Goal: Task Accomplishment & Management: Manage account settings

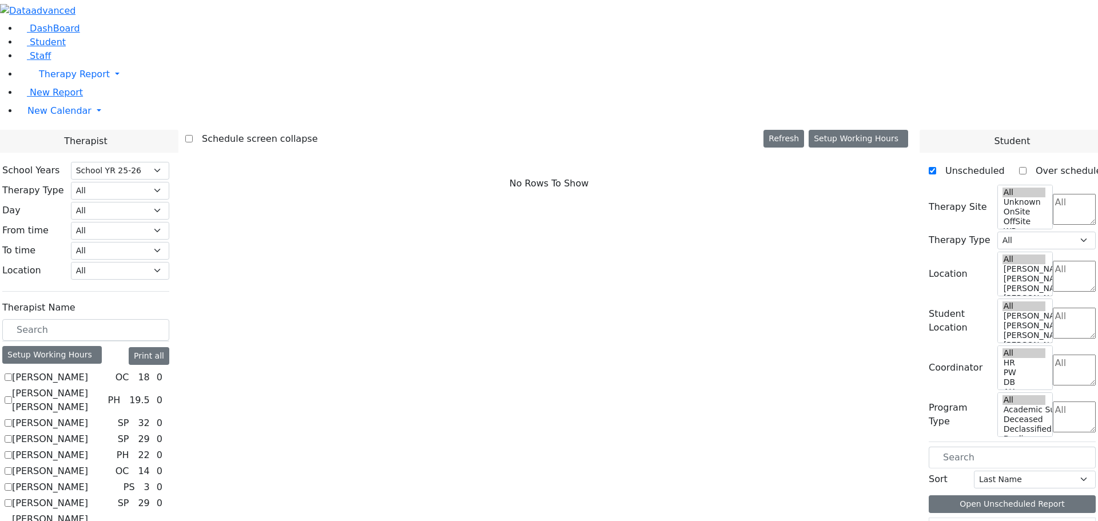
select select "212"
checkbox input "true"
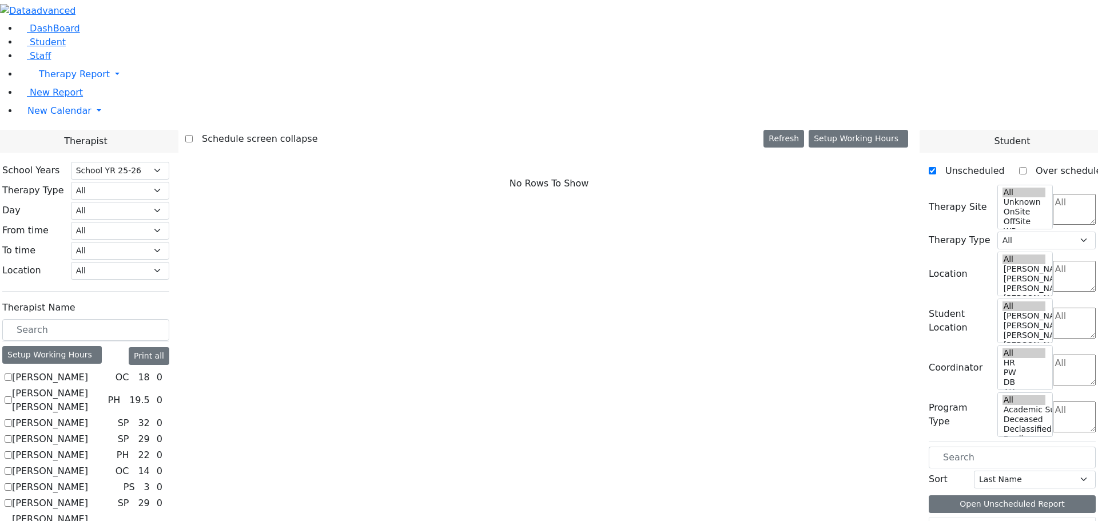
select select "2"
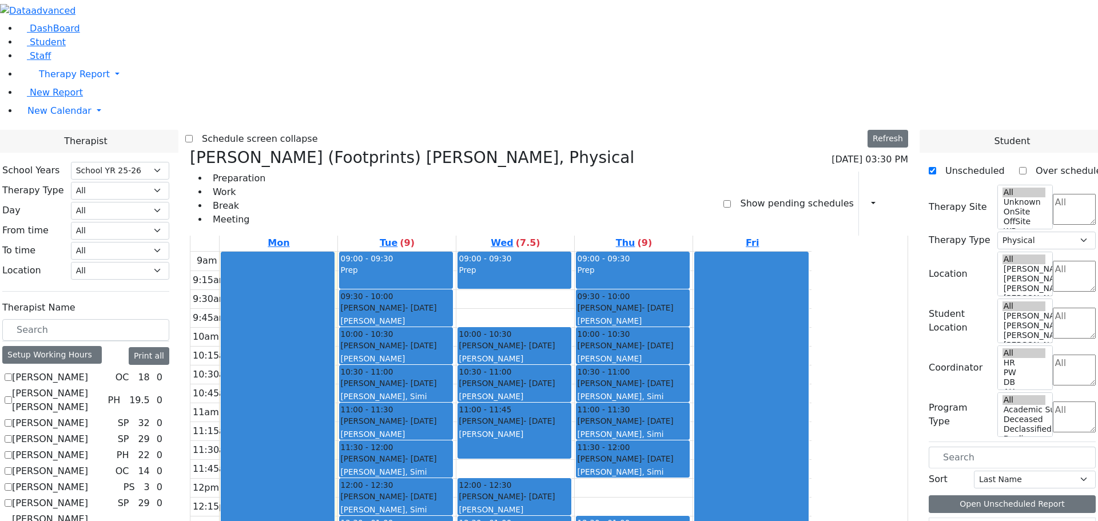
scroll to position [286, 0]
checkbox input "true"
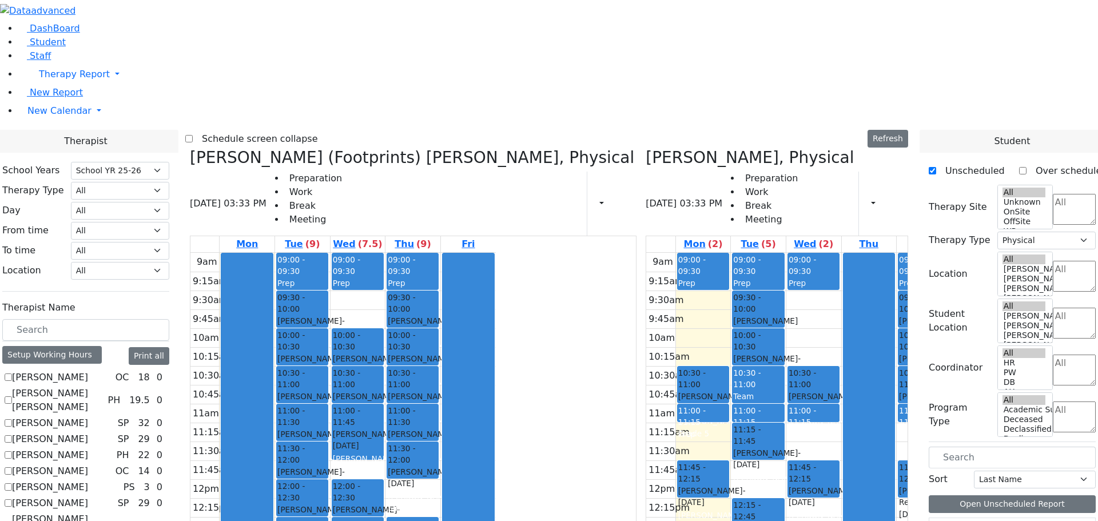
scroll to position [0, 0]
drag, startPoint x: 508, startPoint y: 502, endPoint x: 523, endPoint y: 331, distance: 172.2
click at [440, 331] on div "09:00 - 09:30 Prep 09:30 - 10:00 Gross Tovya - 02/07/2016 Kramer Bluma 10:00 - …" at bounding box center [413, 479] width 55 height 453
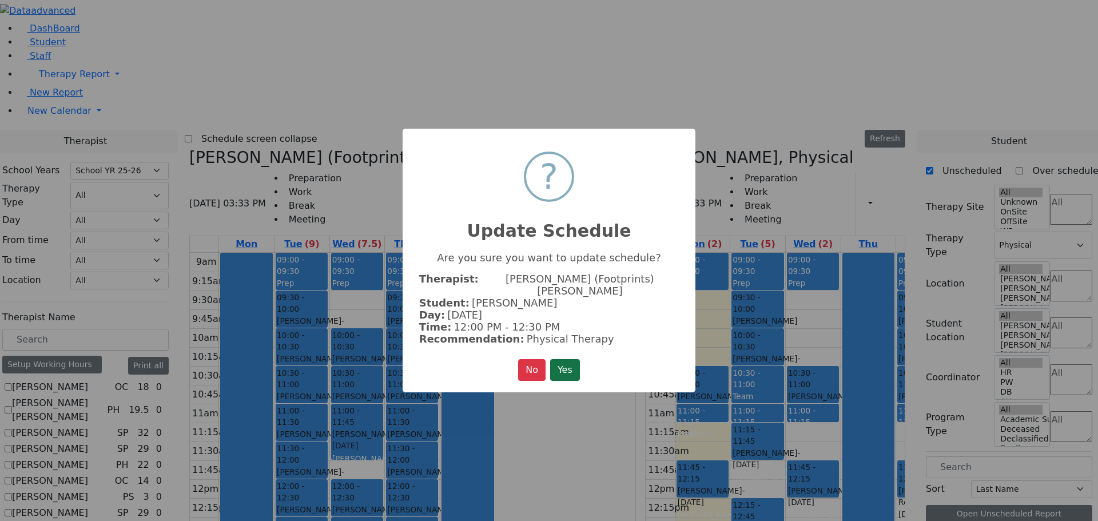
click at [574, 361] on button "Yes" at bounding box center [565, 370] width 30 height 22
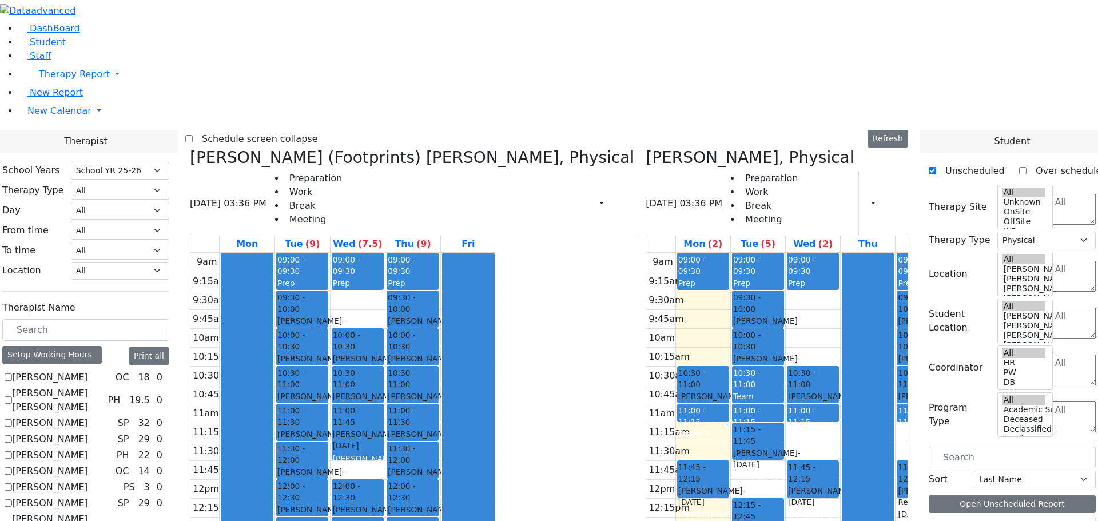
drag, startPoint x: 410, startPoint y: 460, endPoint x: 410, endPoint y: 478, distance: 17.7
click at [330, 478] on div "09:00 - 09:30 Prep 09:30 - 10:00 Katz Rivka - 11/06/2015 Peymer Bracha 10:00 - …" at bounding box center [302, 479] width 55 height 453
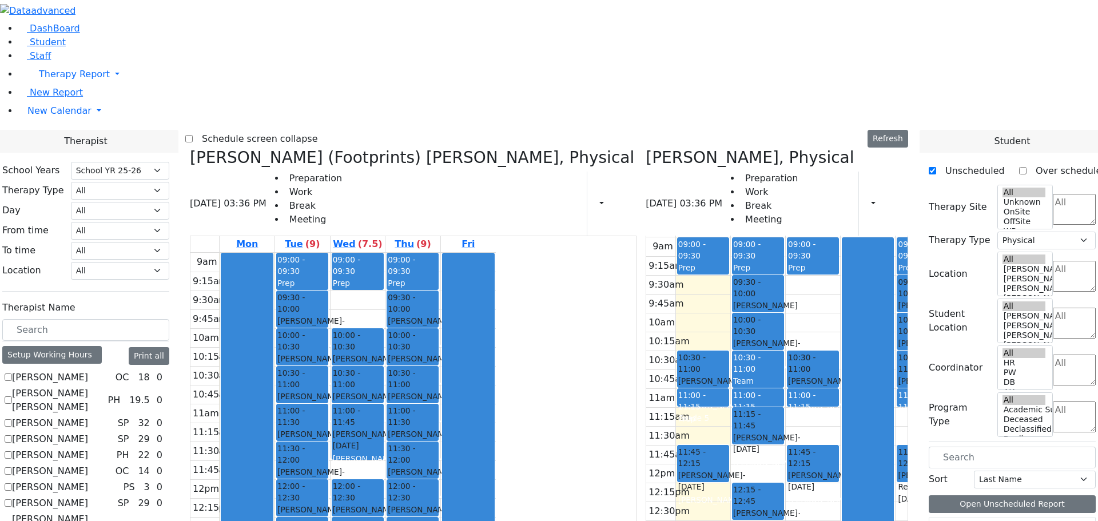
scroll to position [15, 0]
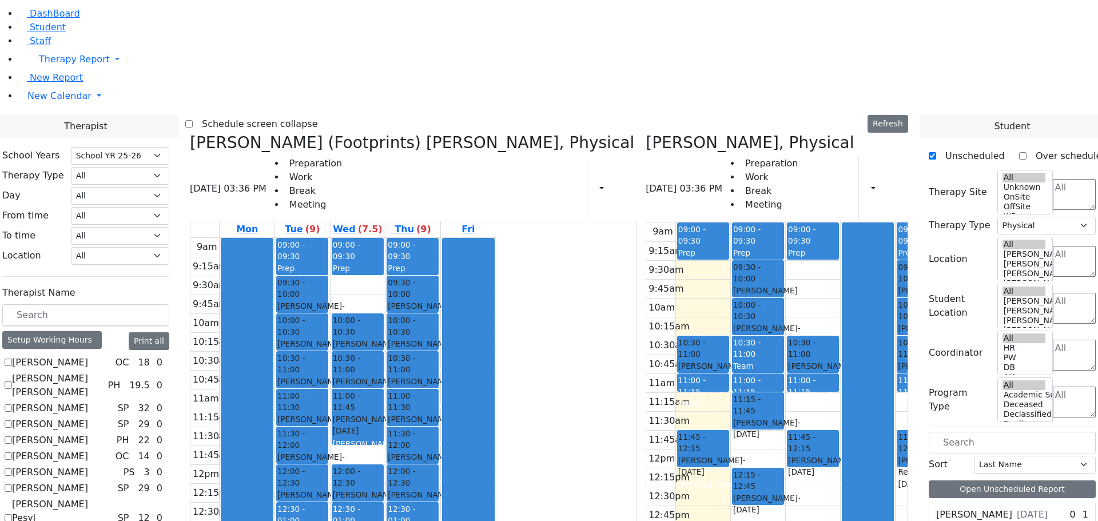
click at [495, 499] on div "9am 9:15am 9:30am 9:45am 10am 10:15am 10:30am 10:45am 11am 11:15am 11:30am 11:4…" at bounding box center [342, 464] width 305 height 453
click at [272, 460] on div at bounding box center [246, 464] width 51 height 451
drag, startPoint x: 399, startPoint y: 455, endPoint x: 399, endPoint y: 481, distance: 25.7
click at [330, 479] on div "09:00 - 09:30 Prep 09:30 - 10:00 Katz Rivka - 11/06/2015 Peymer Bracha 10:00 - …" at bounding box center [302, 464] width 55 height 453
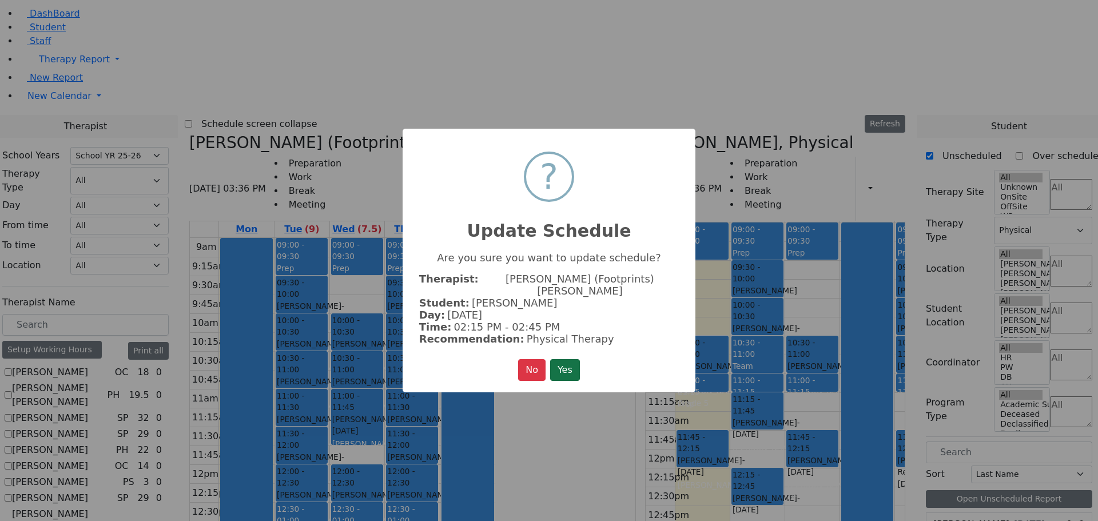
click at [553, 359] on button "Yes" at bounding box center [565, 370] width 30 height 22
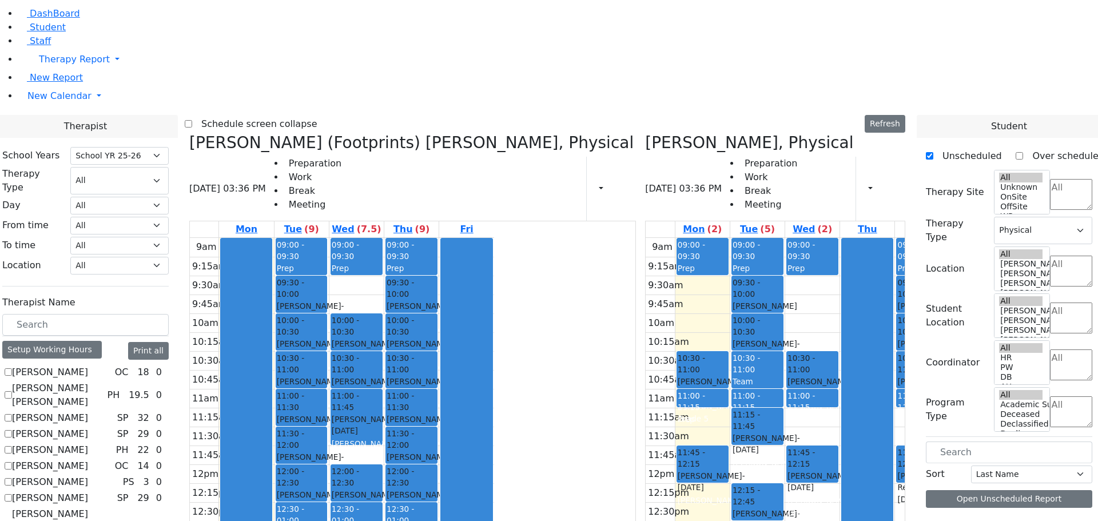
scroll to position [0, 0]
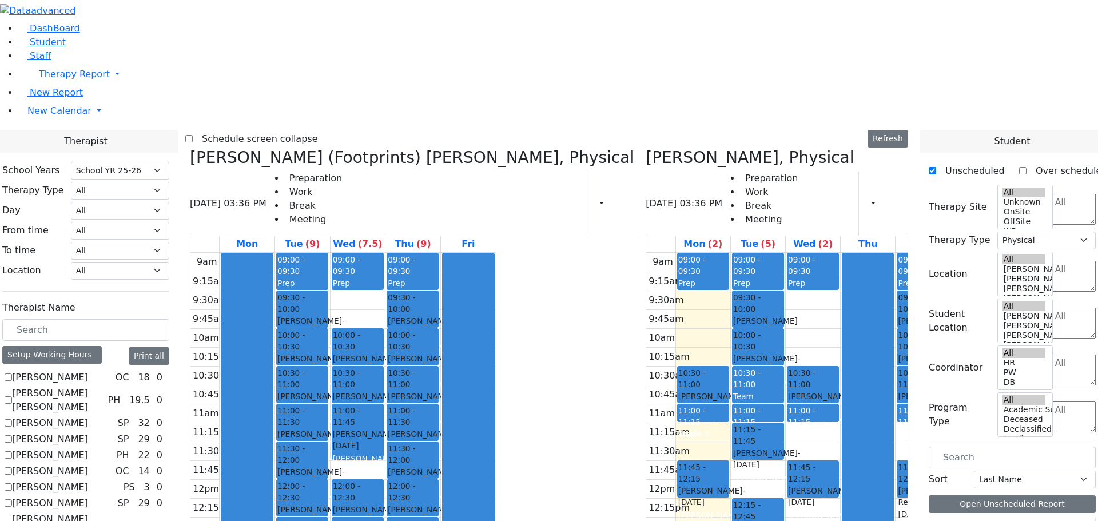
drag, startPoint x: 454, startPoint y: 475, endPoint x: 456, endPoint y: 486, distance: 11.7
click at [386, 489] on div "09:00 - 09:30 Prep 10:00 - 10:30 Mezei Henny - 12/08/2017 Peymer Bracha 10:30 -…" at bounding box center [358, 479] width 55 height 453
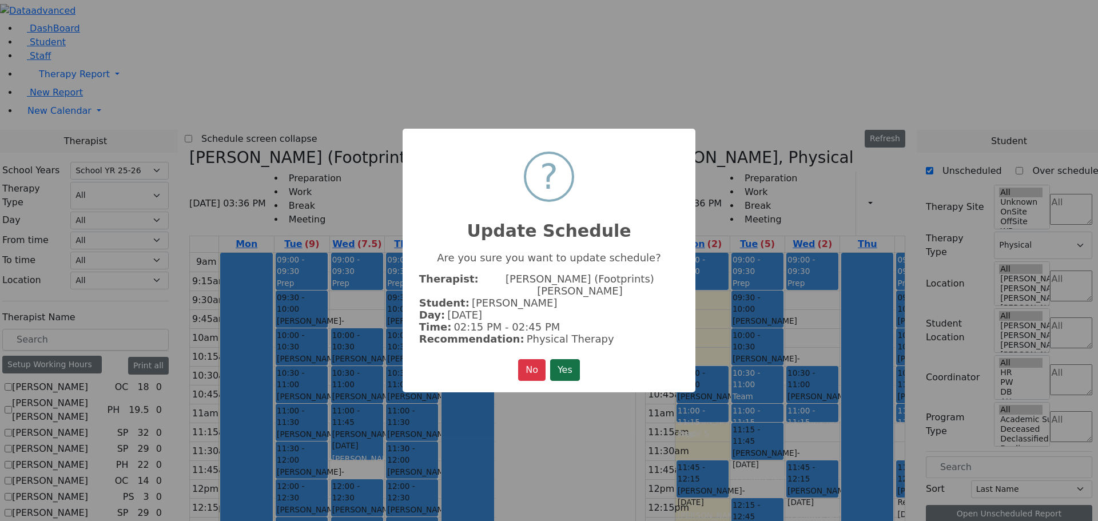
click at [559, 360] on button "Yes" at bounding box center [565, 370] width 30 height 22
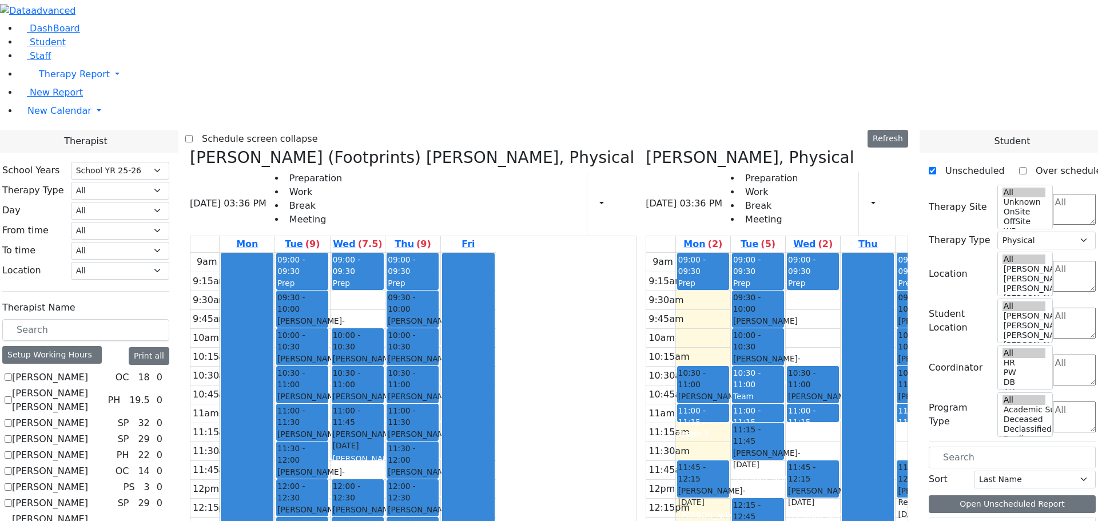
drag, startPoint x: 526, startPoint y: 467, endPoint x: 523, endPoint y: 483, distance: 15.7
click at [440, 484] on div "09:00 - 09:30 Prep 09:30 - 10:00 Gross Tovya - 02/07/2016 Kramer Bluma 10:00 - …" at bounding box center [413, 479] width 55 height 453
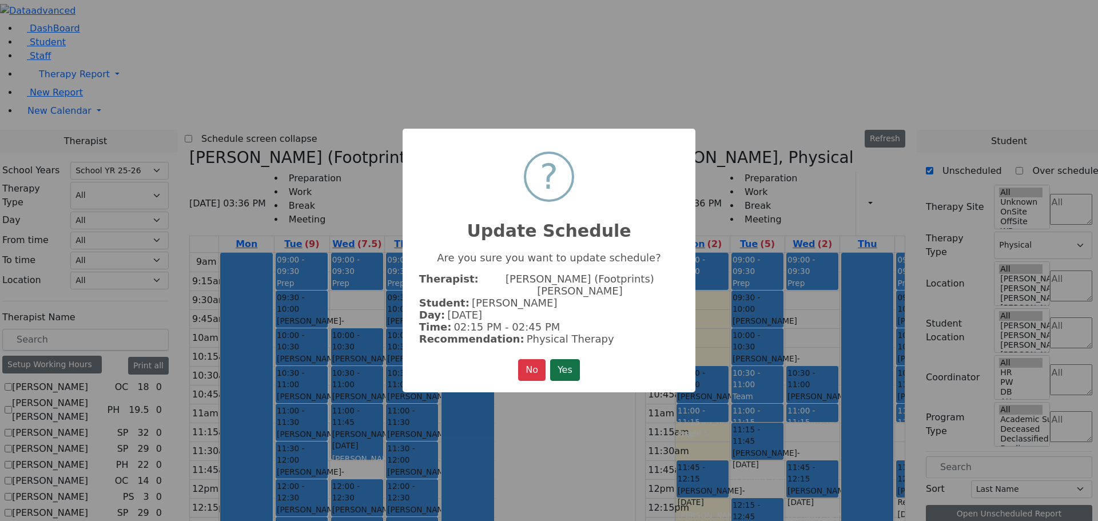
click at [553, 359] on button "Yes" at bounding box center [565, 370] width 30 height 22
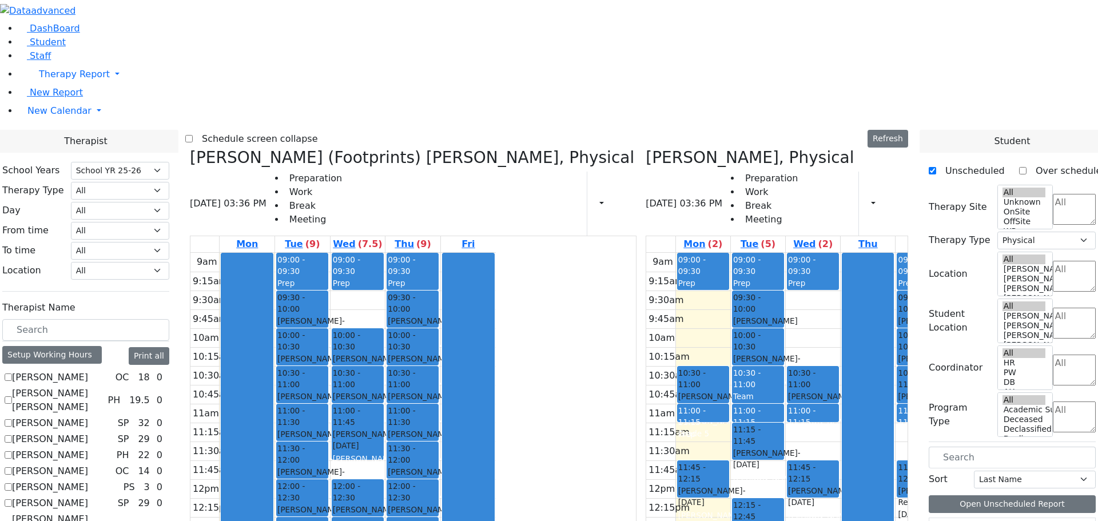
drag, startPoint x: 403, startPoint y: 442, endPoint x: 396, endPoint y: 463, distance: 22.2
click at [330, 463] on div "09:00 - 09:30 Prep 09:30 - 10:00 Katz Rivka - 11/06/2015 Peymer Bracha 10:00 - …" at bounding box center [302, 479] width 55 height 453
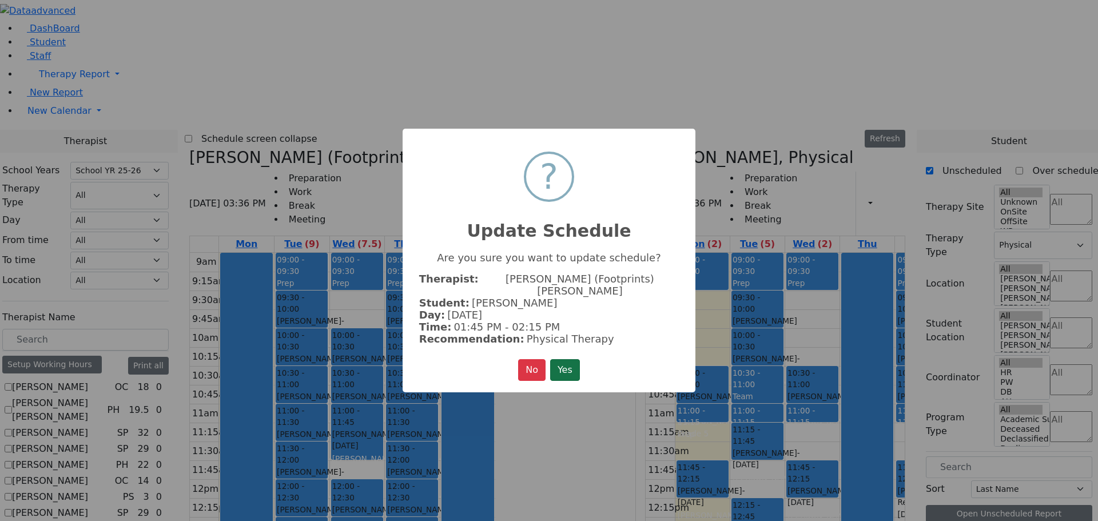
click at [574, 362] on button "Yes" at bounding box center [565, 370] width 30 height 22
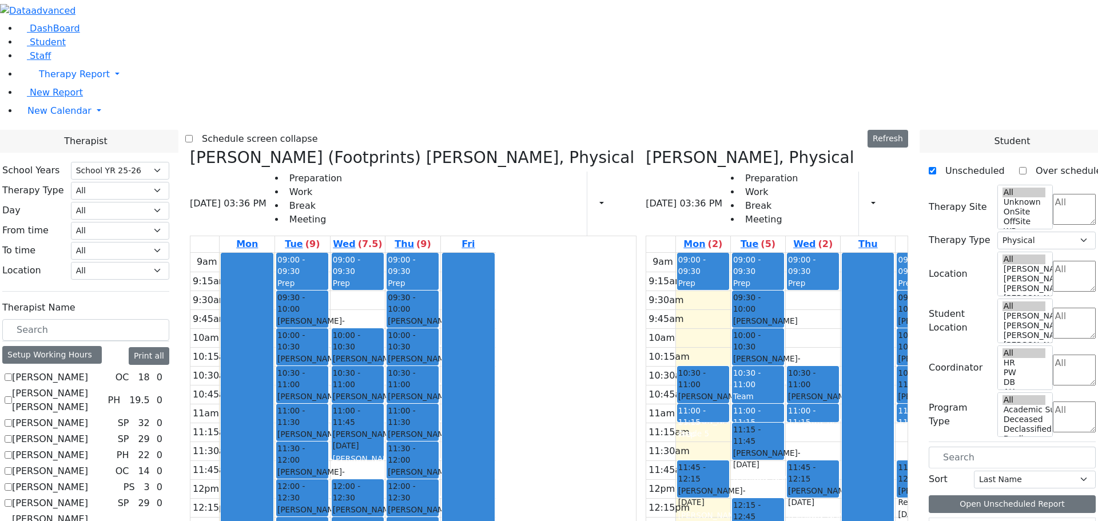
drag, startPoint x: 472, startPoint y: 436, endPoint x: 479, endPoint y: 449, distance: 14.1
click at [386, 449] on div "09:00 - 09:30 Prep 10:00 - 10:30 Mezei Henny - 12/08/2017 Peymer Bracha 10:30 -…" at bounding box center [358, 479] width 55 height 453
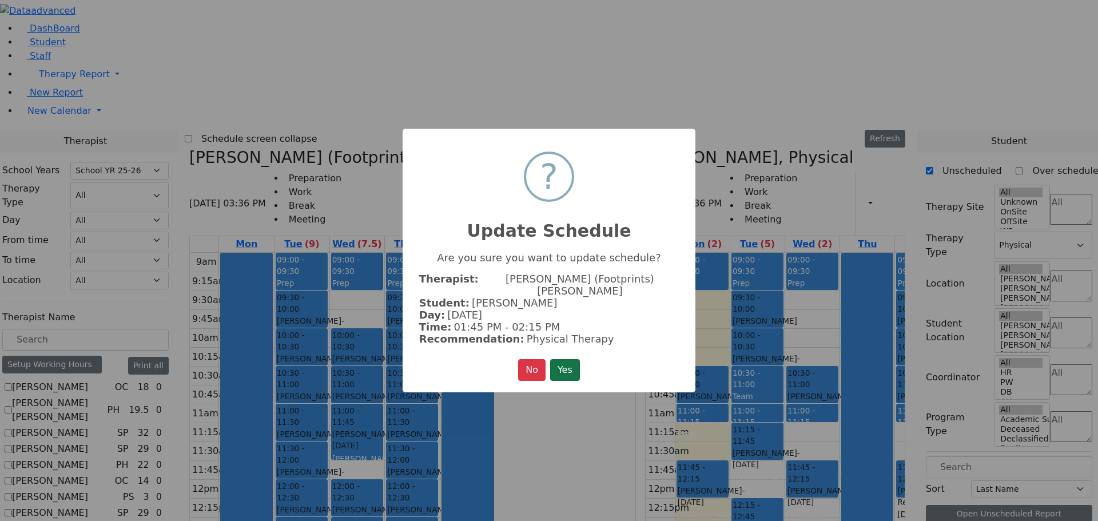
click at [568, 361] on button "Yes" at bounding box center [565, 370] width 30 height 22
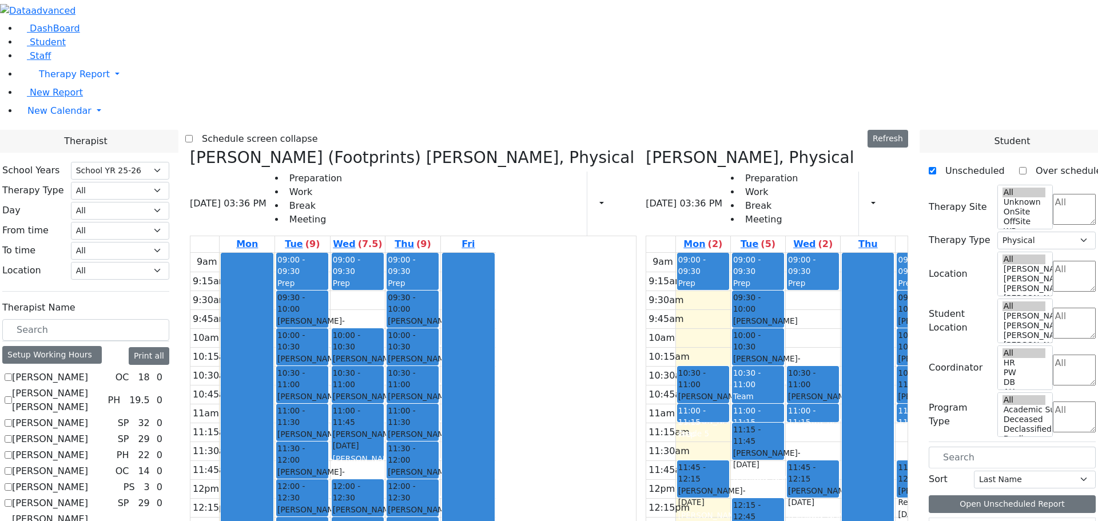
drag, startPoint x: 516, startPoint y: 428, endPoint x: 517, endPoint y: 440, distance: 12.6
click at [440, 444] on div "09:00 - 09:30 Prep 09:30 - 10:00 Gross Tovya - 02/07/2016 Kramer Bluma 10:00 - …" at bounding box center [413, 479] width 55 height 453
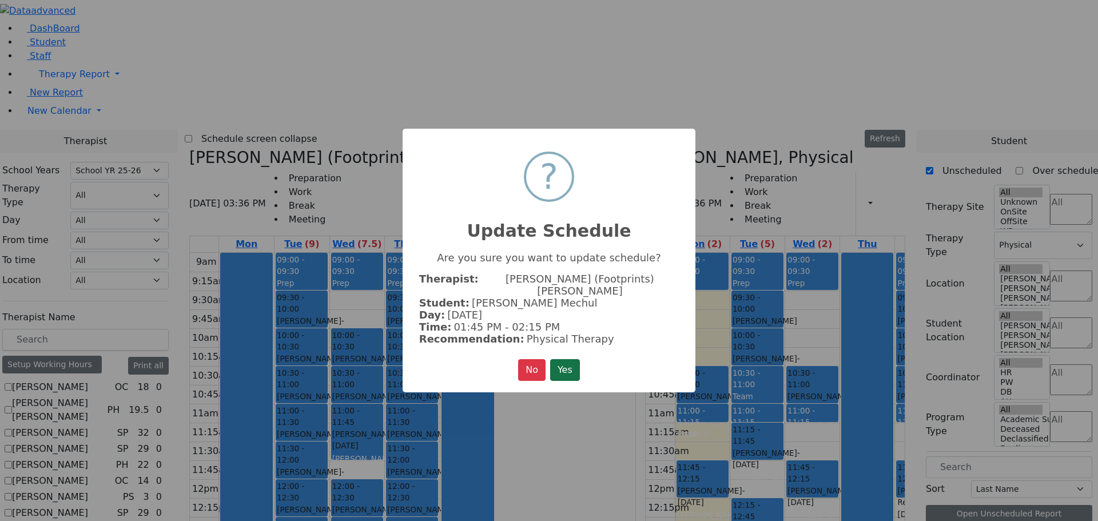
click at [571, 361] on button "Yes" at bounding box center [565, 370] width 30 height 22
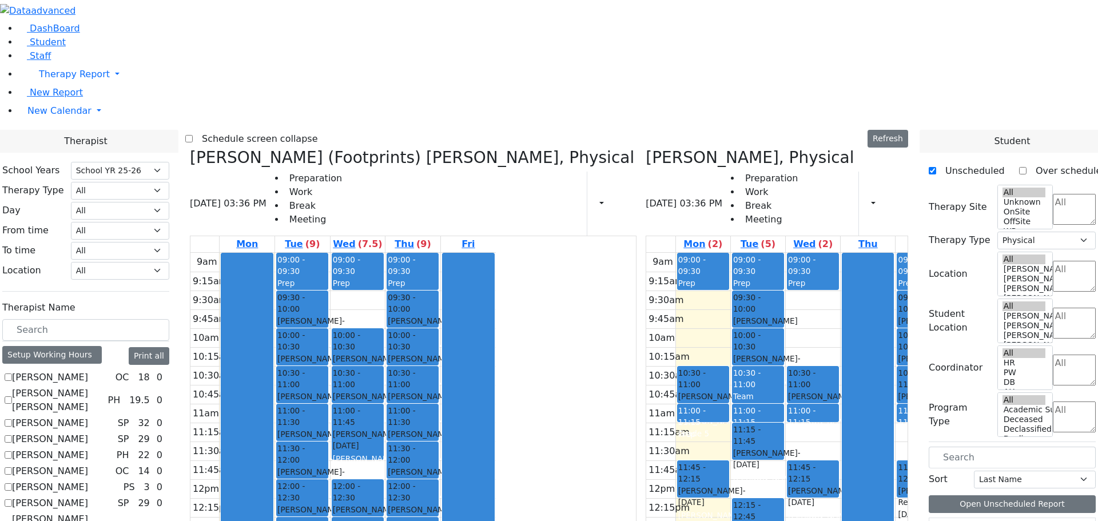
drag, startPoint x: 417, startPoint y: 406, endPoint x: 422, endPoint y: 424, distance: 19.6
click at [330, 424] on div "09:00 - 09:30 Prep 09:30 - 10:00 Katz Rivka - 11/06/2015 Peymer Bracha 10:00 - …" at bounding box center [302, 479] width 55 height 453
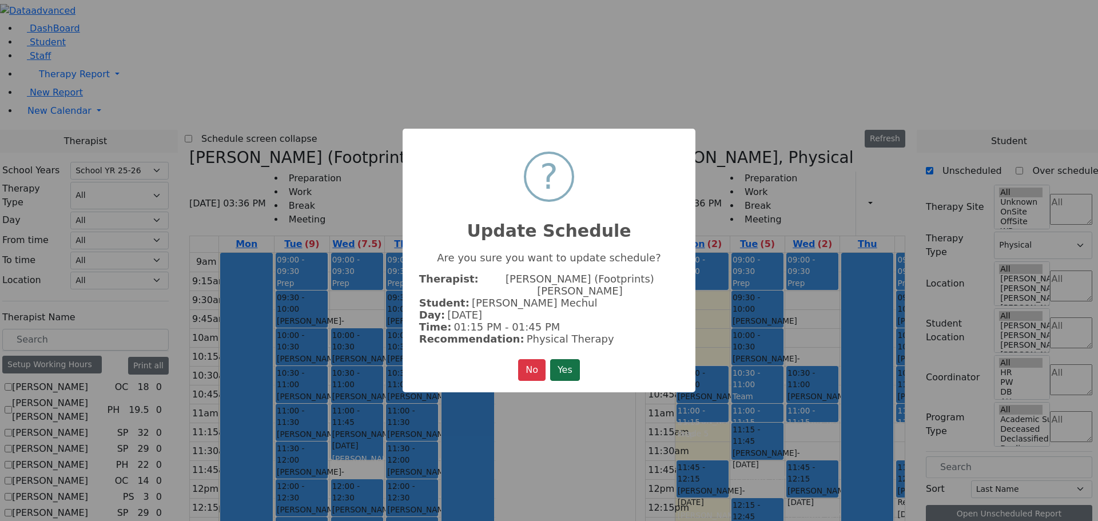
click at [562, 369] on button "Yes" at bounding box center [565, 370] width 30 height 22
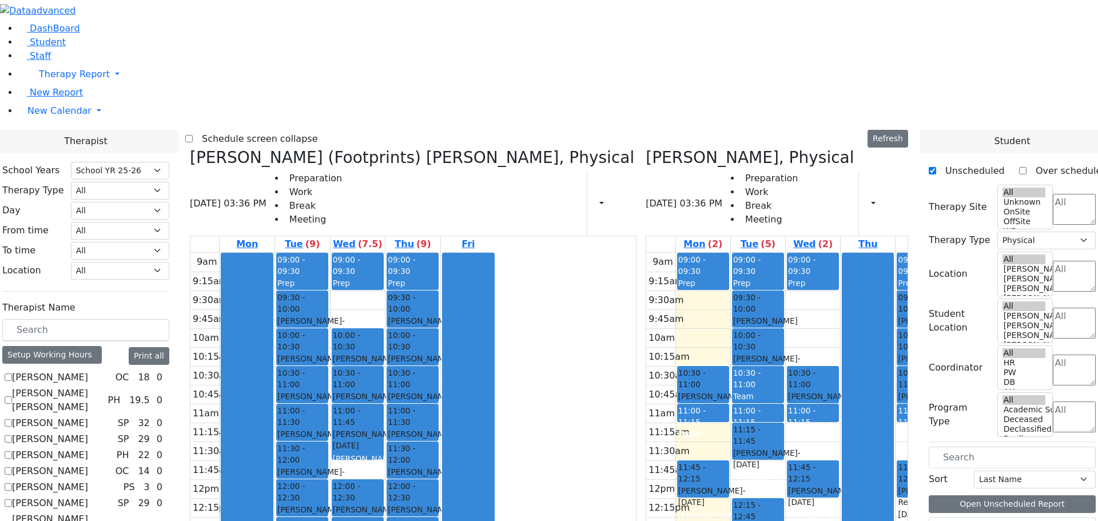
drag, startPoint x: 465, startPoint y: 395, endPoint x: 467, endPoint y: 404, distance: 9.4
click at [386, 410] on div "09:00 - 09:30 Prep 10:00 - 10:30 Mezei Henny - 12/08/2017 Peymer Bracha 10:30 -…" at bounding box center [358, 479] width 55 height 453
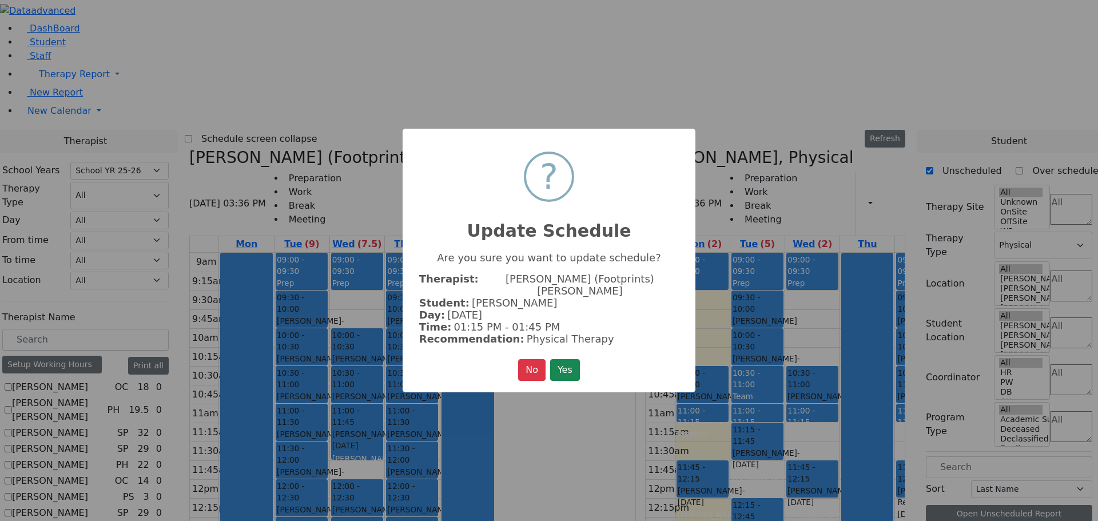
click at [563, 361] on button "Yes" at bounding box center [565, 370] width 30 height 22
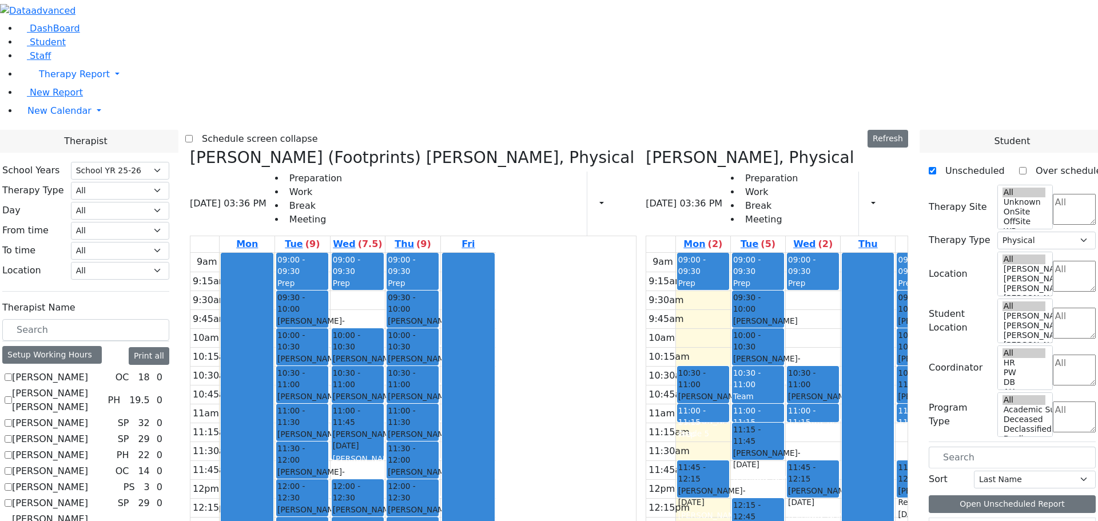
drag, startPoint x: 516, startPoint y: 394, endPoint x: 519, endPoint y: 410, distance: 16.2
click at [440, 410] on div "09:00 - 09:30 Prep 09:30 - 10:00 Gross Tovya - 02/07/2016 Kramer Bluma 10:00 - …" at bounding box center [413, 479] width 55 height 453
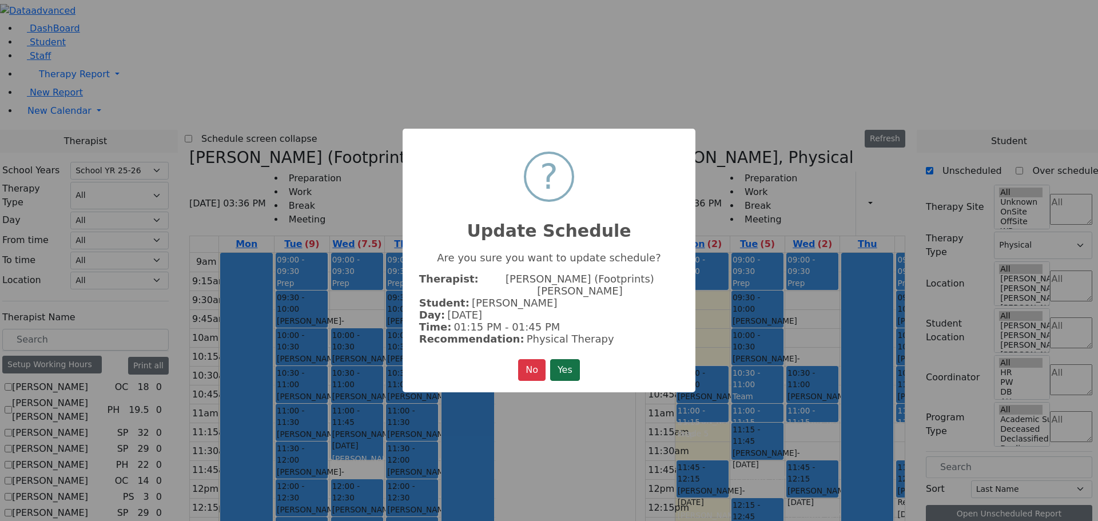
click at [570, 367] on button "Yes" at bounding box center [565, 370] width 30 height 22
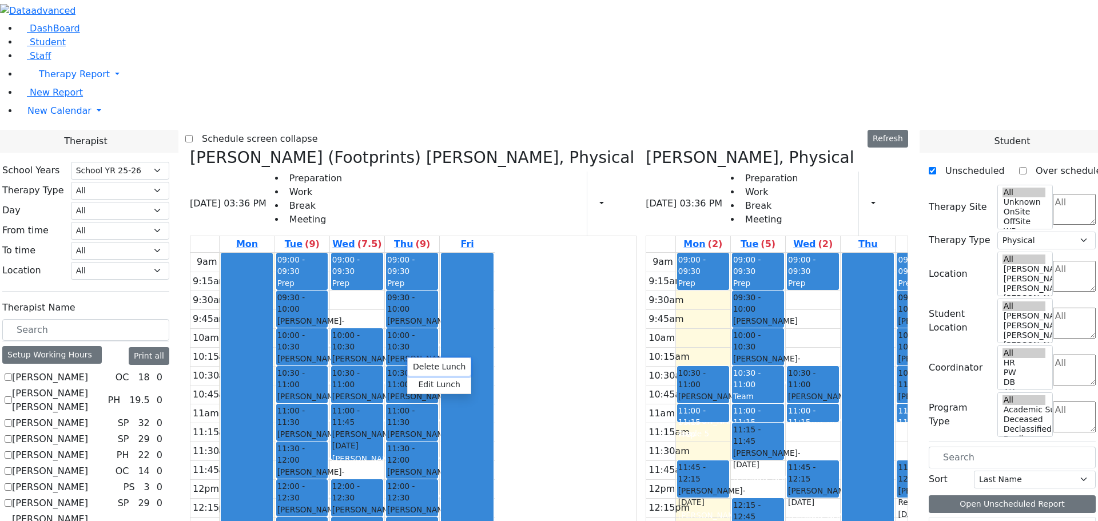
click at [429, 369] on button "Delete Lunch" at bounding box center [439, 367] width 63 height 18
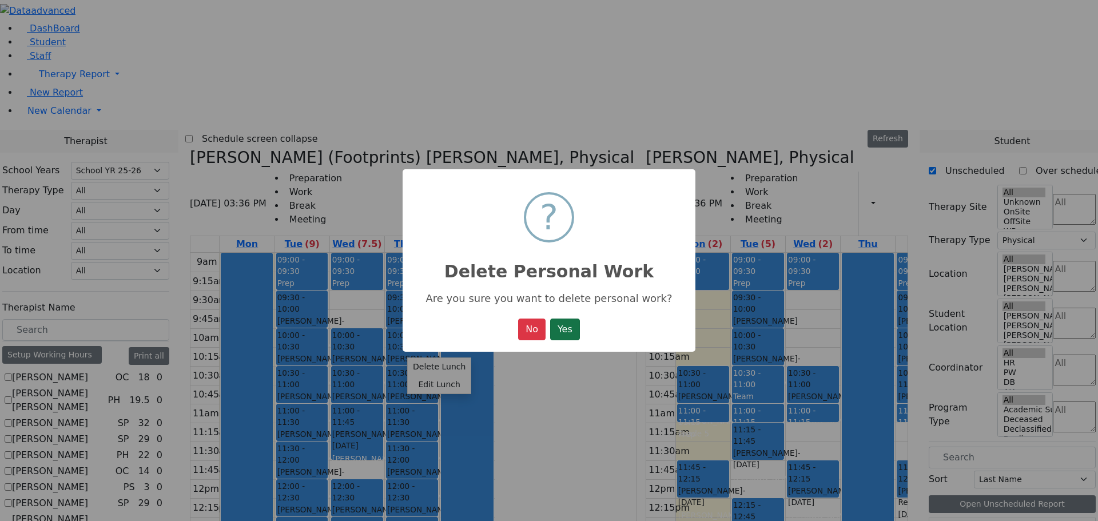
click at [565, 334] on button "Yes" at bounding box center [565, 330] width 30 height 22
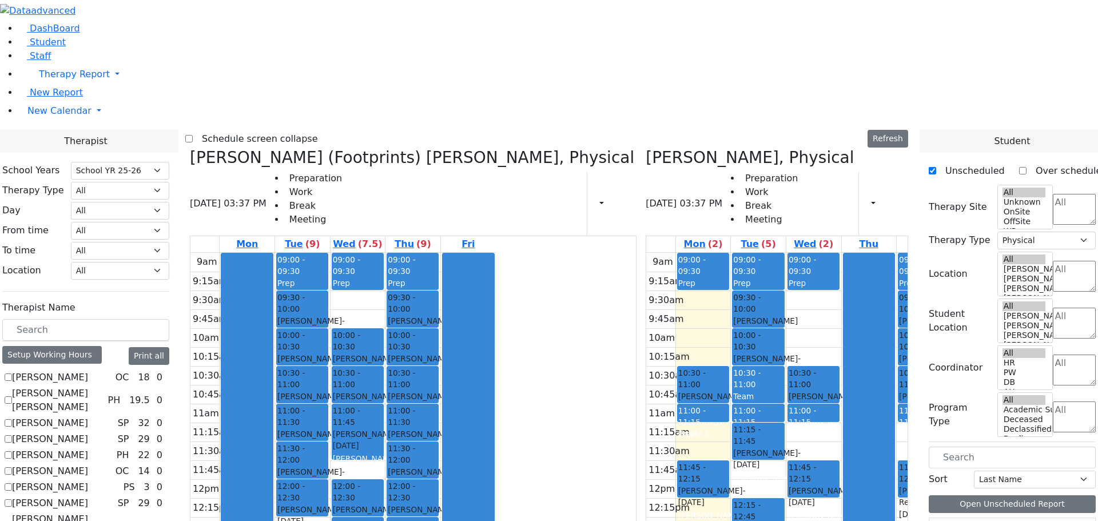
click at [517, 378] on button "Delete Selected Schedule" at bounding box center [526, 378] width 113 height 18
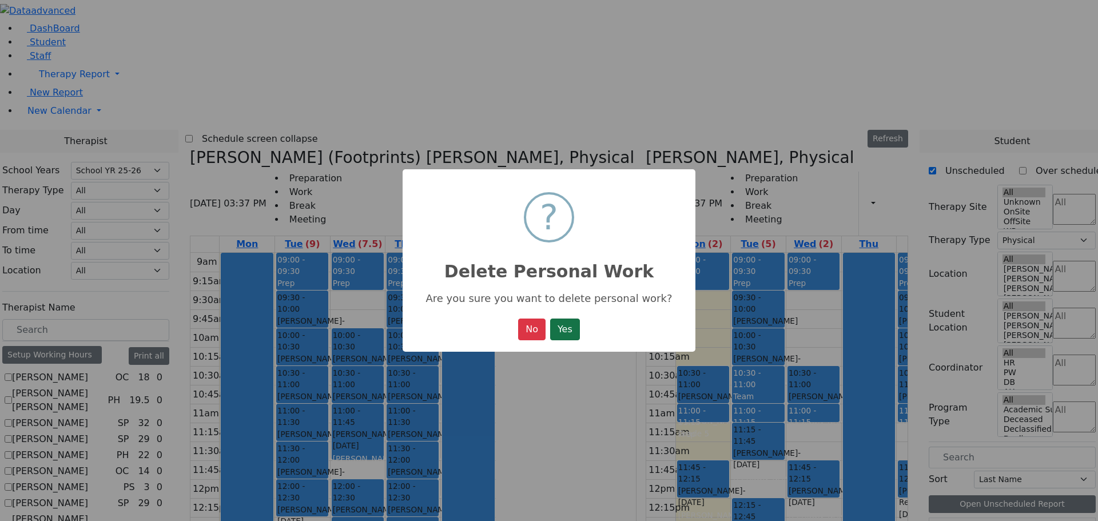
click at [550, 333] on button "Yes" at bounding box center [565, 330] width 30 height 22
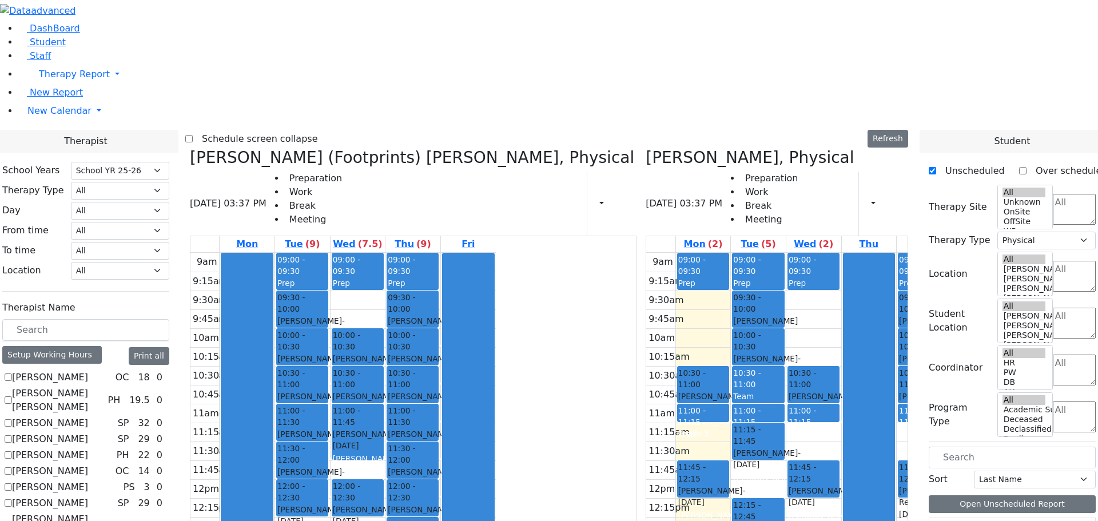
click at [562, 363] on button "Delete Selected Schedule" at bounding box center [575, 365] width 113 height 18
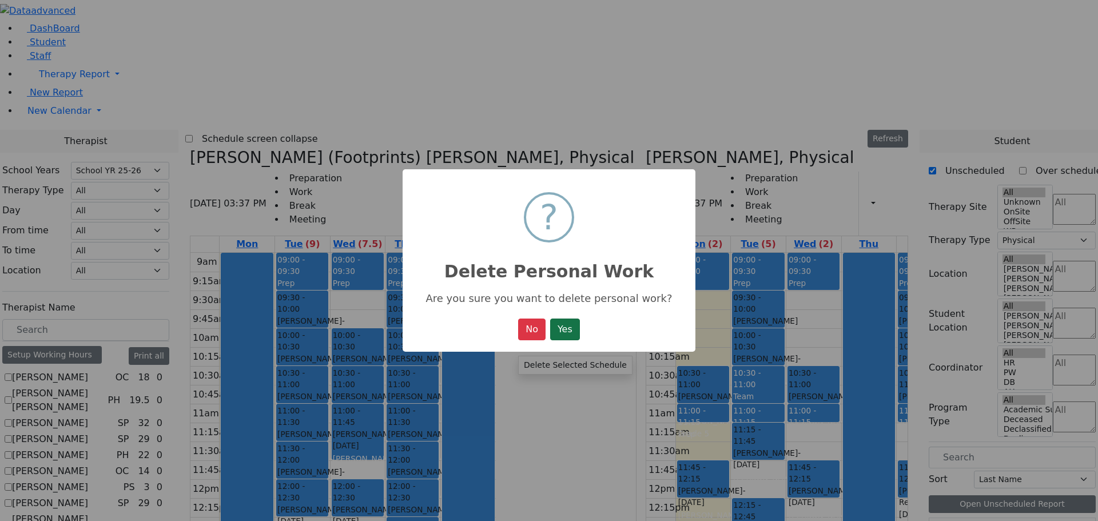
click at [555, 336] on button "Yes" at bounding box center [565, 330] width 30 height 22
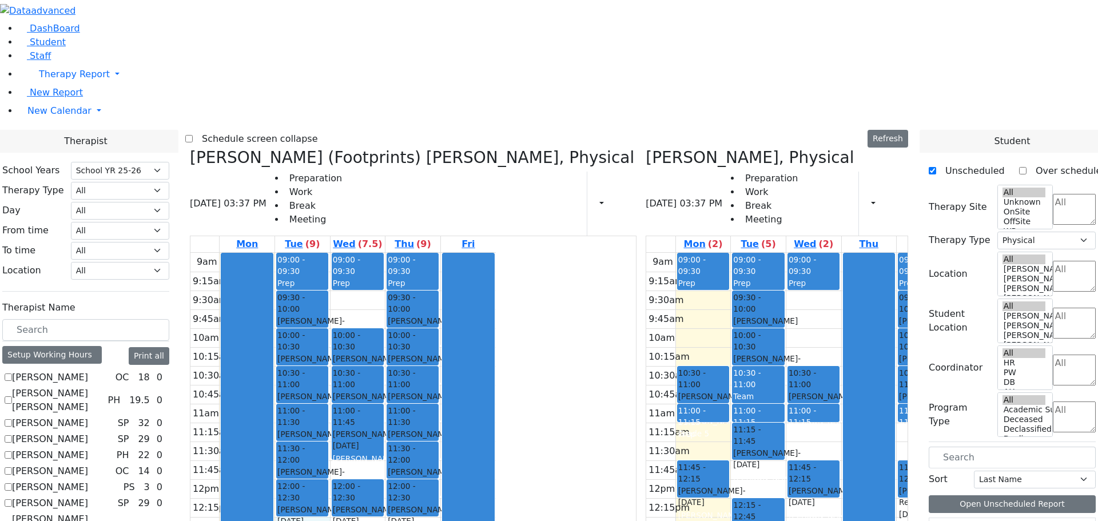
click at [401, 357] on div "9am 9:15am 9:30am 9:45am 10am 10:15am 10:30am 10:45am 11am 11:15am 11:30am 11:4…" at bounding box center [342, 479] width 305 height 453
drag, startPoint x: 415, startPoint y: 326, endPoint x: 416, endPoint y: 333, distance: 7.5
click at [330, 325] on div "09:00 - 09:30 Prep 09:30 - 10:00 Katz Rivka - 11/06/2015 Peymer Bracha 10:00 - …" at bounding box center [302, 479] width 55 height 453
click at [410, 356] on div "9am 9:15am 9:30am 9:45am 10am 10:15am 10:30am 10:45am 11am 11:15am 11:30am 11:4…" at bounding box center [342, 479] width 305 height 453
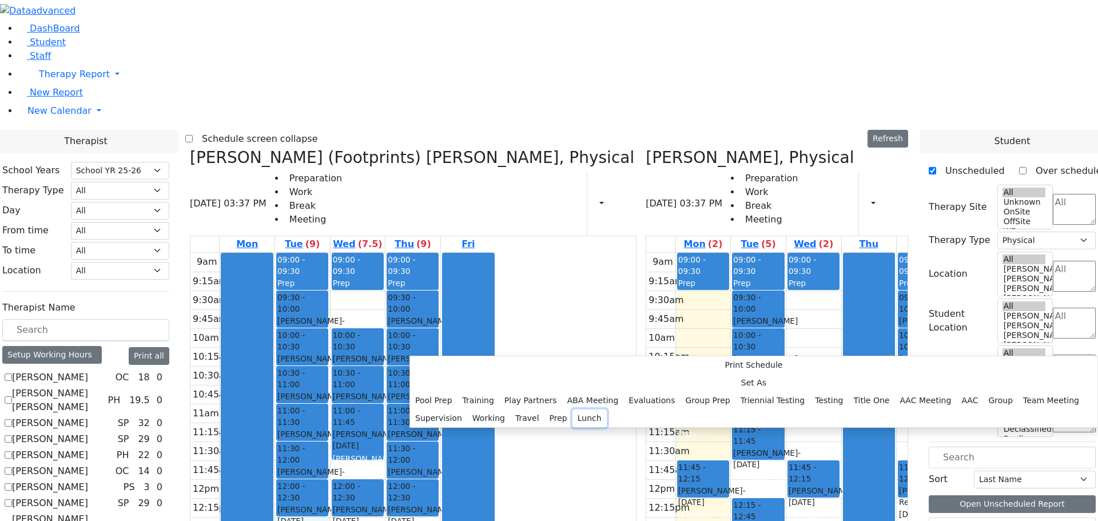
click at [573, 410] on button "Lunch" at bounding box center [590, 419] width 34 height 18
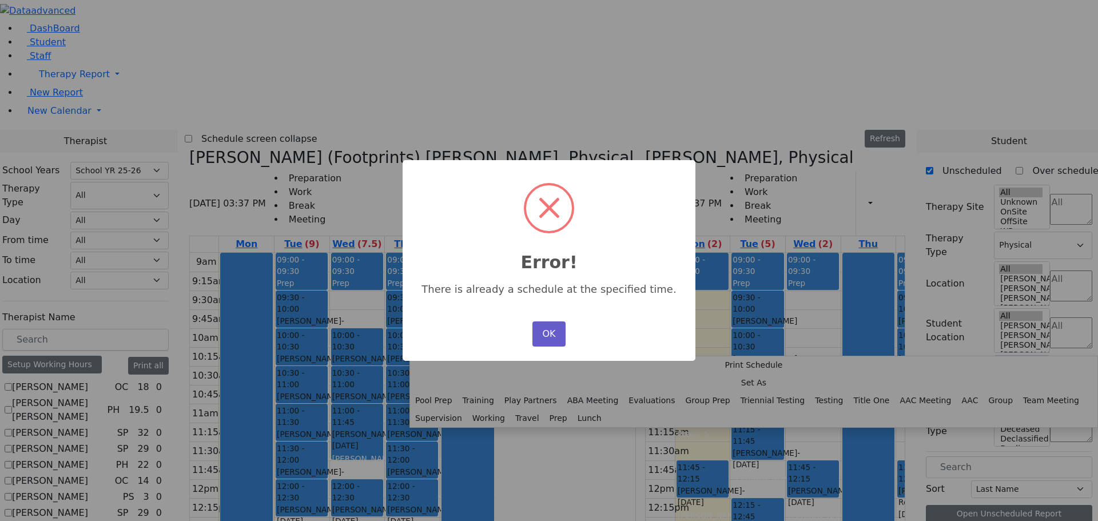
click at [551, 331] on button "OK" at bounding box center [549, 333] width 33 height 25
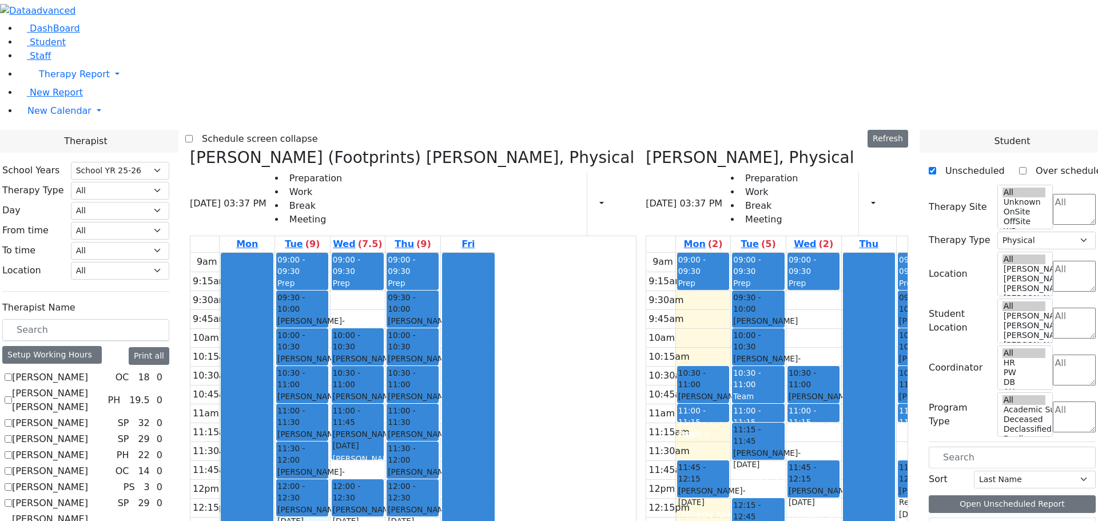
click at [403, 357] on div "9am 9:15am 9:30am 9:45am 10am 10:15am 10:30am 10:45am 11am 11:15am 11:30am 11:4…" at bounding box center [342, 479] width 305 height 453
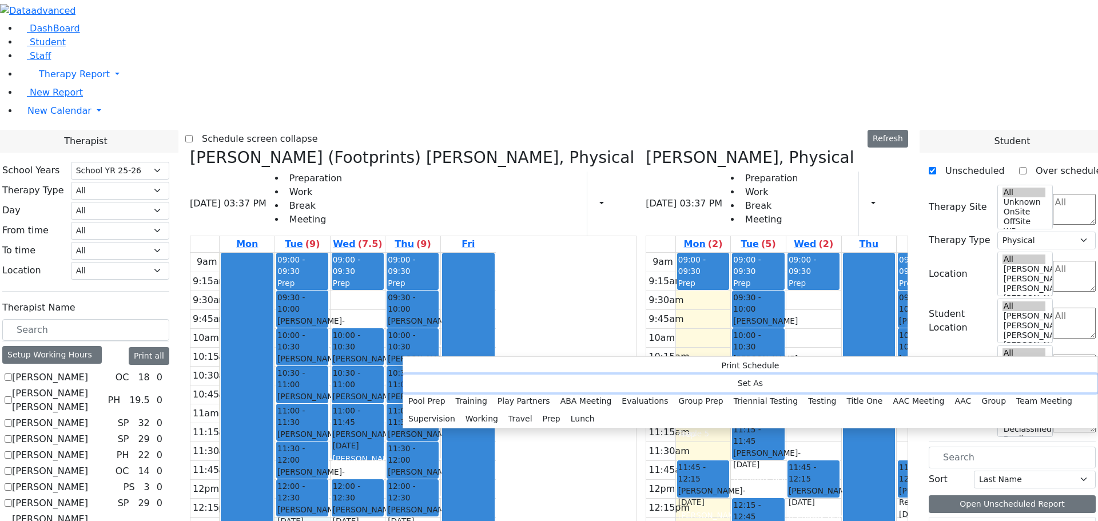
click at [439, 376] on button "Set As" at bounding box center [750, 384] width 694 height 18
click at [566, 410] on button "Lunch" at bounding box center [583, 419] width 34 height 18
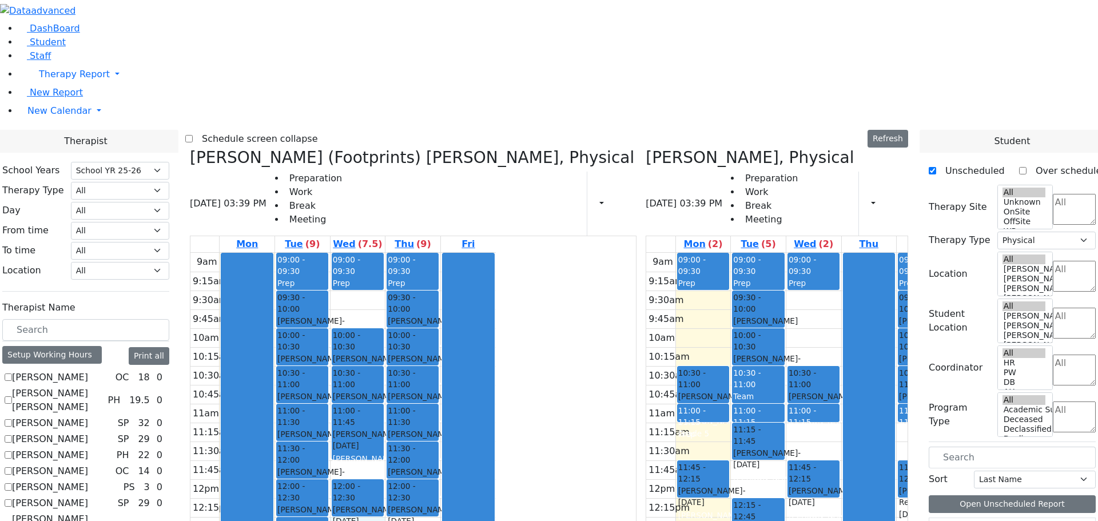
click at [454, 360] on div "9am 9:15am 9:30am 9:45am 10am 10:15am 10:30am 10:45am 11am 11:15am 11:30am 11:4…" at bounding box center [342, 479] width 305 height 453
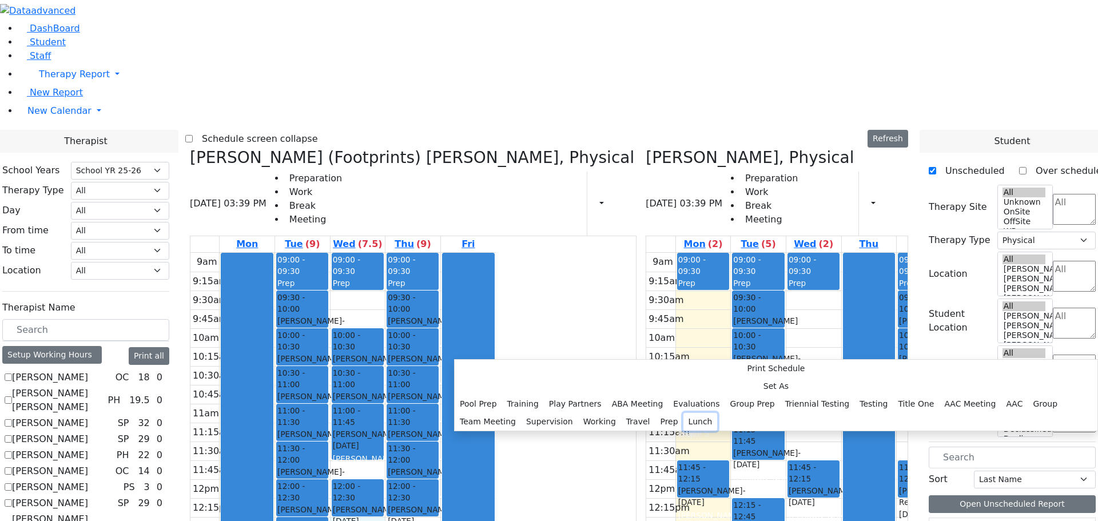
click at [684, 413] on button "Lunch" at bounding box center [701, 422] width 34 height 18
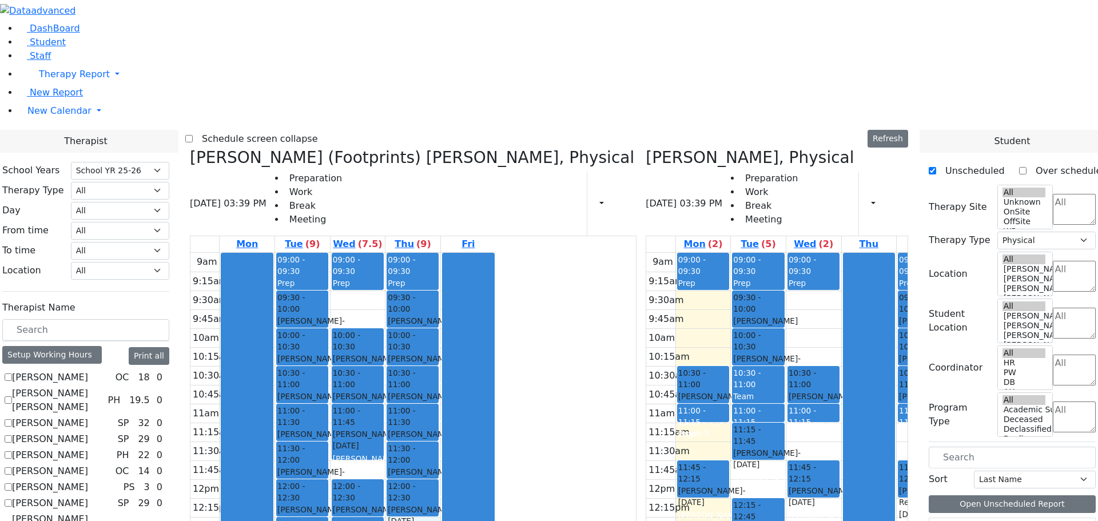
click at [496, 354] on div "9am 9:15am 9:30am 9:45am 10am 10:15am 10:30am 10:45am 11am 11:15am 11:30am 11:4…" at bounding box center [342, 479] width 305 height 453
click at [384, 517] on link "12:30 - 12:45 Lunch" at bounding box center [358, 526] width 52 height 18
click at [464, 361] on button "Delete Lunch" at bounding box center [484, 361] width 63 height 18
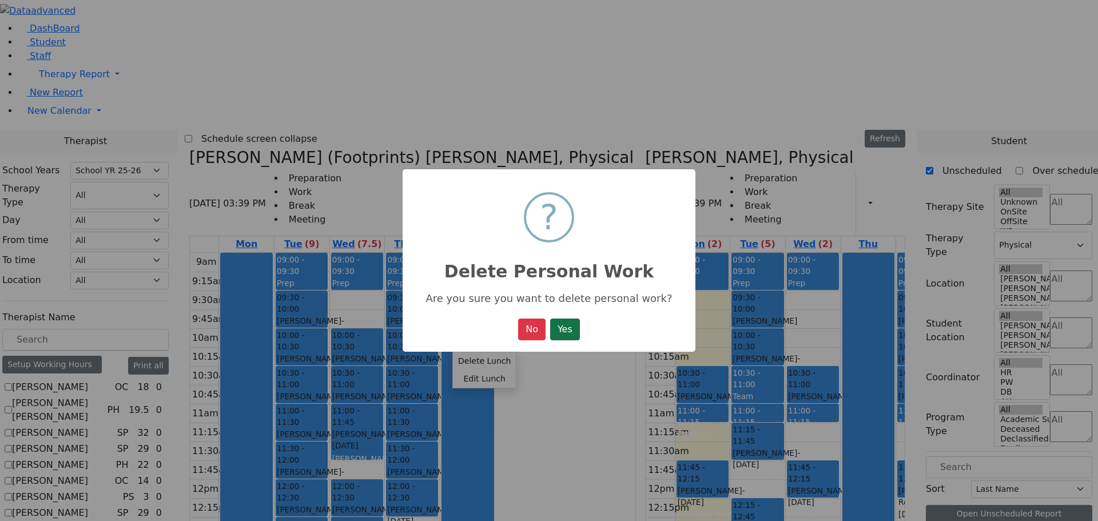
click at [575, 325] on button "Yes" at bounding box center [565, 330] width 30 height 22
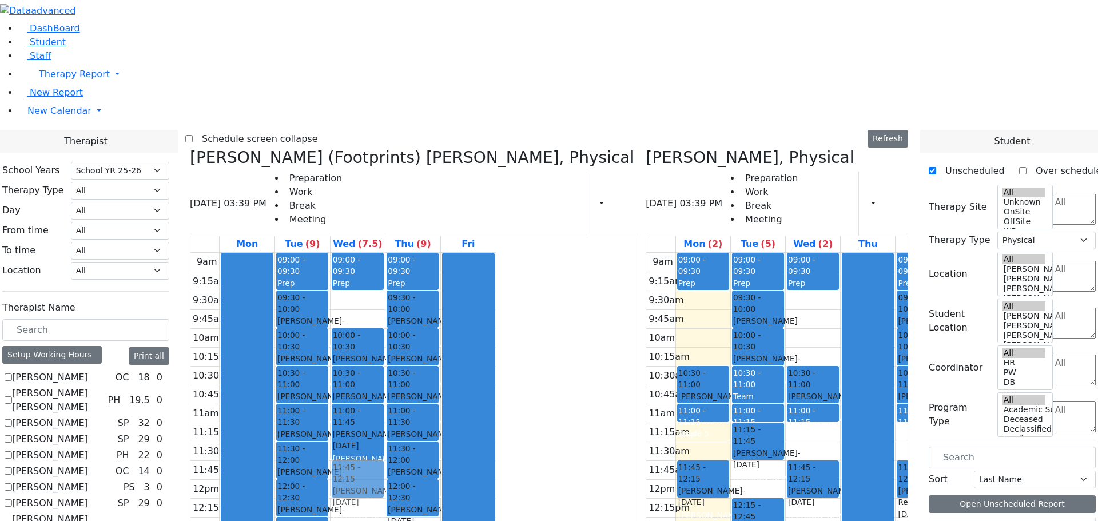
drag, startPoint x: 462, startPoint y: 322, endPoint x: 460, endPoint y: 309, distance: 13.3
click at [386, 309] on div "09:00 - 09:30 Prep 10:00 - 10:30 Mezei Henny - 12/08/2017 Peymer Bracha 10:30 -…" at bounding box center [358, 479] width 55 height 453
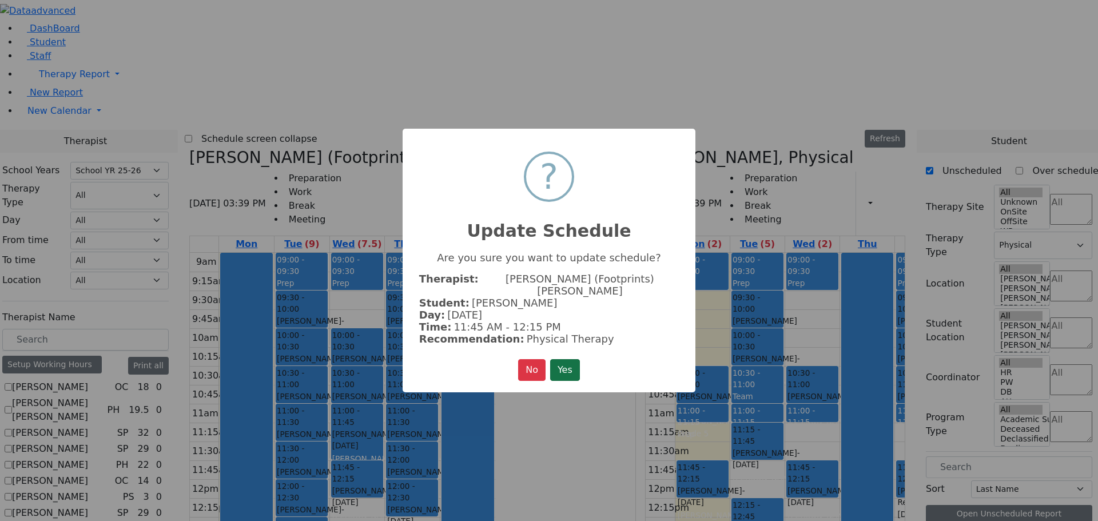
click at [569, 359] on button "Yes" at bounding box center [565, 370] width 30 height 22
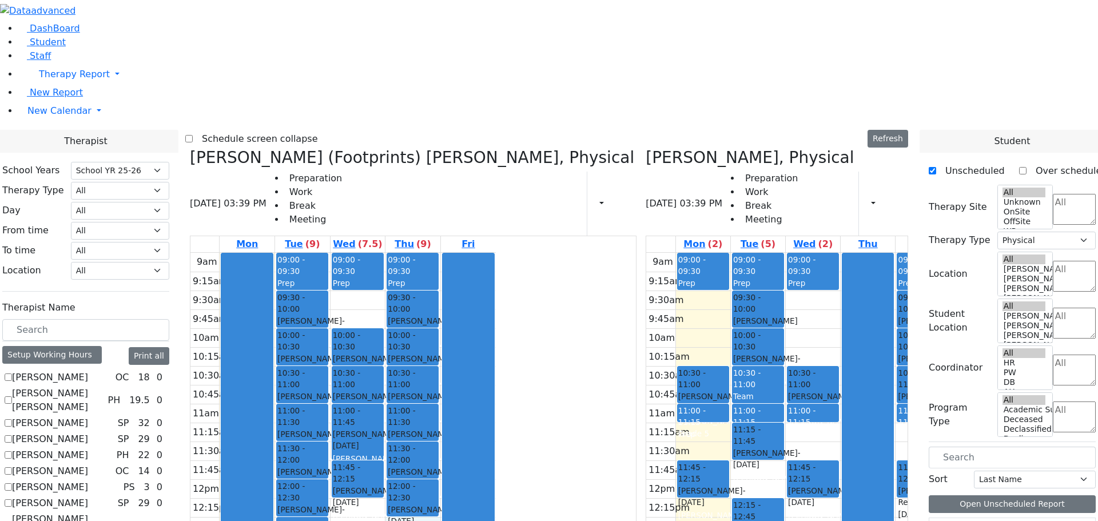
click at [496, 358] on div "9am 9:15am 9:30am 9:45am 10am 10:15am 10:30am 10:45am 11am 11:15am 11:30am 11:4…" at bounding box center [342, 479] width 305 height 453
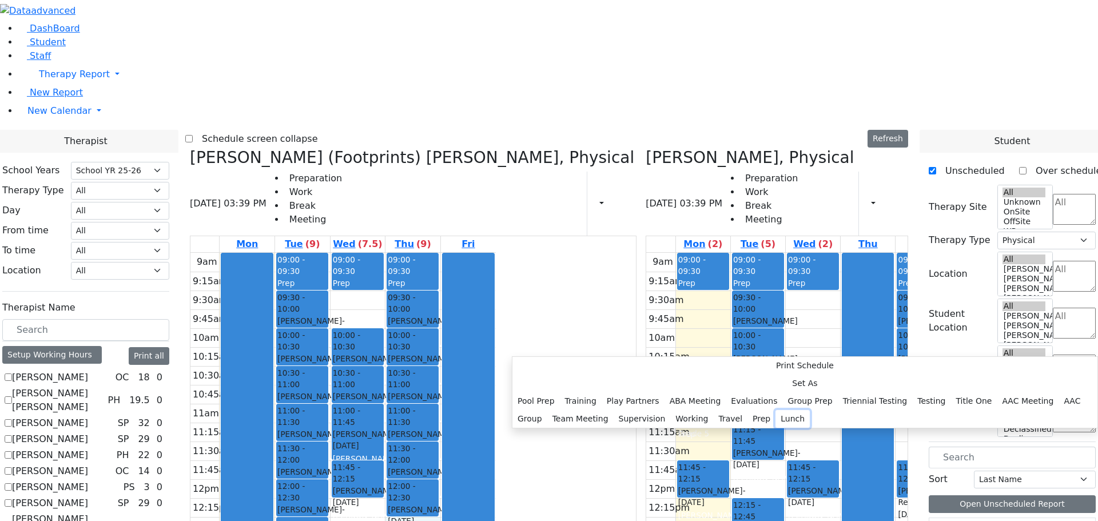
click at [776, 410] on button "Lunch" at bounding box center [793, 419] width 34 height 18
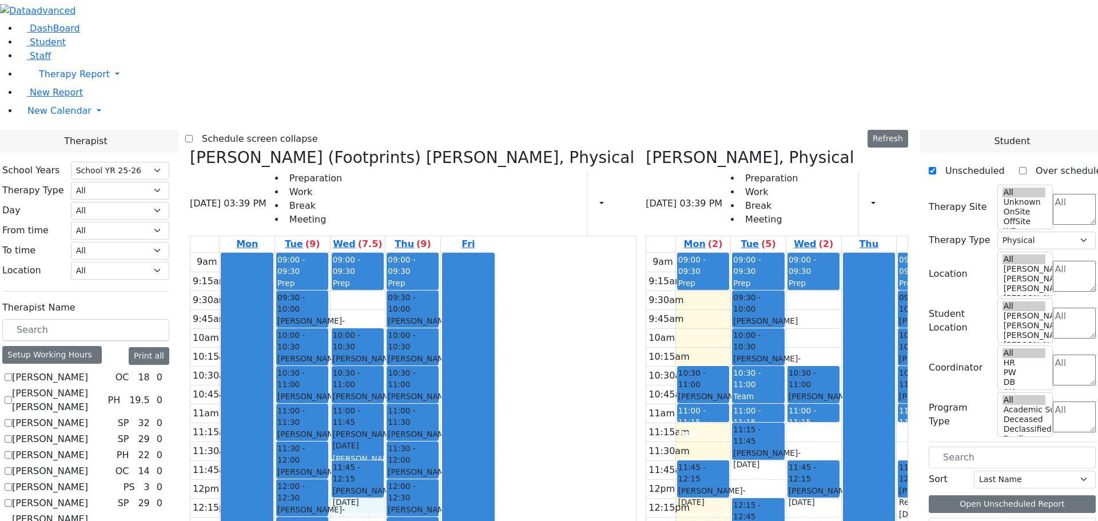
click at [452, 335] on div "9am 9:15am 9:30am 9:45am 10am 10:15am 10:30am 10:45am 11am 11:15am 11:30am 11:4…" at bounding box center [342, 479] width 305 height 453
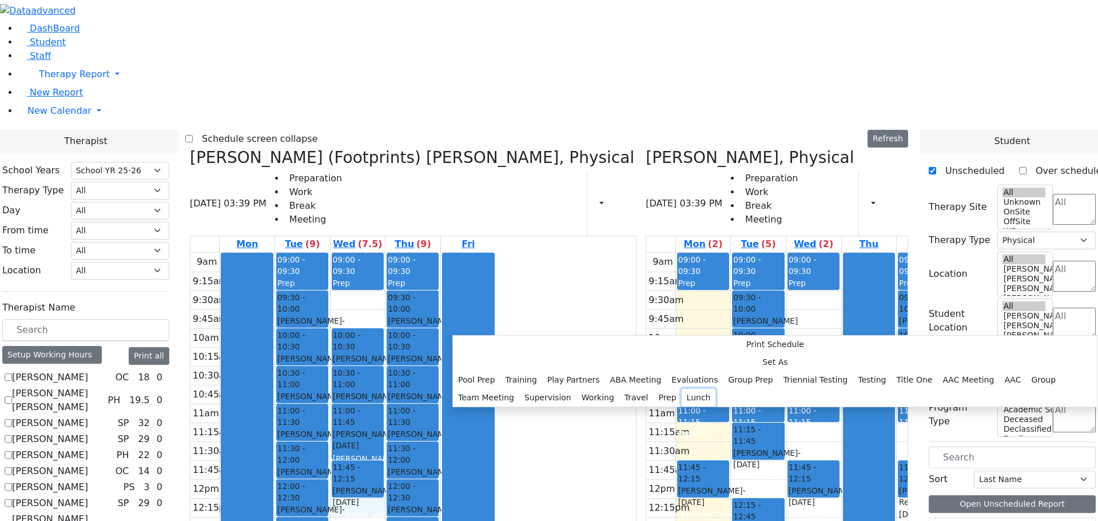
click at [682, 389] on button "Lunch" at bounding box center [699, 398] width 34 height 18
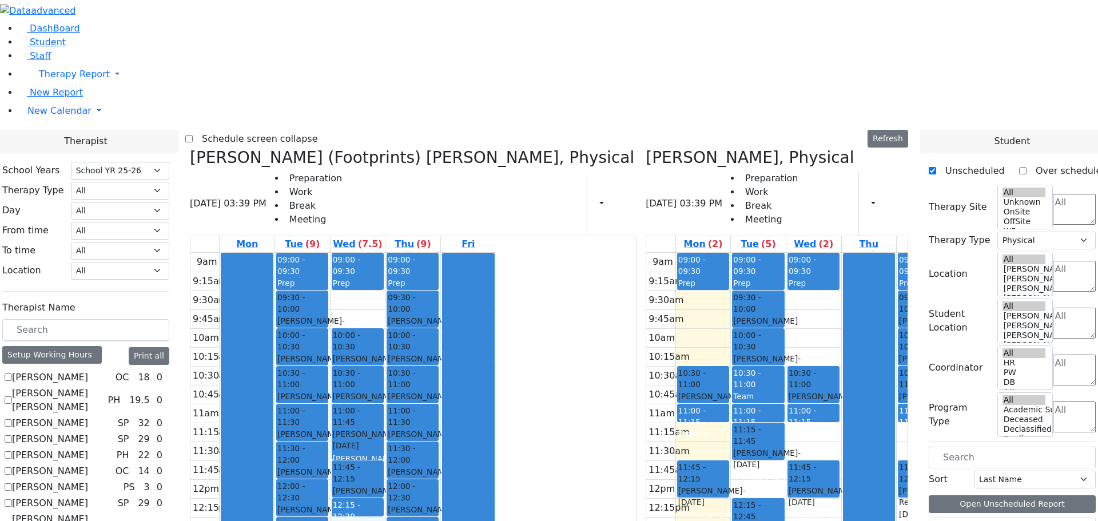
drag, startPoint x: 463, startPoint y: 341, endPoint x: 463, endPoint y: 347, distance: 6.3
click at [464, 350] on div "9am 9:15am 9:30am 9:45am 10am 10:15am 10:30am 10:45am 11am 11:15am 11:30am 11:4…" at bounding box center [342, 479] width 305 height 453
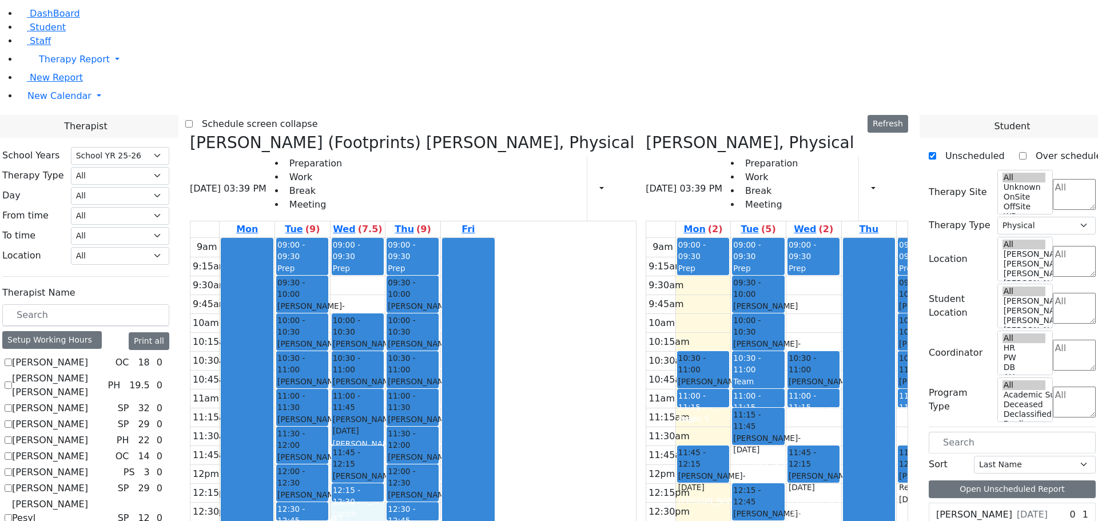
scroll to position [361, 0]
drag, startPoint x: 959, startPoint y: 383, endPoint x: 528, endPoint y: 361, distance: 431.8
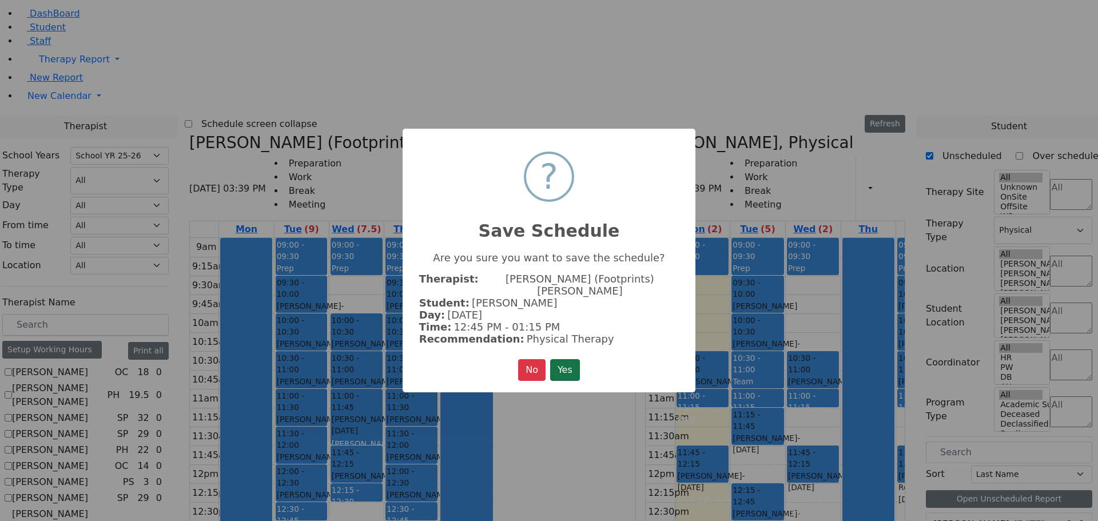
click at [574, 362] on button "Yes" at bounding box center [565, 370] width 30 height 22
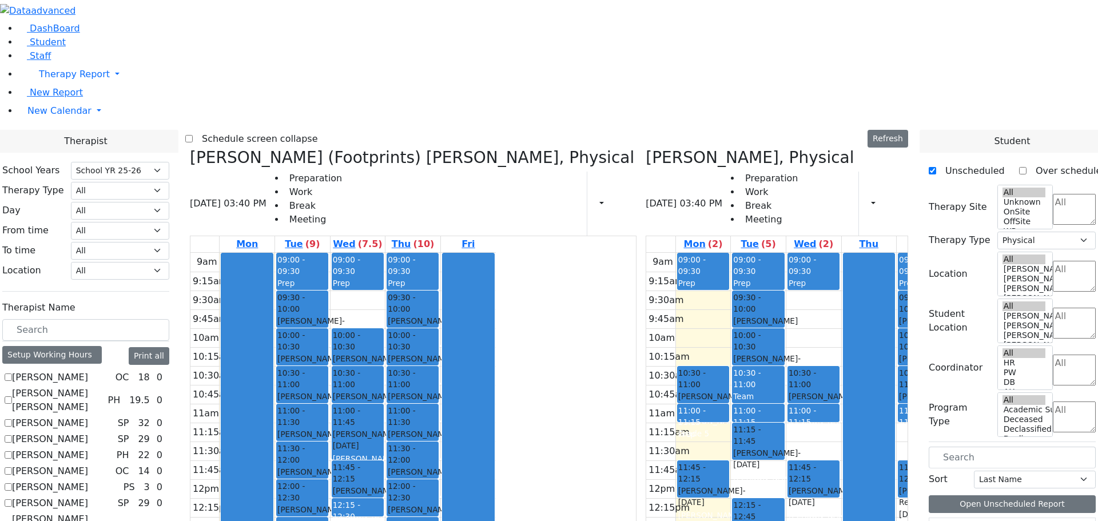
scroll to position [343, 0]
drag, startPoint x: 971, startPoint y: 414, endPoint x: 444, endPoint y: 122, distance: 602.4
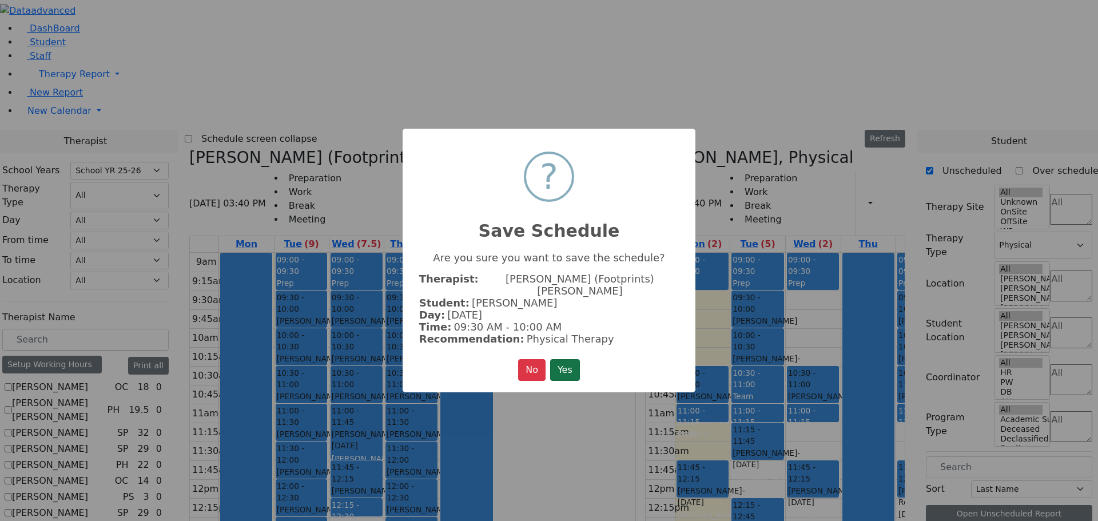
click at [570, 362] on button "Yes" at bounding box center [565, 370] width 30 height 22
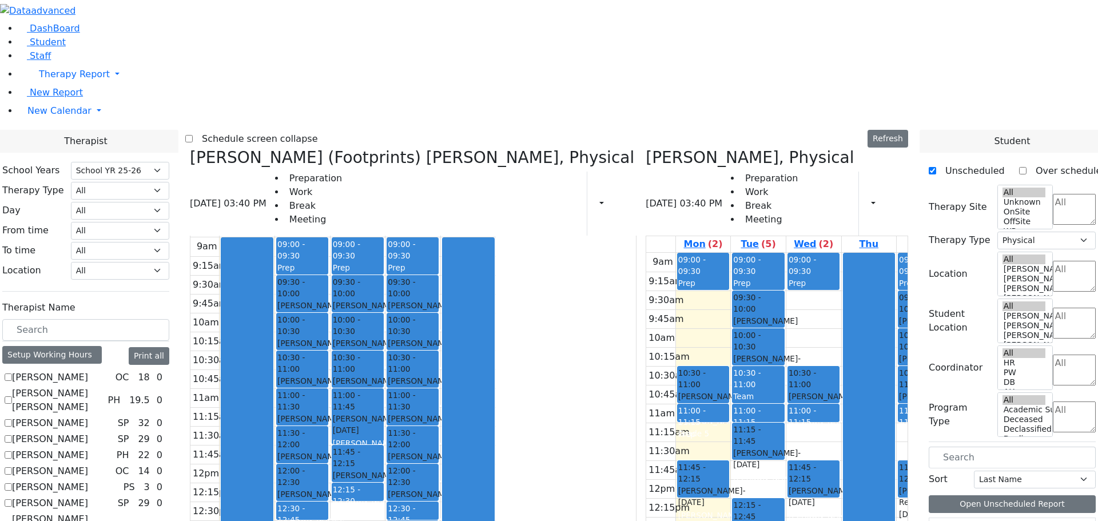
scroll to position [0, 0]
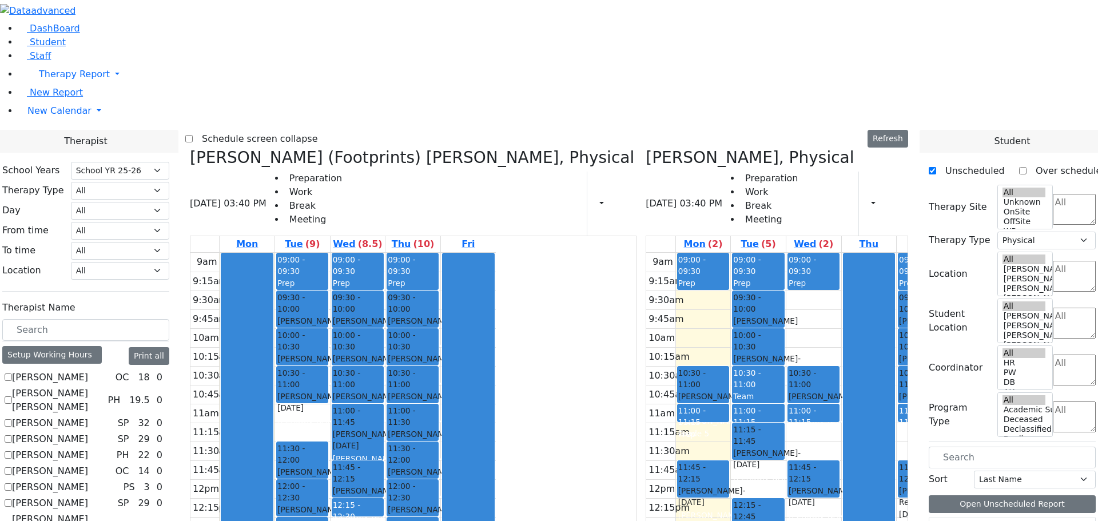
drag, startPoint x: 406, startPoint y: 222, endPoint x: 476, endPoint y: 367, distance: 160.4
click at [476, 367] on tr "09:00 - 09:30 Prep 09:30 - 10:00 Katz Rivka - 11/06/2015 Peymer Bracha 10:00 - …" at bounding box center [342, 479] width 305 height 453
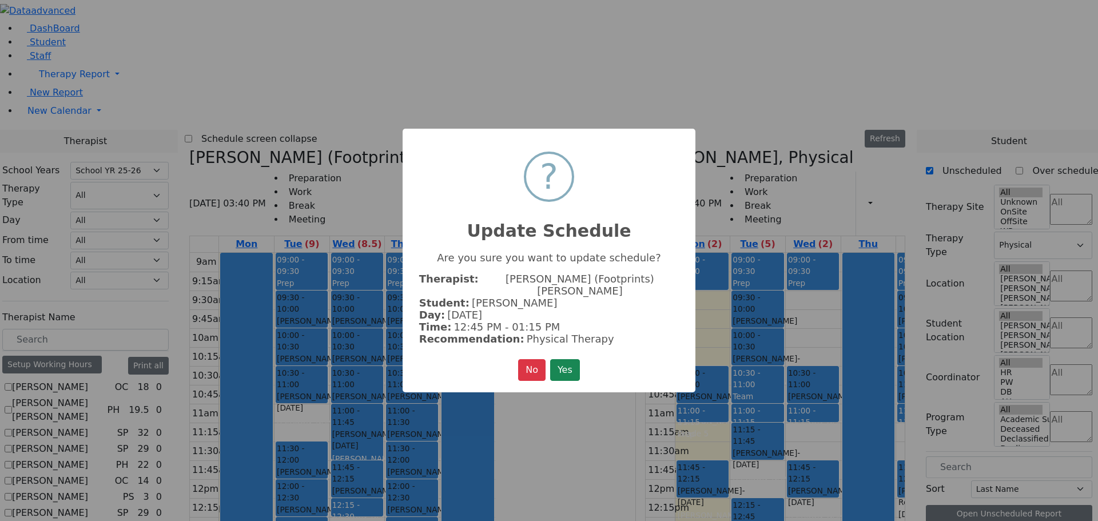
click at [579, 360] on button "Yes" at bounding box center [565, 370] width 30 height 22
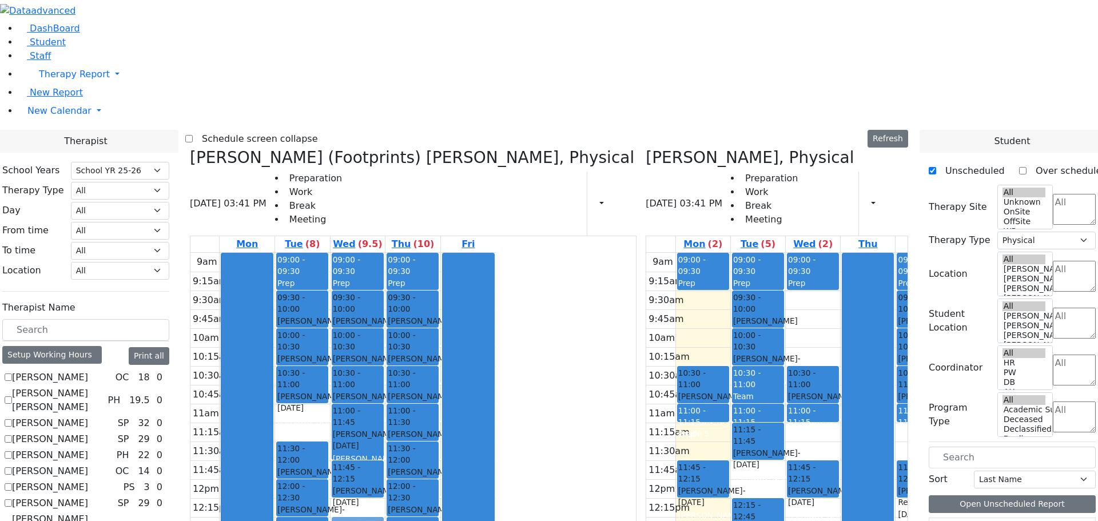
drag, startPoint x: 465, startPoint y: 335, endPoint x: 466, endPoint y: 351, distance: 16.1
click at [386, 351] on div "09:00 - 09:30 Prep 09:30 - 10:00 Lorincz Shimon - 04/30/2019 Kramer Bluma 10:00…" at bounding box center [358, 479] width 55 height 453
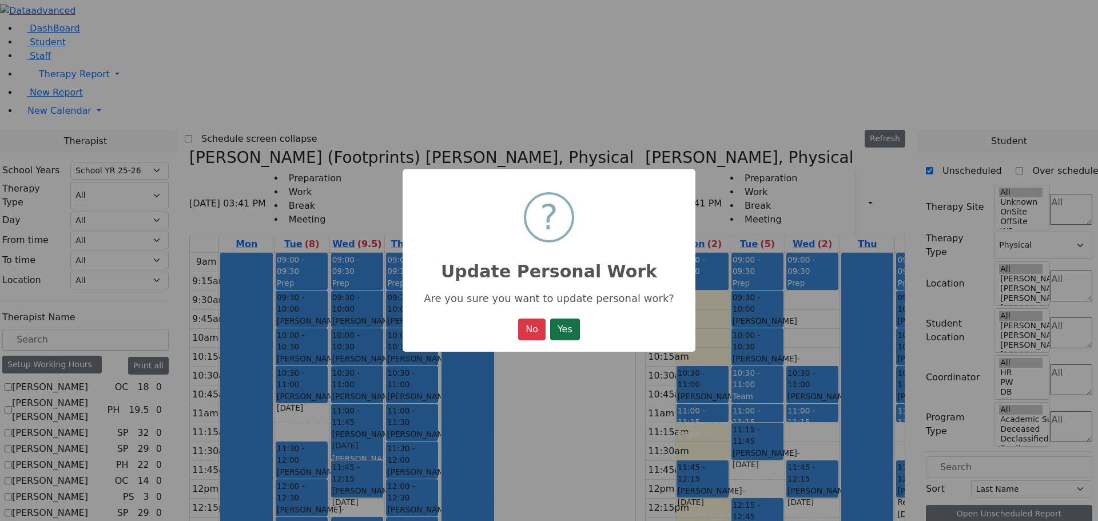
click at [556, 330] on button "Yes" at bounding box center [565, 330] width 30 height 22
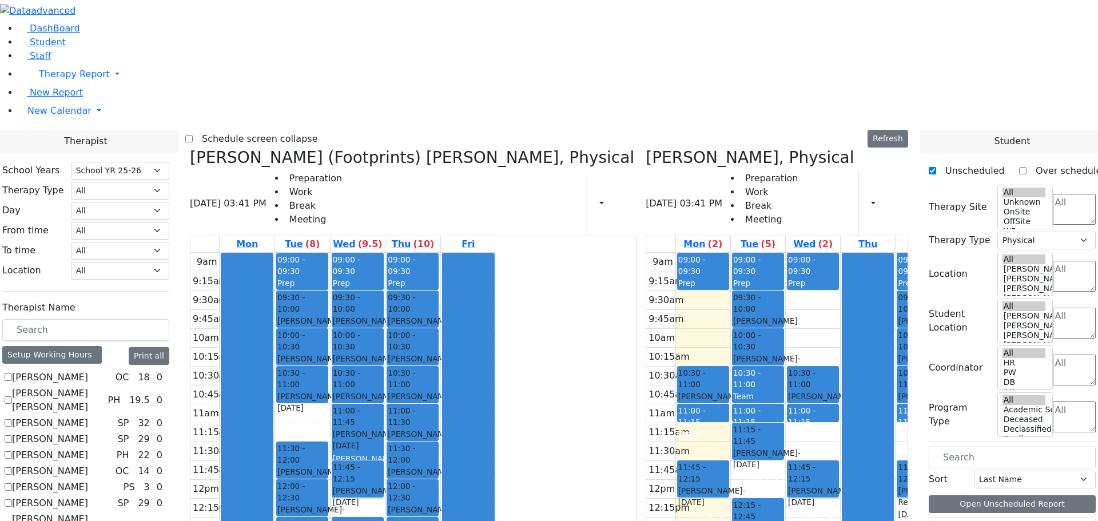
drag, startPoint x: 403, startPoint y: 376, endPoint x: 404, endPoint y: 391, distance: 14.3
click at [404, 391] on div "9am 9:15am 9:30am 9:45am 10am 10:15am 10:30am 10:45am 11am 11:15am 11:30am 11:4…" at bounding box center [342, 479] width 305 height 453
drag, startPoint x: 468, startPoint y: 379, endPoint x: 427, endPoint y: 382, distance: 40.7
click at [427, 382] on tr "09:00 - 09:30 Prep 09:30 - 10:00 Katz Rivka - 11/06/2015 Peymer Bracha 10:00 - …" at bounding box center [342, 479] width 305 height 453
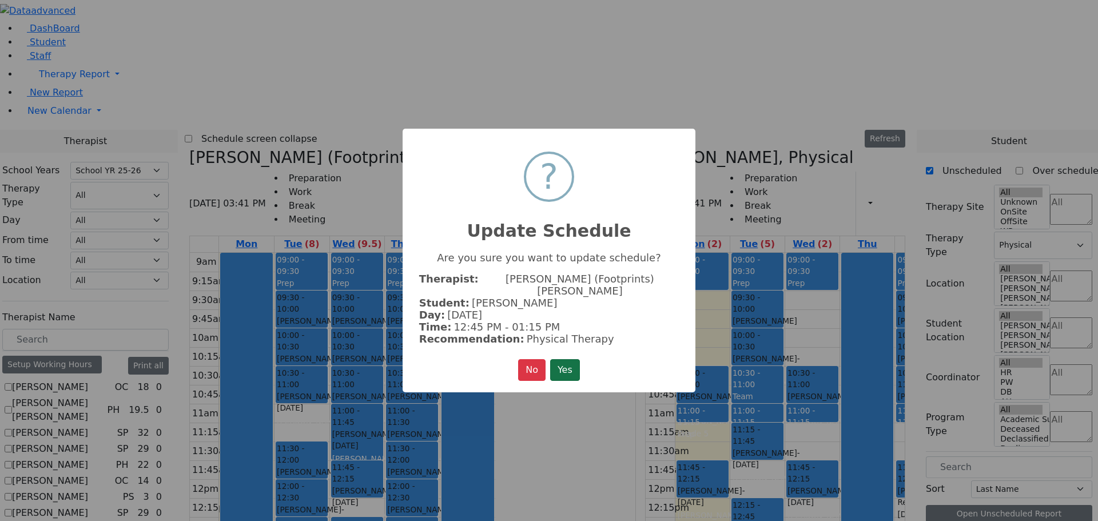
click at [555, 359] on button "Yes" at bounding box center [565, 370] width 30 height 22
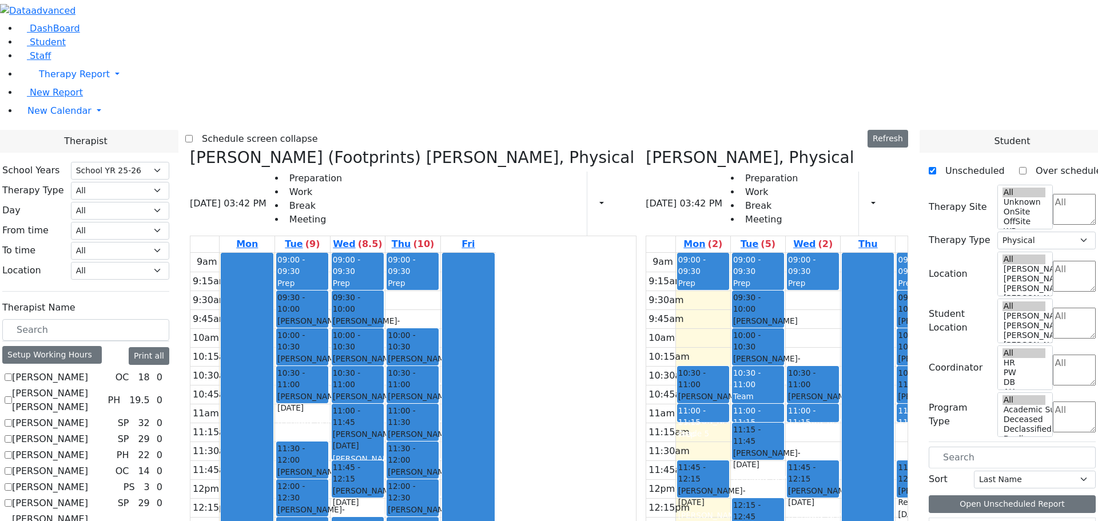
drag, startPoint x: 522, startPoint y: 111, endPoint x: 466, endPoint y: 381, distance: 275.7
click at [470, 367] on tr "09:00 - 09:30 Prep 09:30 - 10:00 Katz Rivka - 11/06/2015 Peymer Bracha 10:00 - …" at bounding box center [342, 479] width 305 height 453
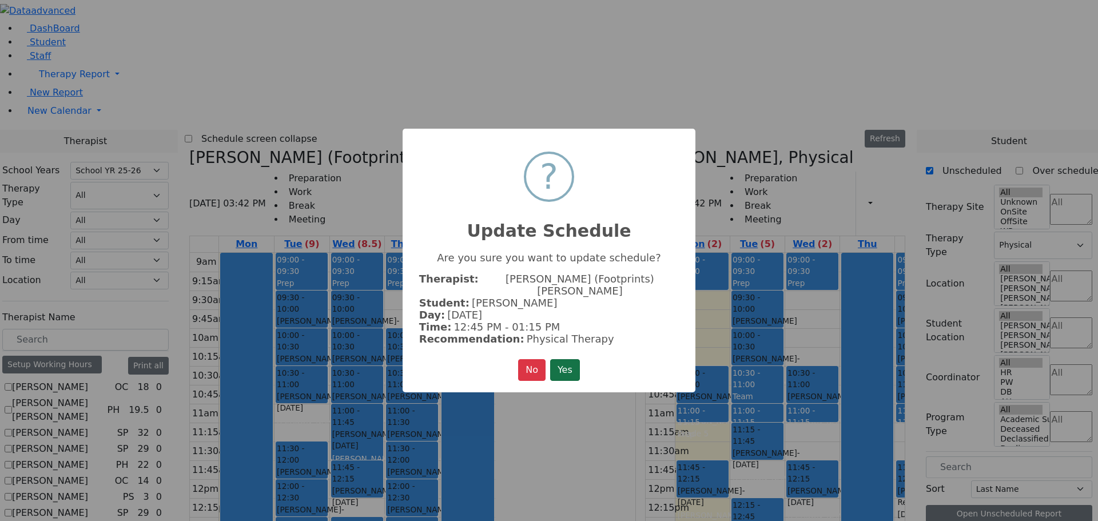
click at [563, 360] on button "Yes" at bounding box center [565, 370] width 30 height 22
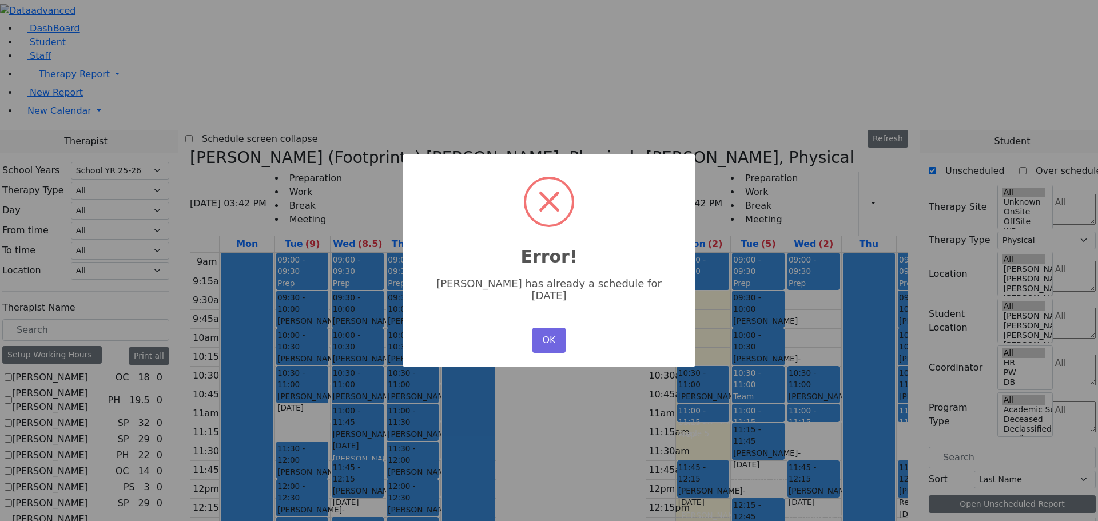
click at [551, 332] on button "OK" at bounding box center [549, 340] width 33 height 25
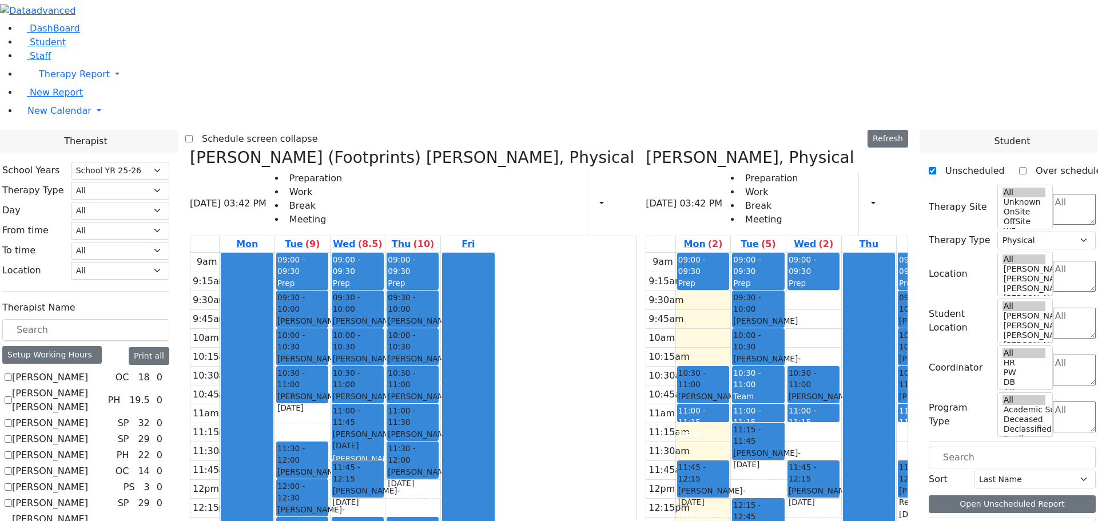
drag, startPoint x: 522, startPoint y: 327, endPoint x: 468, endPoint y: 380, distance: 75.6
click at [468, 380] on tr "09:00 - 09:30 Prep 09:30 - 10:00 Katz Rivka - 11/06/2015 Peymer Bracha 10:00 - …" at bounding box center [342, 479] width 305 height 453
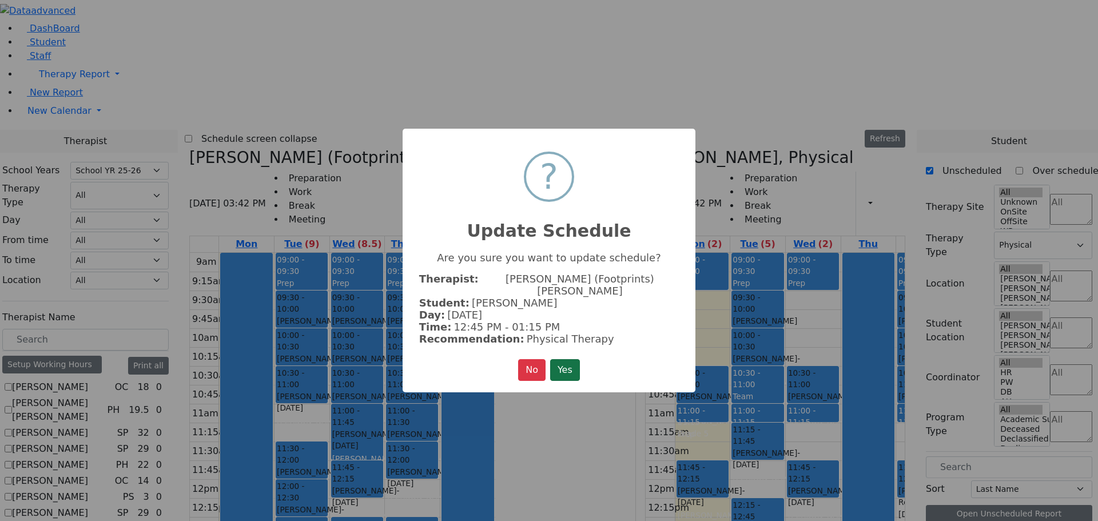
click at [566, 362] on button "Yes" at bounding box center [565, 370] width 30 height 22
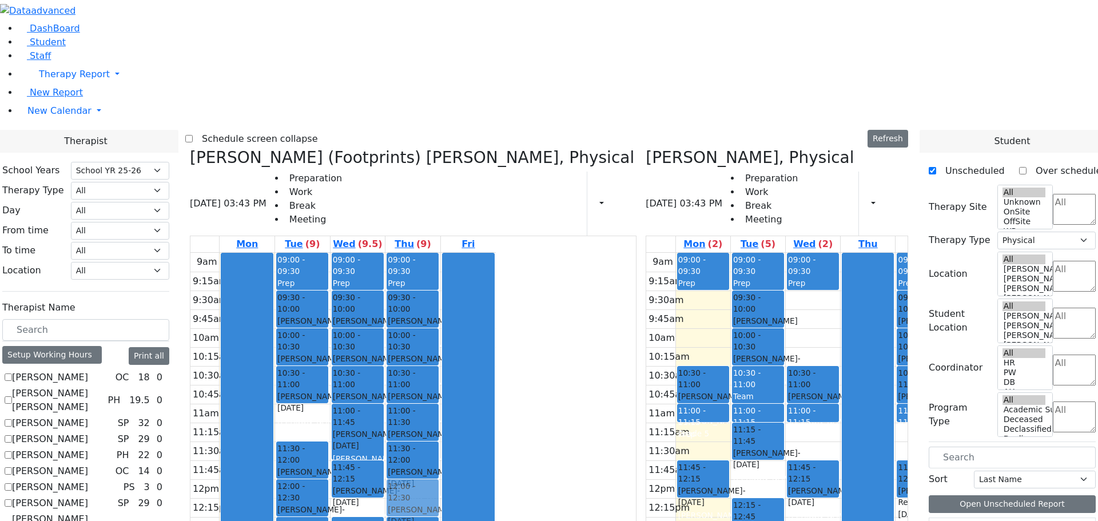
drag, startPoint x: 530, startPoint y: 477, endPoint x: 543, endPoint y: 331, distance: 146.4
click at [440, 325] on div "09:00 - 09:30 Prep 09:30 - 10:00 Gross Tovya - 02/07/2016 Kramer Bluma 10:00 - …" at bounding box center [413, 479] width 55 height 453
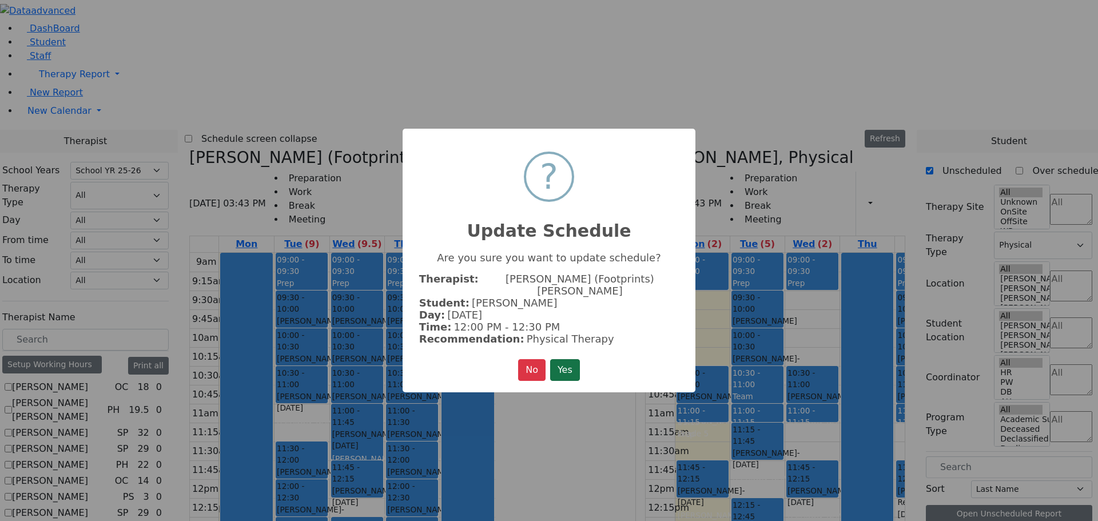
click at [574, 363] on button "Yes" at bounding box center [565, 370] width 30 height 22
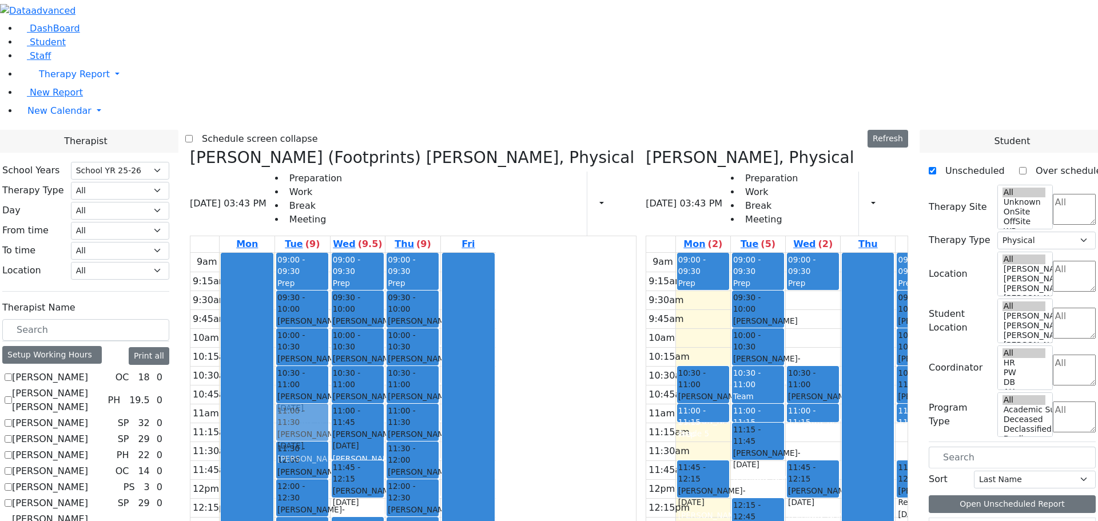
drag, startPoint x: 415, startPoint y: 441, endPoint x: 428, endPoint y: 259, distance: 183.0
click at [330, 253] on div "09:00 - 09:30 Prep 09:30 - 10:00 Katz Rivka - 11/06/2015 Peymer Bracha 10:00 - …" at bounding box center [302, 479] width 55 height 453
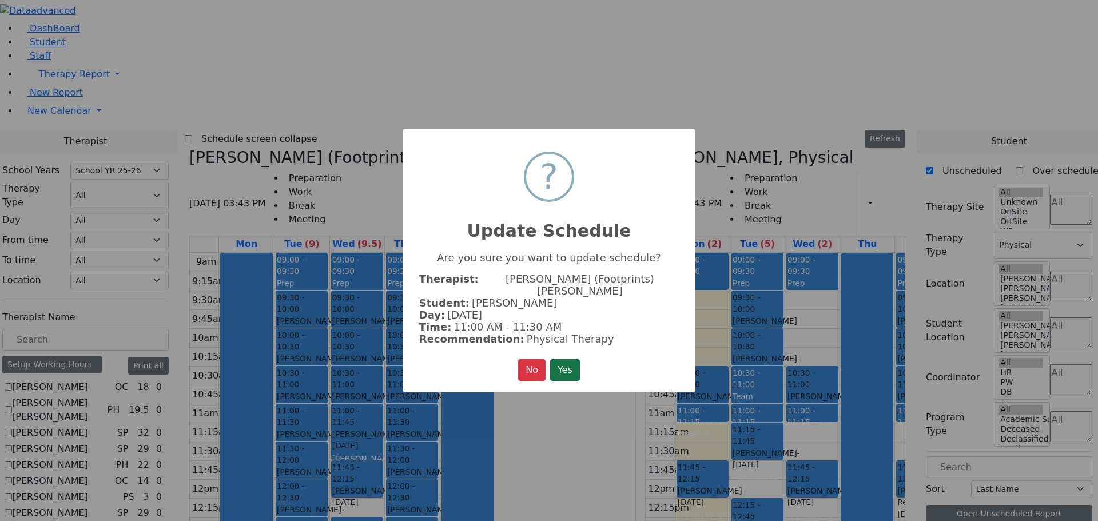
click at [576, 359] on button "Yes" at bounding box center [565, 370] width 30 height 22
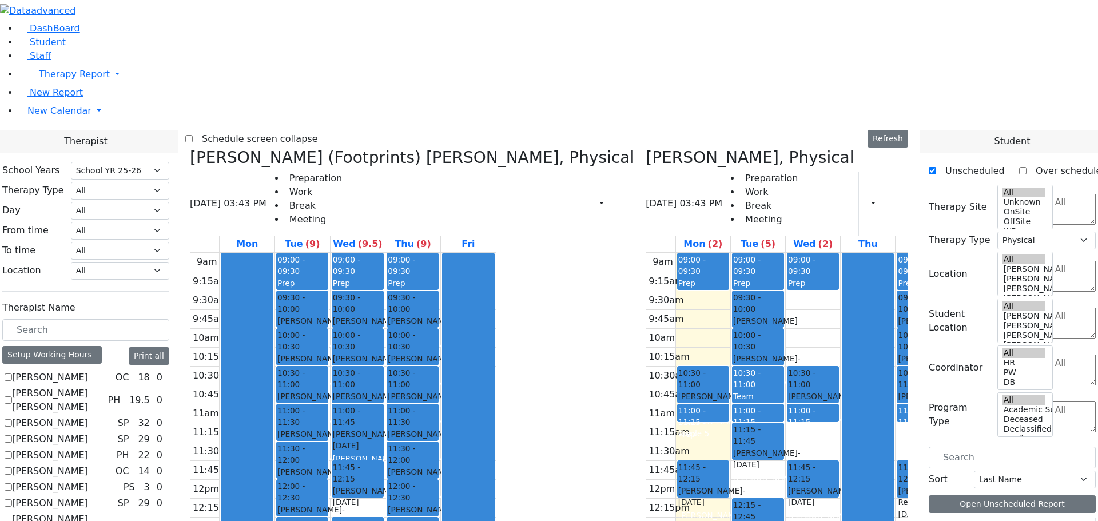
drag, startPoint x: 396, startPoint y: 435, endPoint x: 399, endPoint y: 454, distance: 19.7
click at [399, 454] on div "9am 9:15am 9:30am 9:45am 10am 10:15am 10:30am 10:45am 11am 11:15am 11:30am 11:4…" at bounding box center [342, 479] width 305 height 453
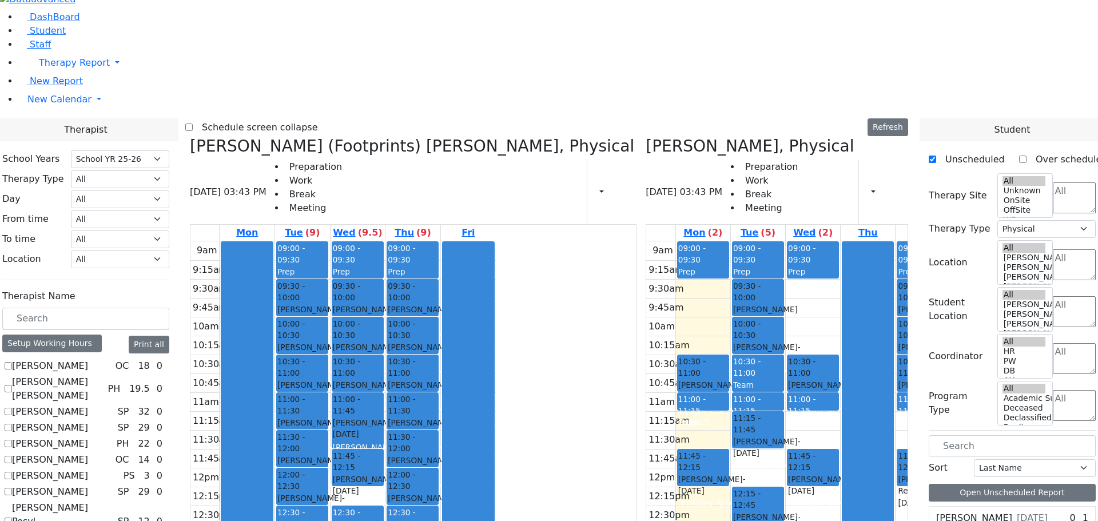
scroll to position [15, 0]
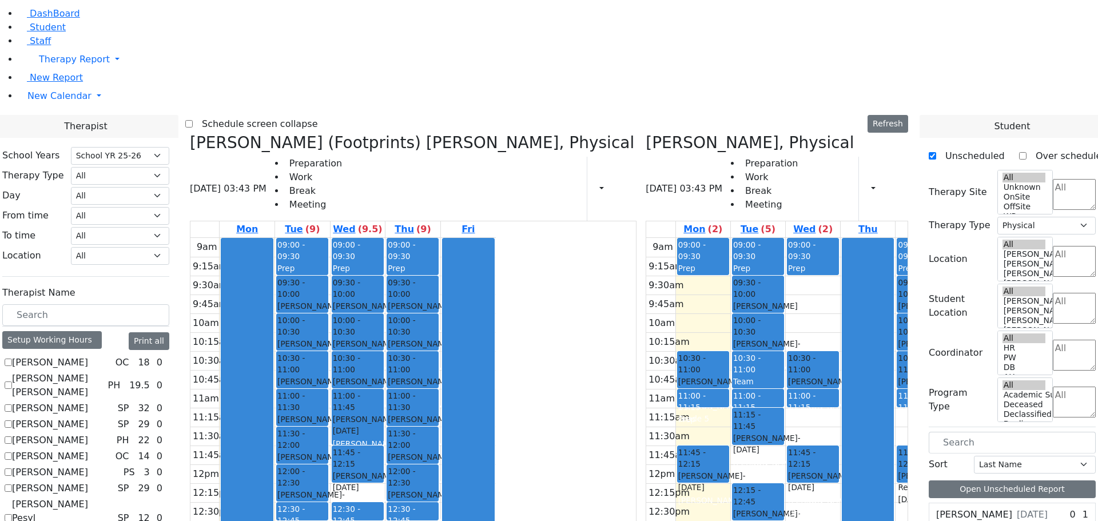
drag, startPoint x: 415, startPoint y: 435, endPoint x: 412, endPoint y: 452, distance: 16.8
click at [496, 492] on div "9am 9:15am 9:30am 9:45am 10am 10:15am 10:30am 10:45am 11am 11:15am 11:30am 11:4…" at bounding box center [342, 464] width 305 height 453
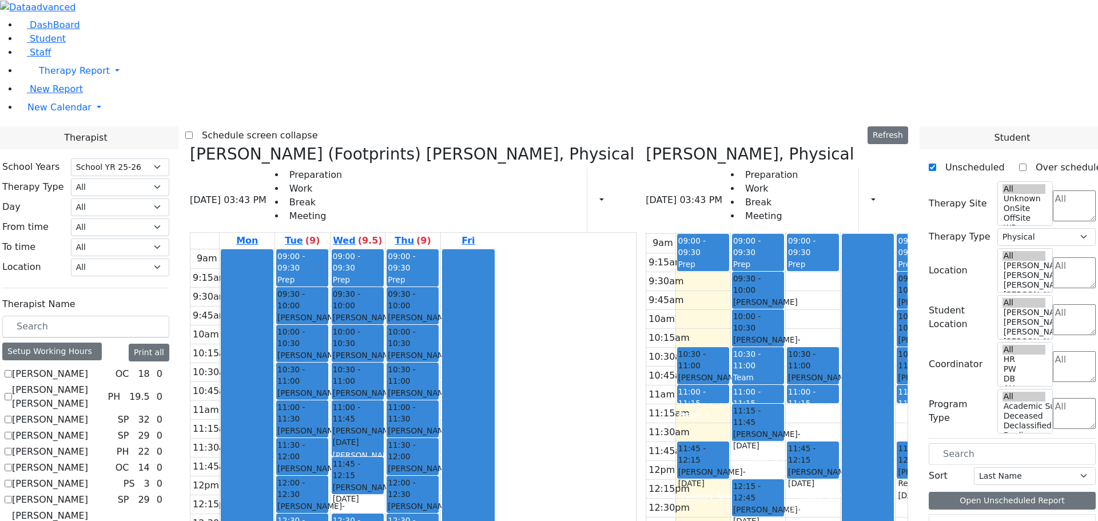
scroll to position [0, 0]
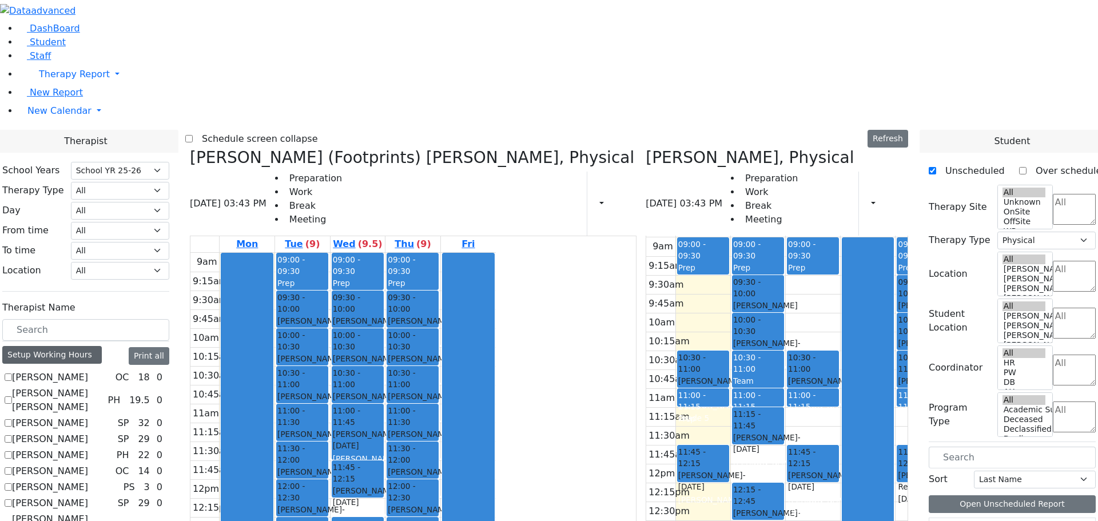
click at [102, 346] on div "Setup Working Hours" at bounding box center [52, 355] width 100 height 18
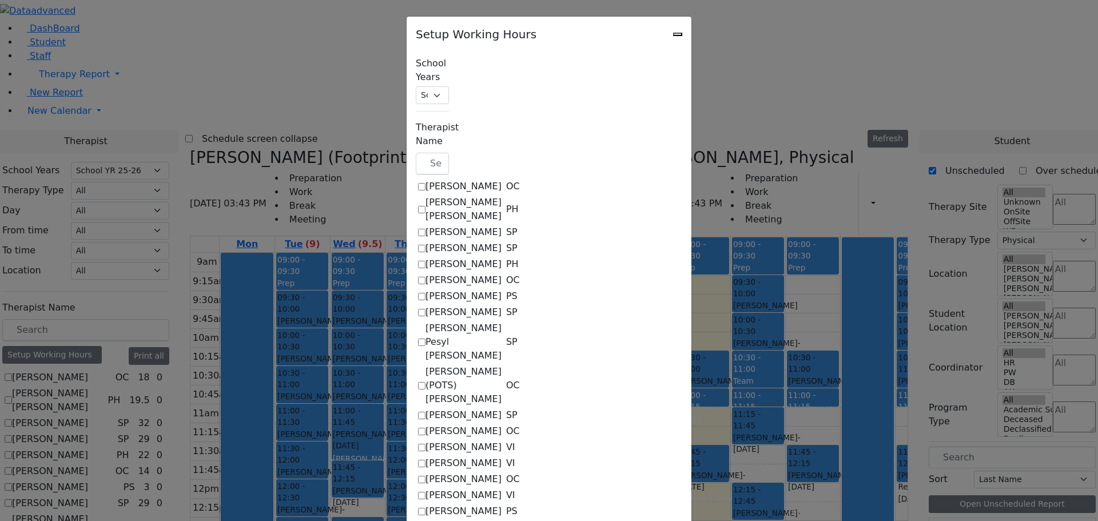
scroll to position [229, 0]
checkbox input "true"
select select "15:00:00"
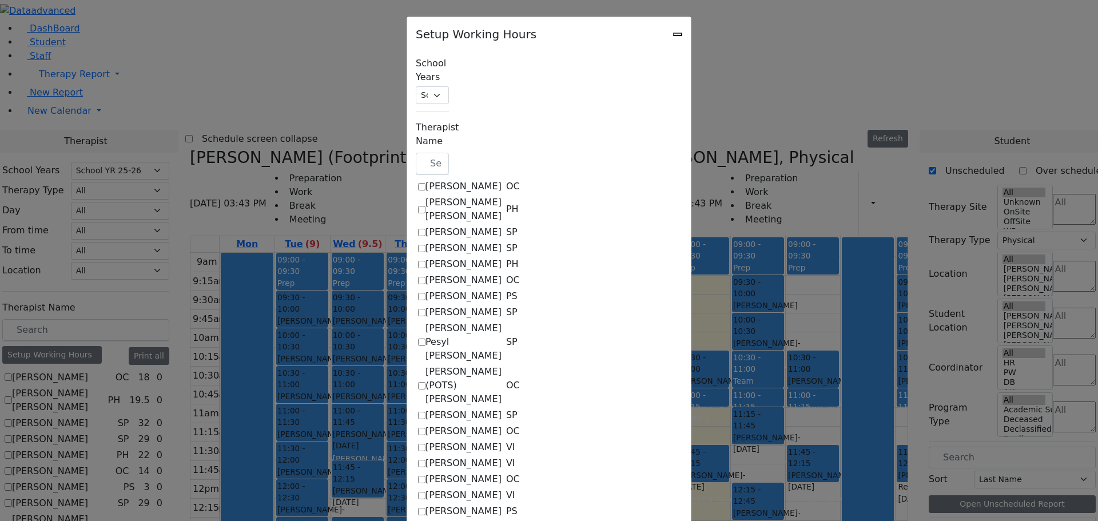
select select "15:00:00"
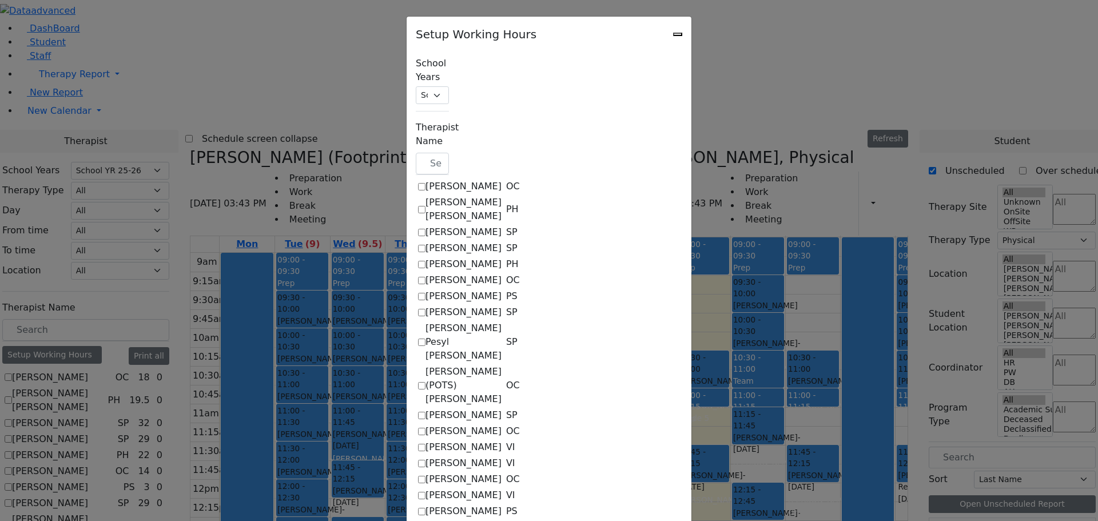
select select "15:00:00"
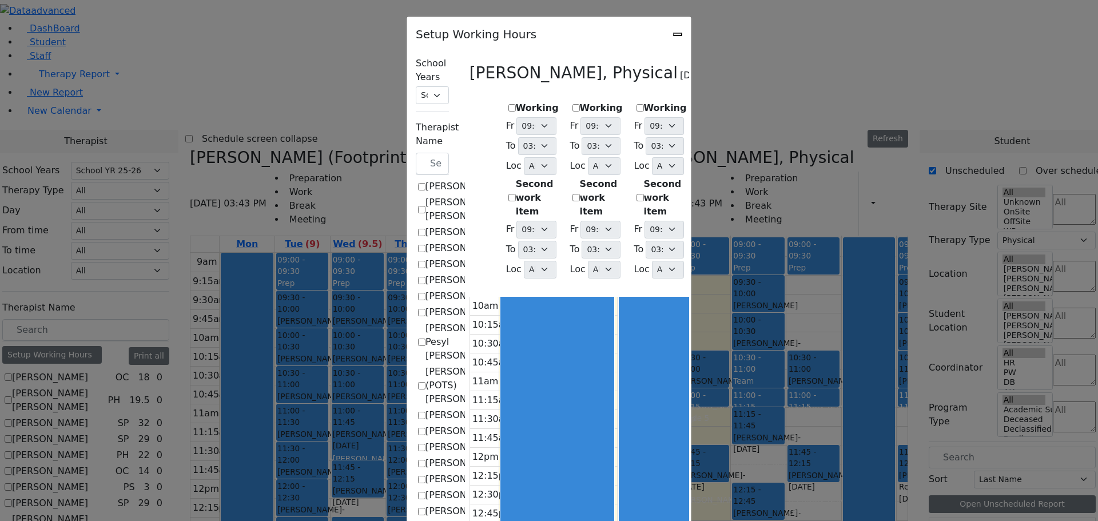
scroll to position [0, 0]
click at [580, 101] on label "Working" at bounding box center [601, 108] width 43 height 14
click at [573, 104] on input "Working" at bounding box center [576, 107] width 7 height 7
checkbox input "true"
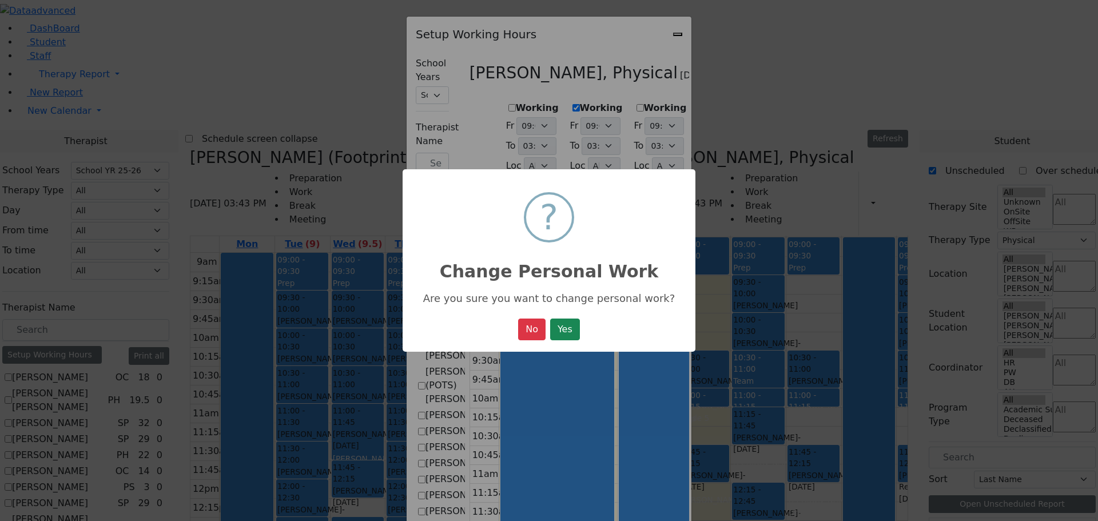
click at [573, 336] on button "Yes" at bounding box center [565, 330] width 30 height 22
select select "15:00:00"
select select "1"
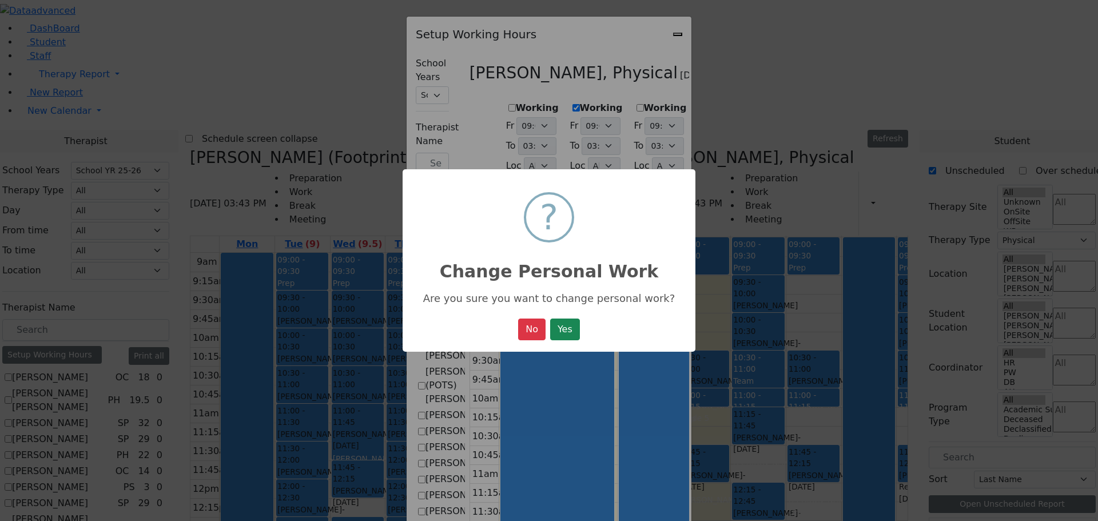
select select "15:00:00"
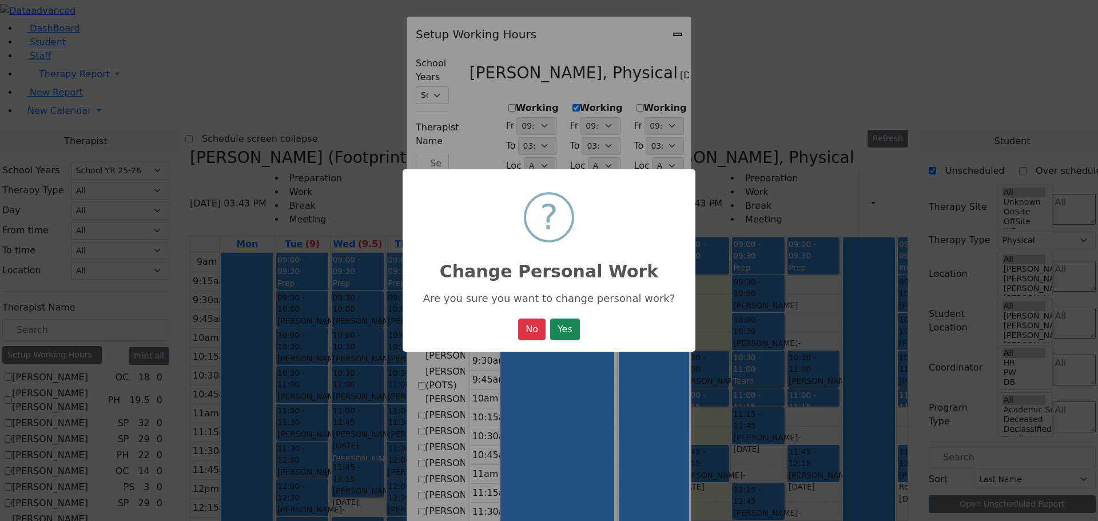
select select "15:00:00"
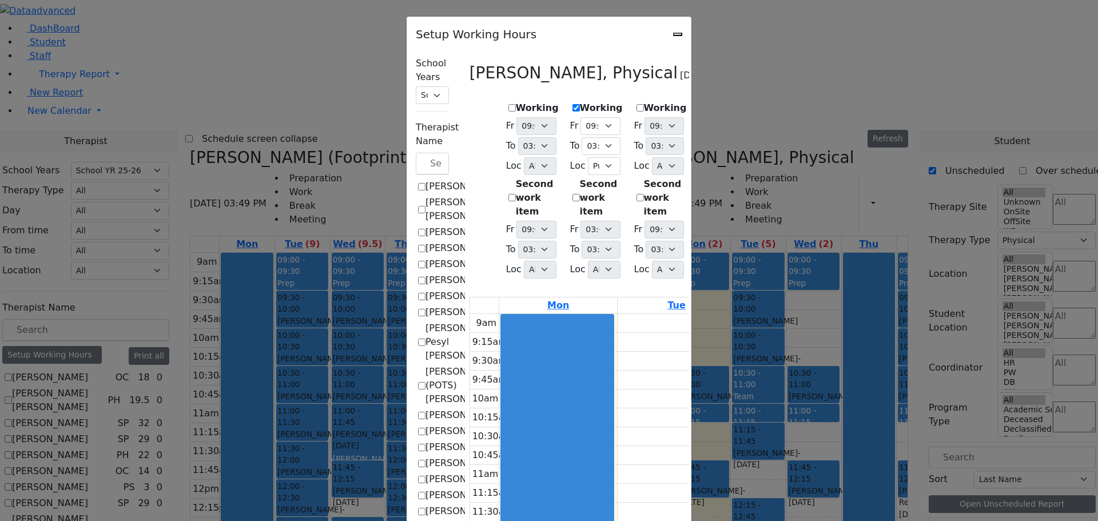
click at [692, 34] on div "Setup Working Hours" at bounding box center [549, 31] width 285 height 29
click at [692, 32] on div "Setup Working Hours" at bounding box center [549, 31] width 285 height 29
click at [678, 34] on icon "Close" at bounding box center [678, 34] width 0 height 0
checkbox input "false"
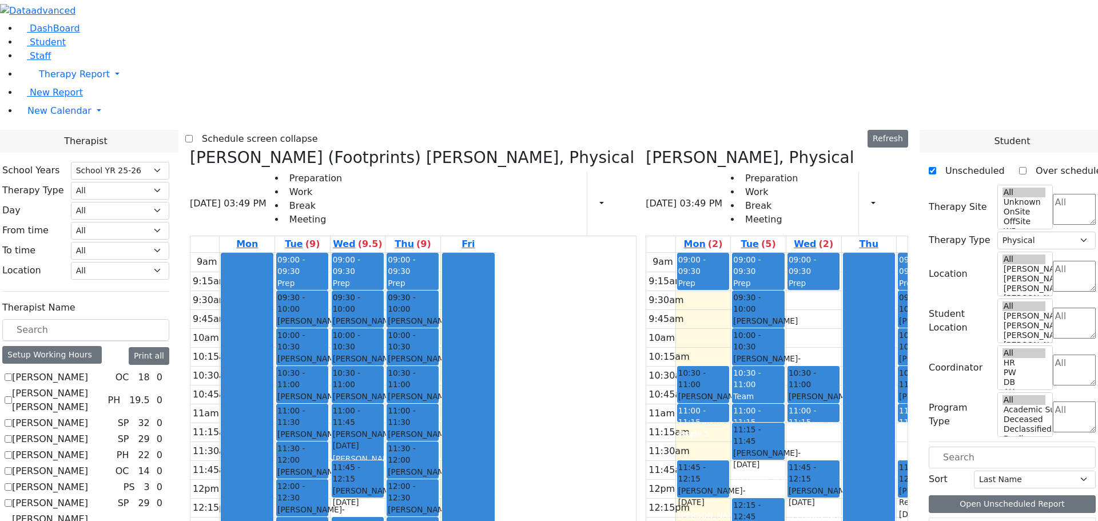
scroll to position [286, 0]
checkbox input "true"
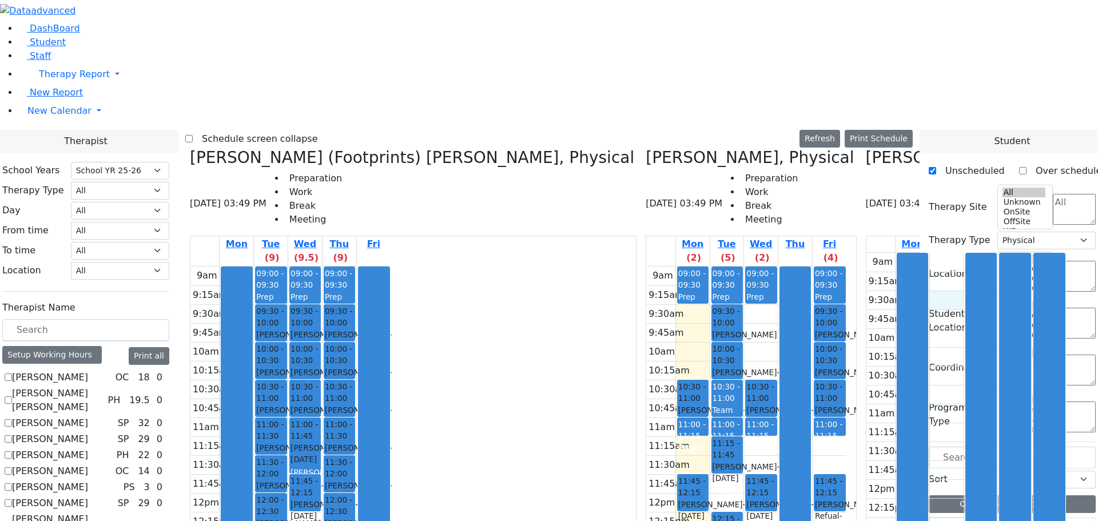
click at [867, 253] on div "9am 9:15am 9:30am 9:45am 10am 10:15am 10:30am 10:45am 11am 11:15am 11:30am 11:4…" at bounding box center [967, 479] width 200 height 453
drag, startPoint x: 808, startPoint y: 153, endPoint x: 808, endPoint y: 166, distance: 13.2
click at [867, 253] on div "9am 9:15am 9:30am 9:45am 10am 10:15am 10:30am 10:45am 11am 11:15am 11:30am 11:4…" at bounding box center [967, 479] width 200 height 453
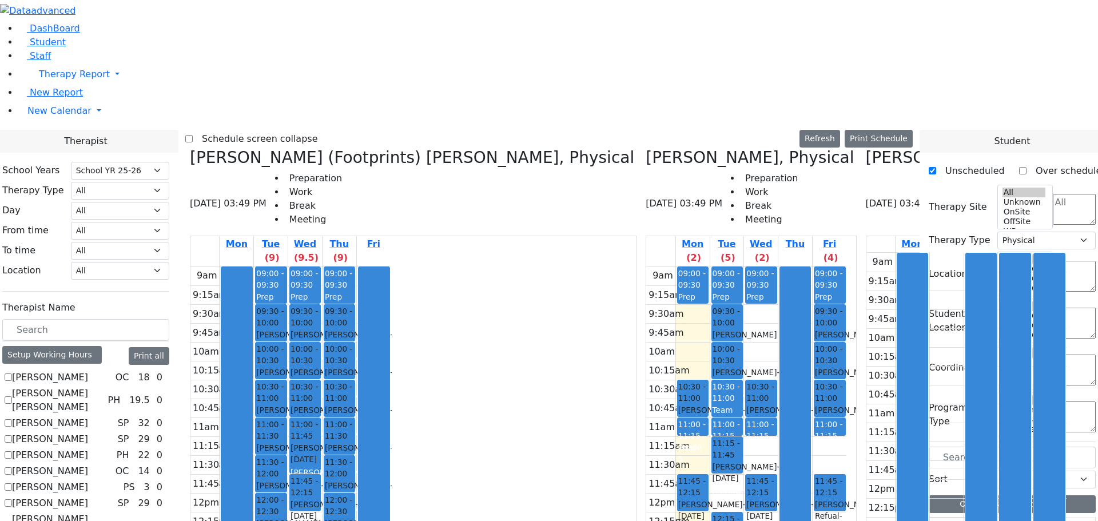
drag, startPoint x: 963, startPoint y: 448, endPoint x: 804, endPoint y: 158, distance: 331.2
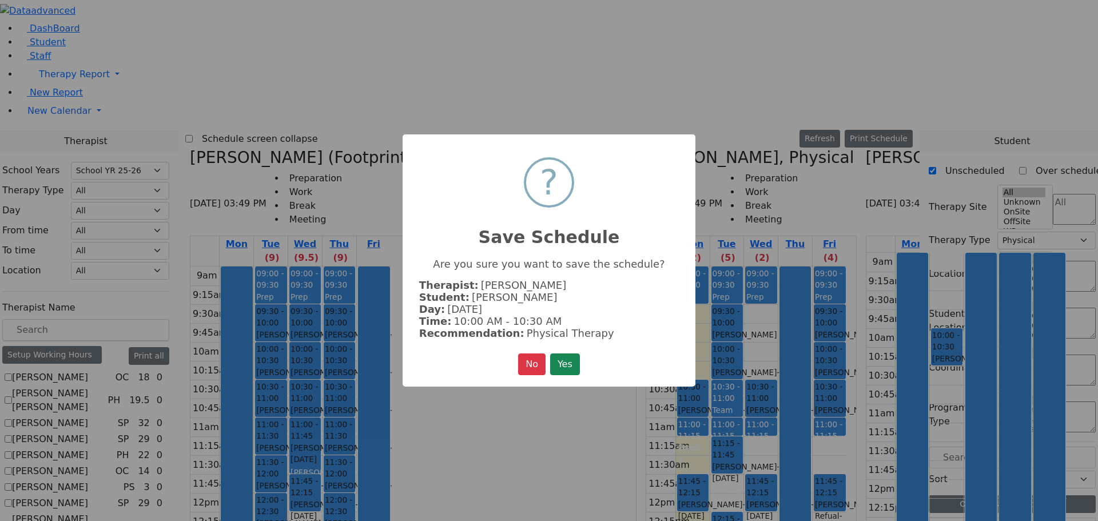
click at [567, 356] on button "Yes" at bounding box center [565, 364] width 30 height 22
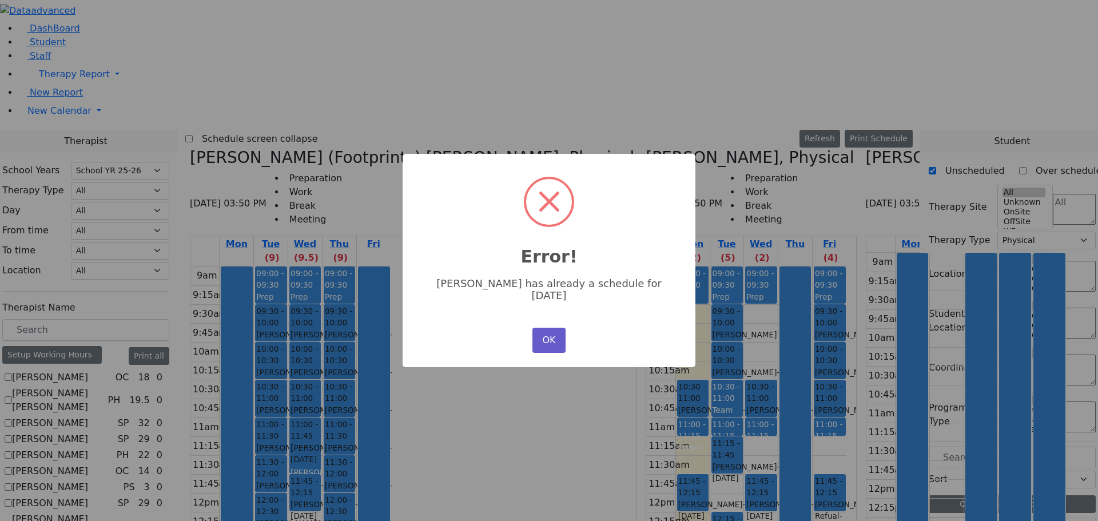
click at [550, 328] on button "OK" at bounding box center [549, 340] width 33 height 25
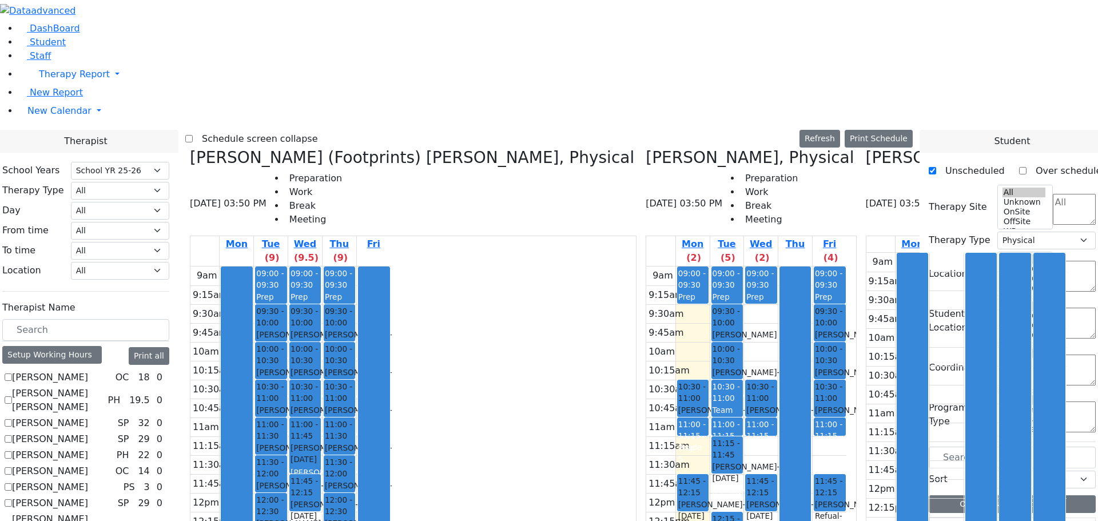
scroll to position [728, 0]
checkbox input "true"
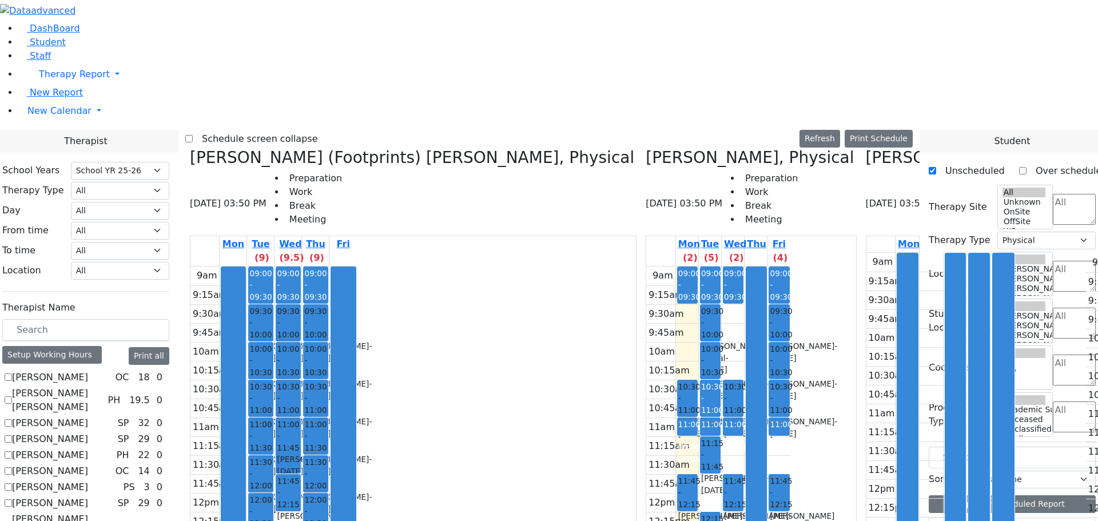
scroll to position [17, 0]
click at [190, 148] on icon at bounding box center [190, 157] width 0 height 19
checkbox input "false"
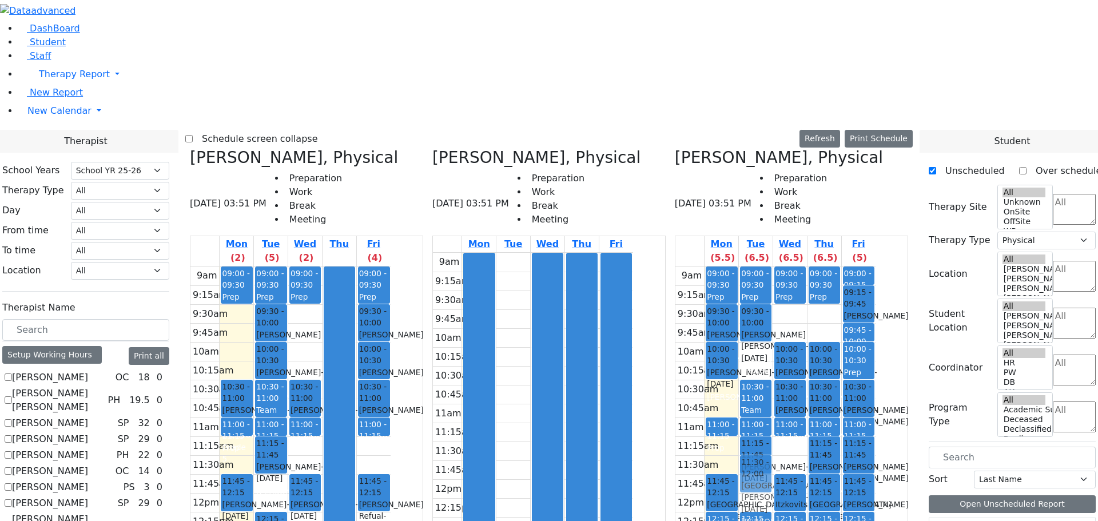
scroll to position [0, 0]
drag, startPoint x: 802, startPoint y: 279, endPoint x: 770, endPoint y: 250, distance: 43.7
click at [770, 267] on tr "09:00 - 09:30 Prep 09:30 - 10:00 Berkowitz Leah - 09/13/2014 Kaganoff, Sara 10:…" at bounding box center [775, 493] width 200 height 453
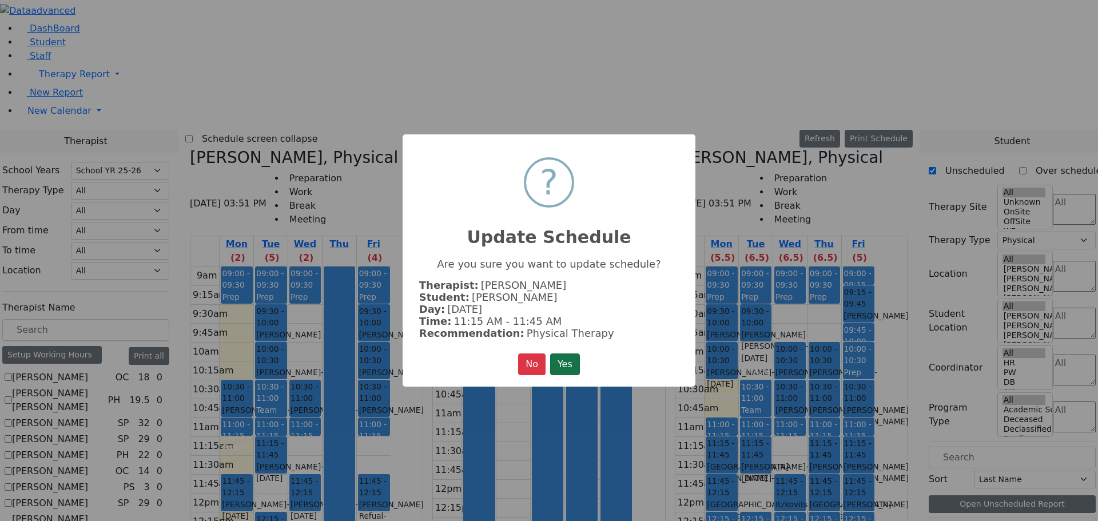
click at [562, 363] on button "Yes" at bounding box center [565, 364] width 30 height 22
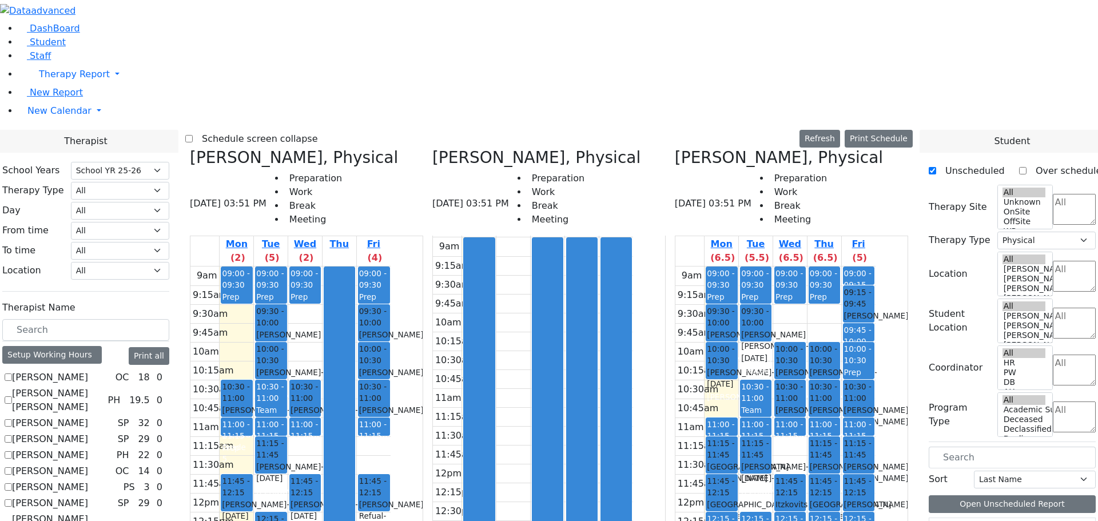
scroll to position [229, 0]
drag, startPoint x: 971, startPoint y: 446, endPoint x: 586, endPoint y: 145, distance: 489.0
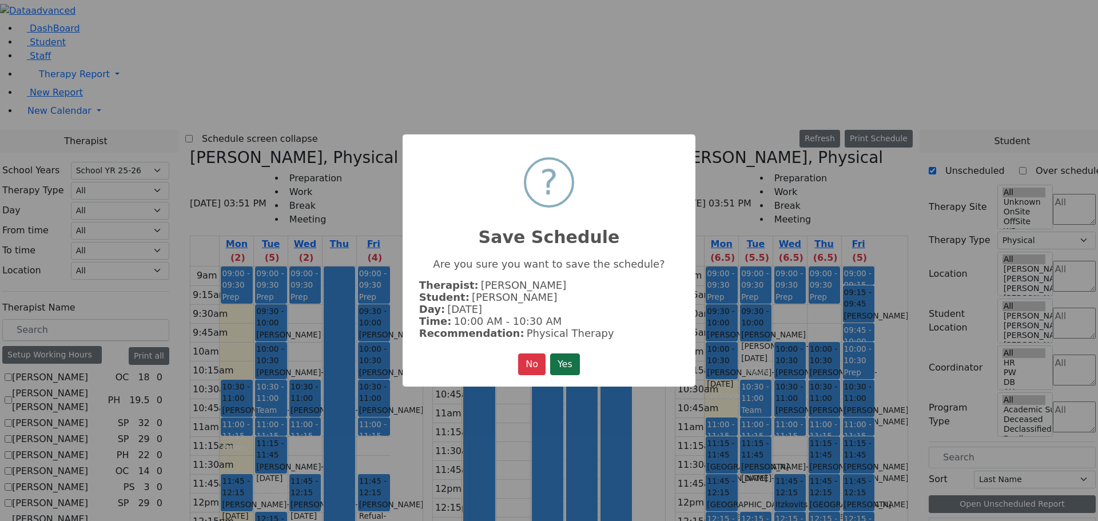
click at [570, 359] on button "Yes" at bounding box center [565, 364] width 30 height 22
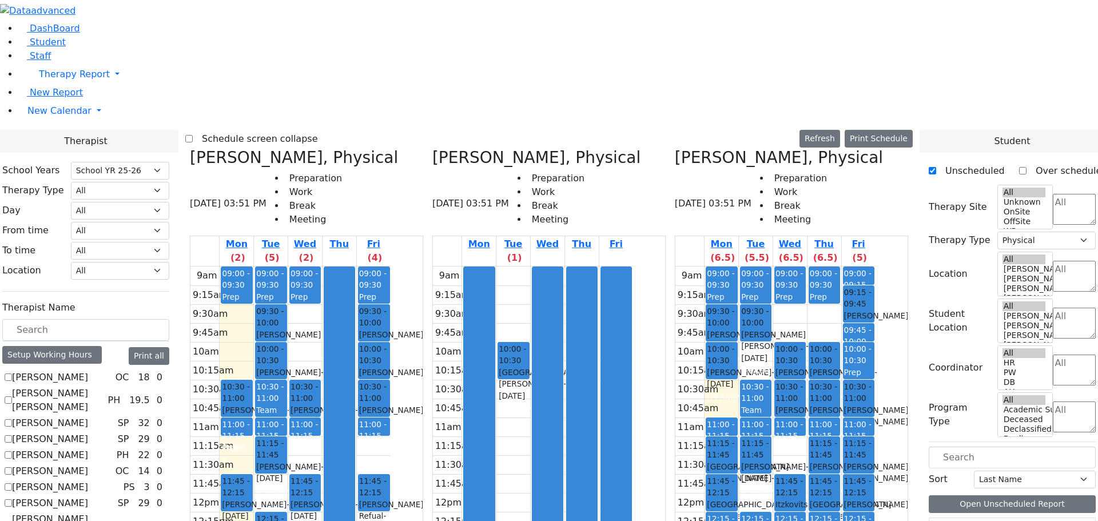
scroll to position [842, 0]
checkbox input "true"
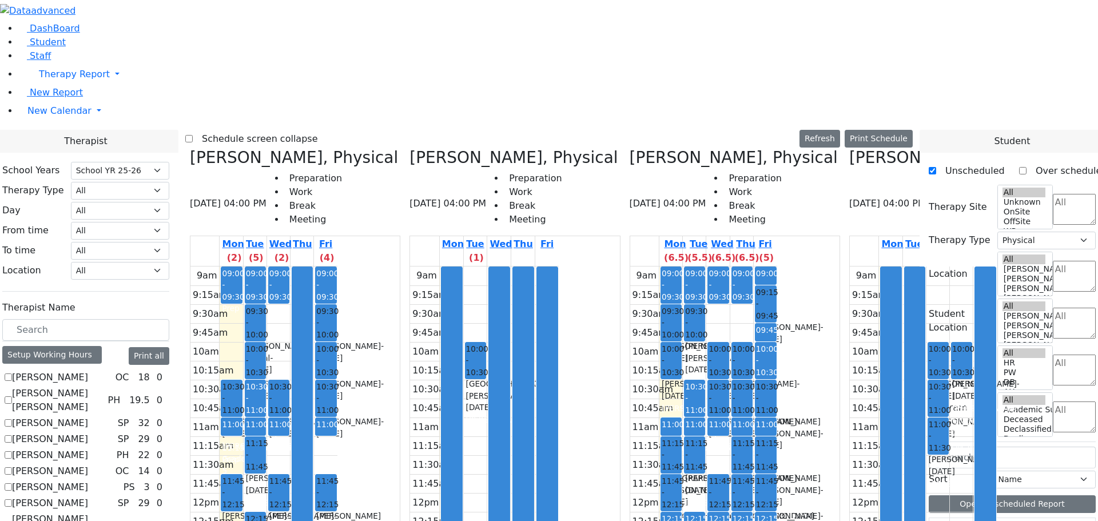
scroll to position [114, 0]
drag, startPoint x: 956, startPoint y: 425, endPoint x: 897, endPoint y: 184, distance: 247.8
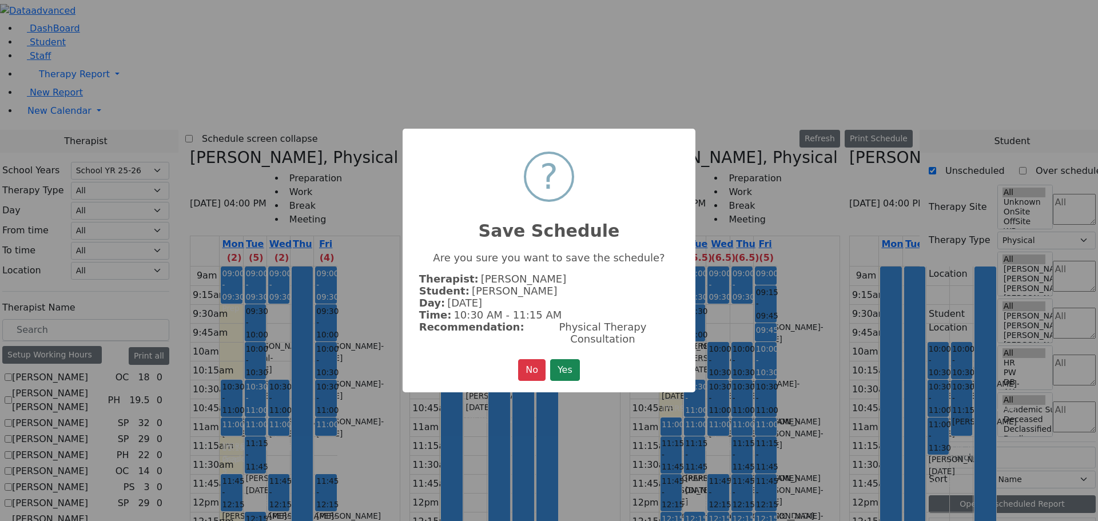
click at [576, 369] on button "Yes" at bounding box center [565, 370] width 30 height 22
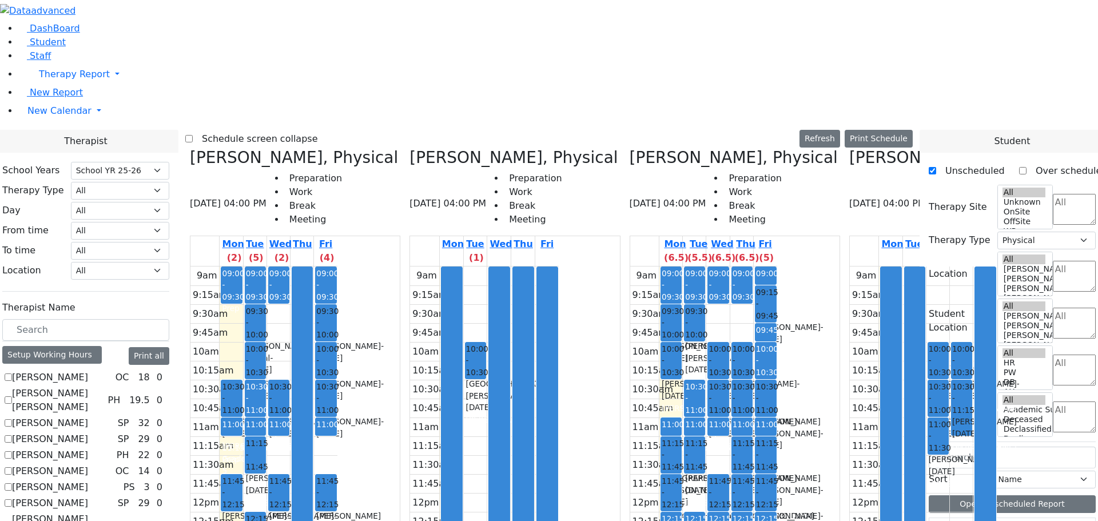
scroll to position [412, 0]
click at [630, 148] on icon at bounding box center [630, 157] width 0 height 19
checkbox input "false"
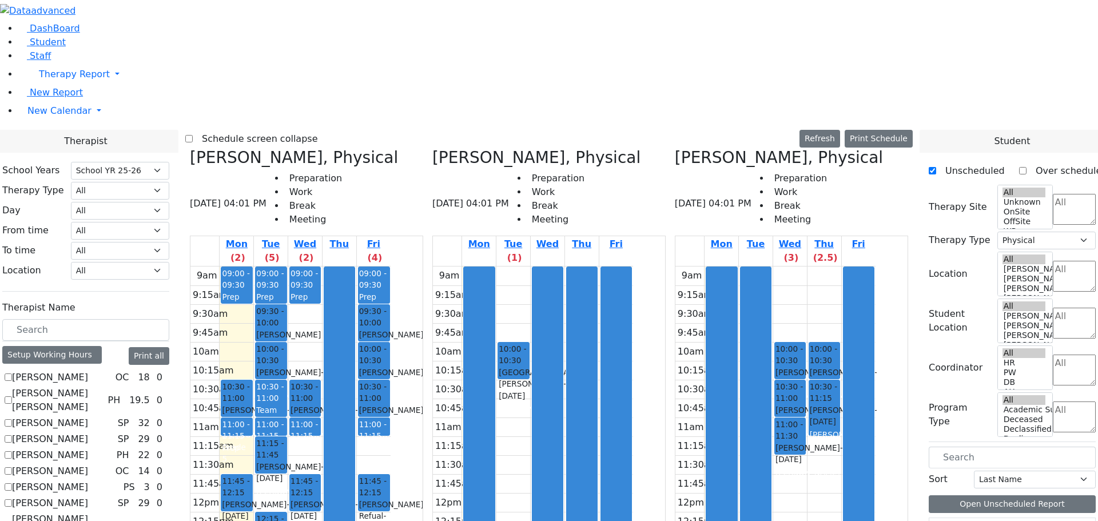
click at [432, 148] on icon at bounding box center [432, 157] width 0 height 19
checkbox input "false"
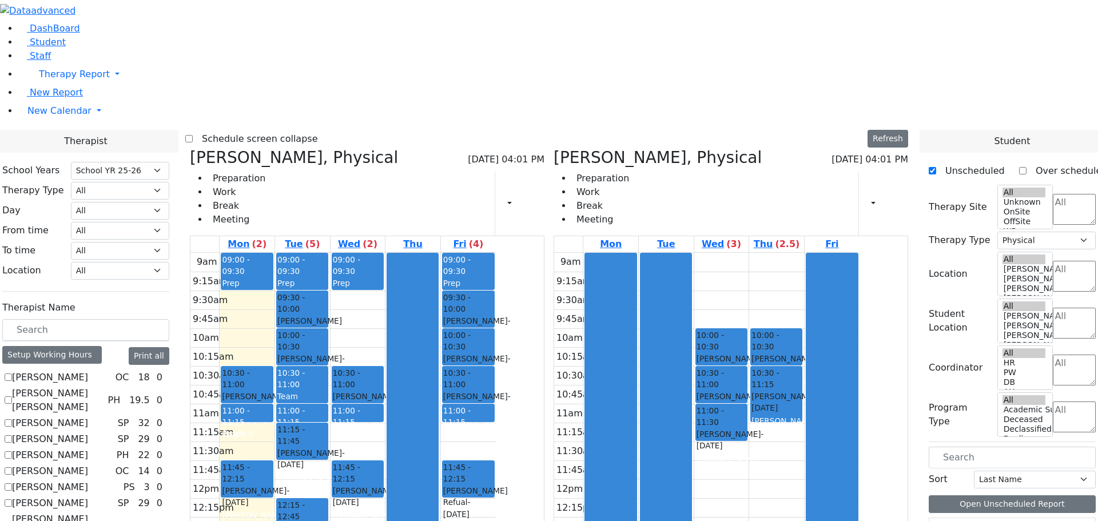
click at [190, 148] on icon at bounding box center [190, 157] width 0 height 19
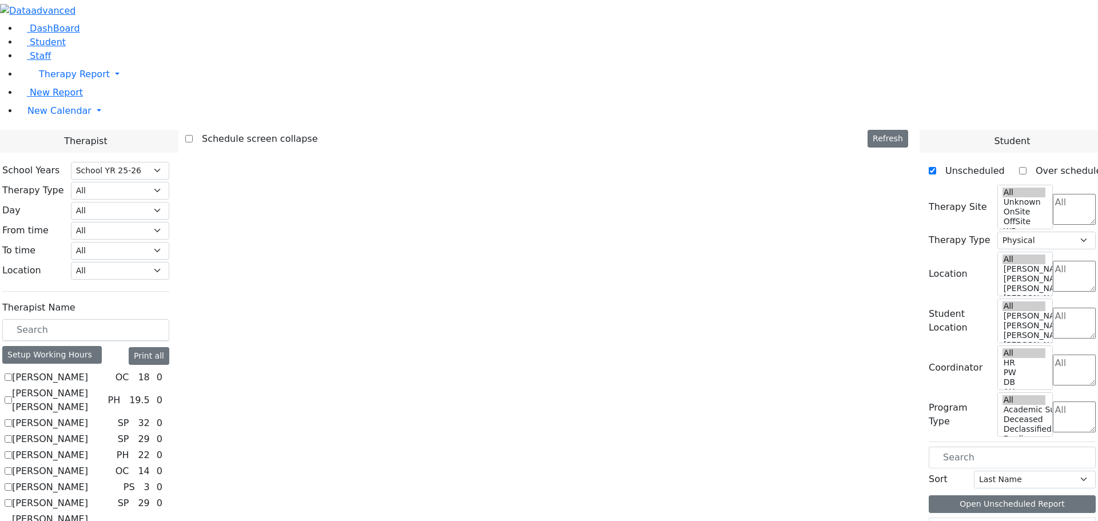
checkbox input "false"
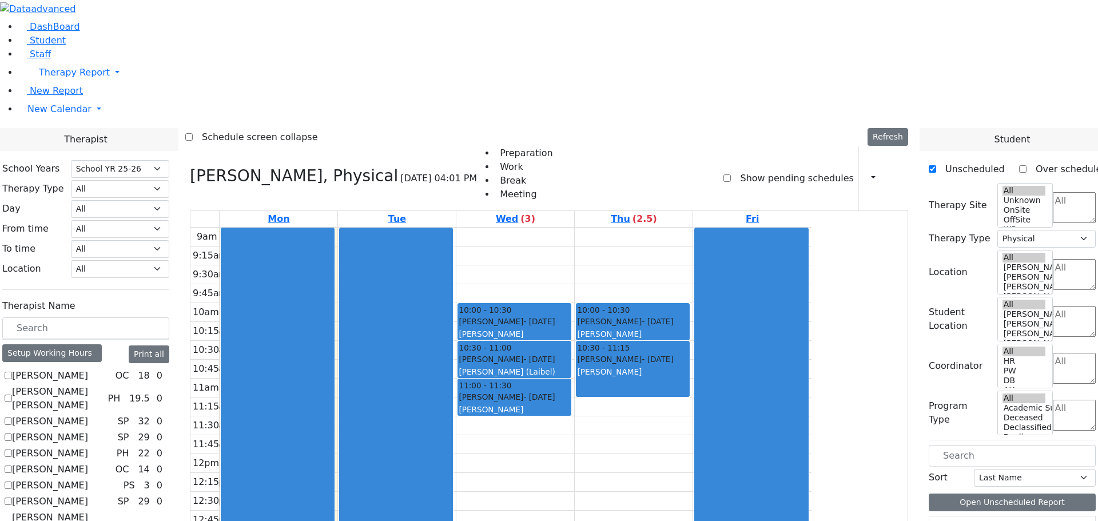
scroll to position [442, 0]
checkbox input "true"
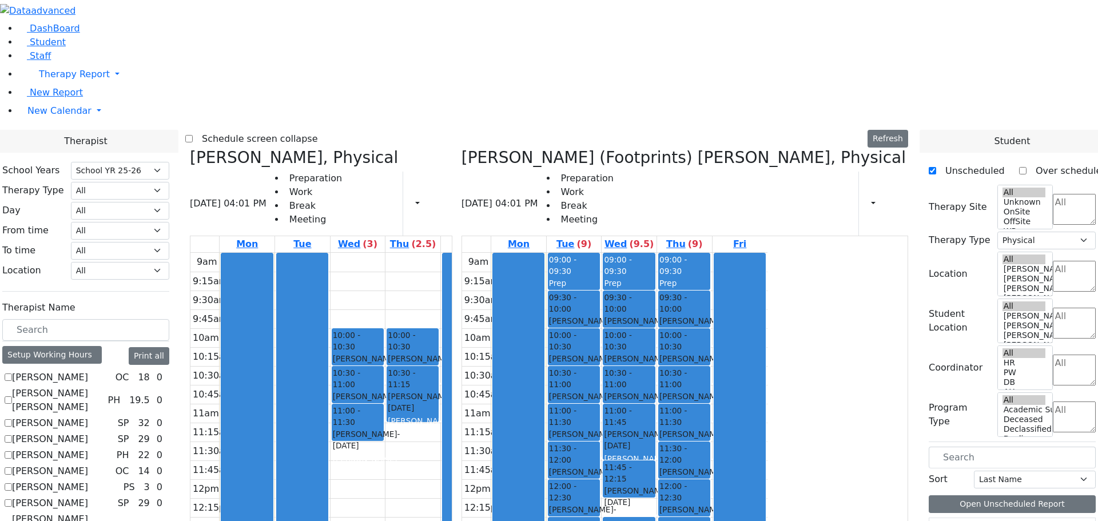
scroll to position [0, 0]
click at [725, 436] on div "9am 9:15am 9:30am 9:45am 10am 10:15am 10:30am 10:45am 11am 11:15am 11:30am 11:4…" at bounding box center [614, 479] width 305 height 453
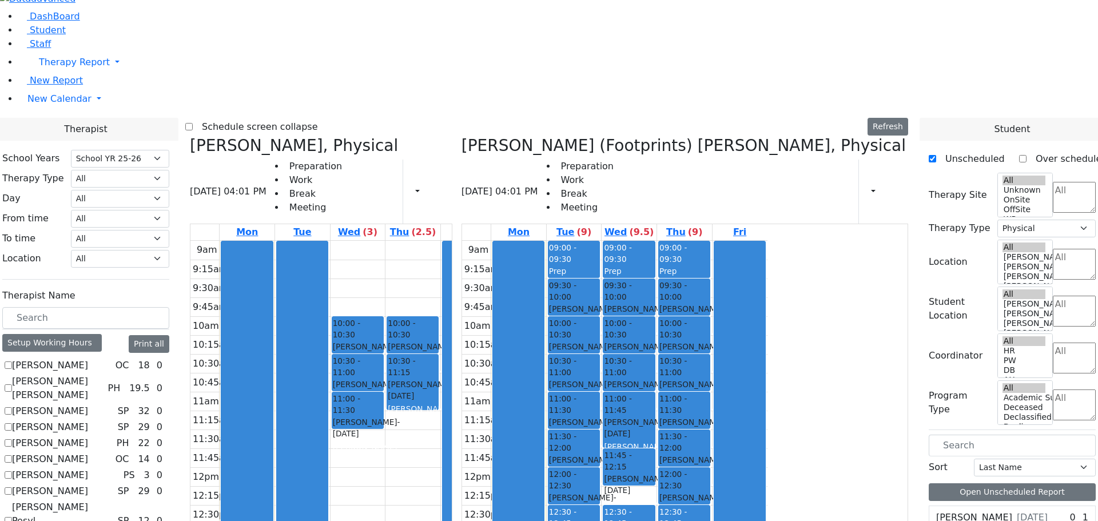
scroll to position [15, 0]
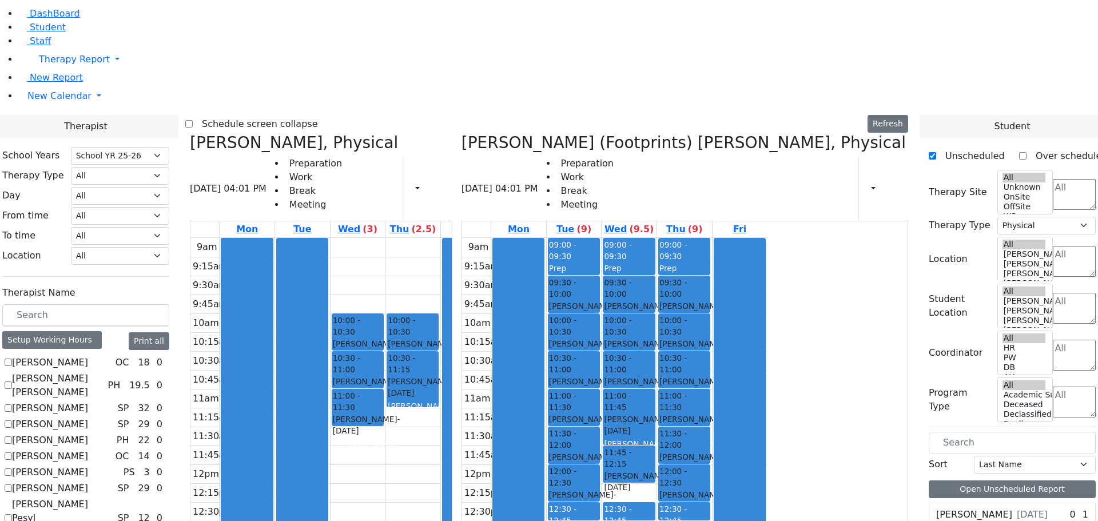
drag, startPoint x: 715, startPoint y: 438, endPoint x: 715, endPoint y: 446, distance: 8.0
drag, startPoint x: 961, startPoint y: 364, endPoint x: 735, endPoint y: 440, distance: 239.1
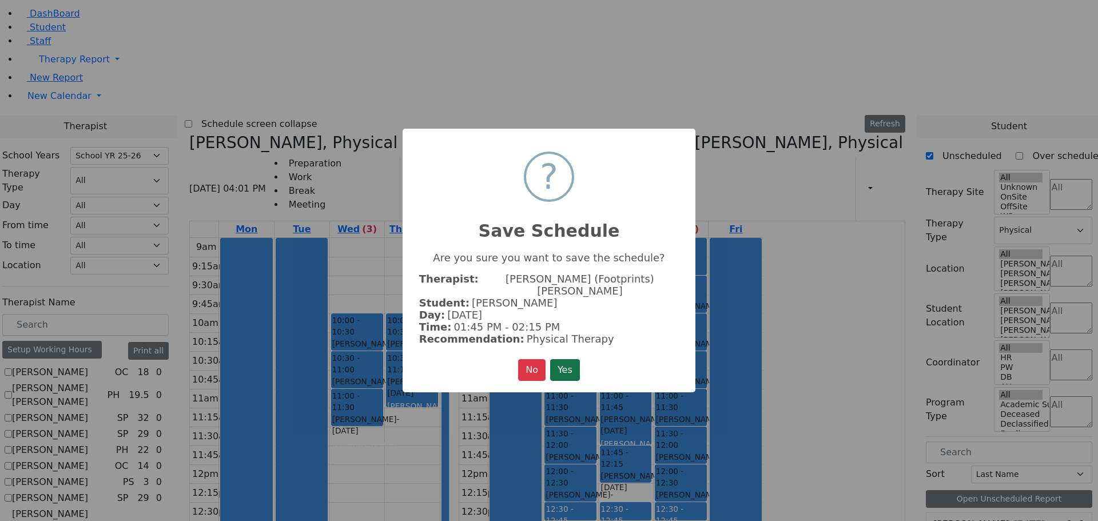
drag, startPoint x: 574, startPoint y: 354, endPoint x: 884, endPoint y: 326, distance: 311.8
click at [577, 359] on button "Yes" at bounding box center [565, 370] width 30 height 22
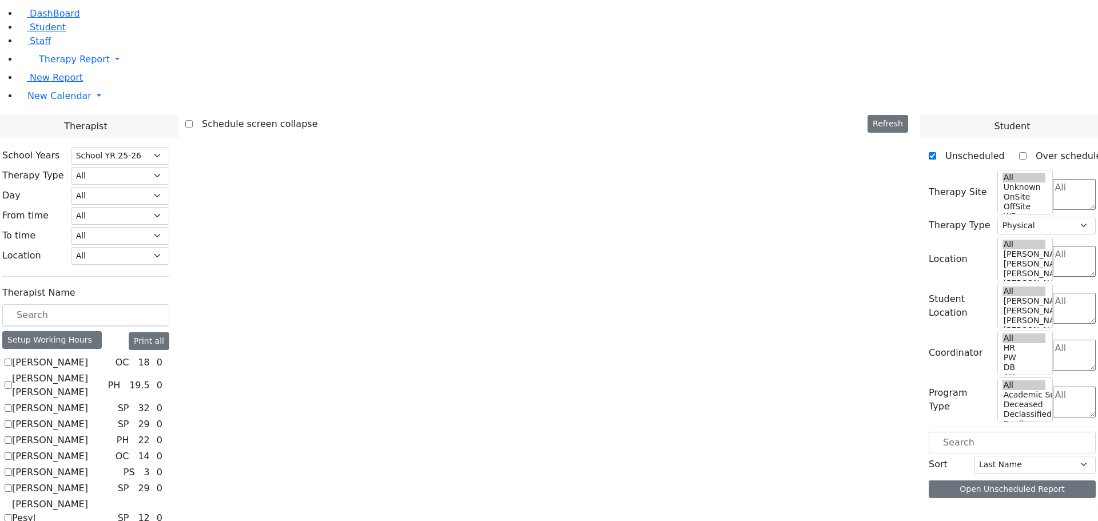
scroll to position [0, 0]
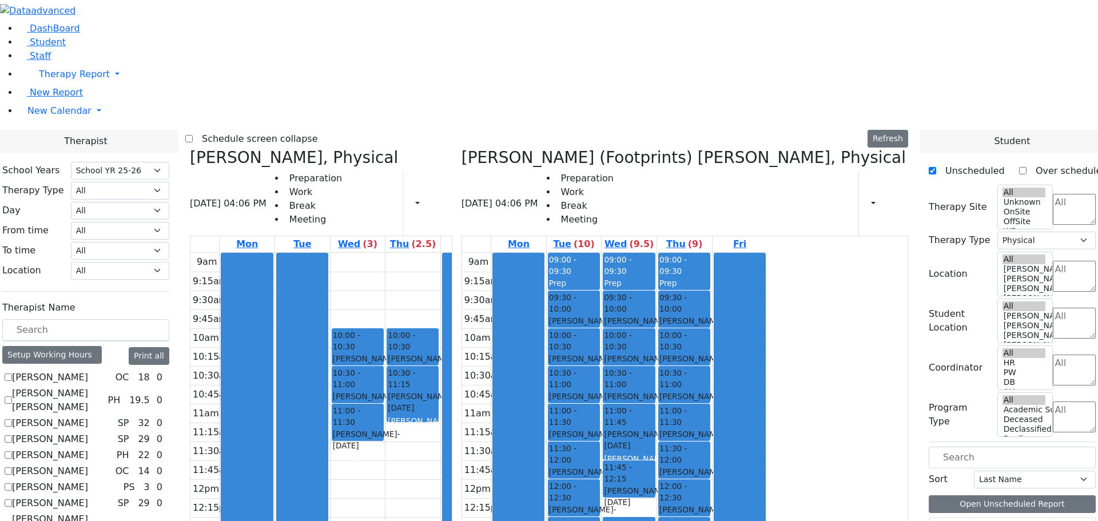
drag, startPoint x: 844, startPoint y: 490, endPoint x: 847, endPoint y: 498, distance: 8.0
click at [768, 502] on div "9am 9:15am 9:30am 9:45am 10am 10:15am 10:30am 10:45am 11am 11:15am 11:30am 11:4…" at bounding box center [614, 479] width 305 height 453
drag, startPoint x: 987, startPoint y: 365, endPoint x: 839, endPoint y: 488, distance: 192.5
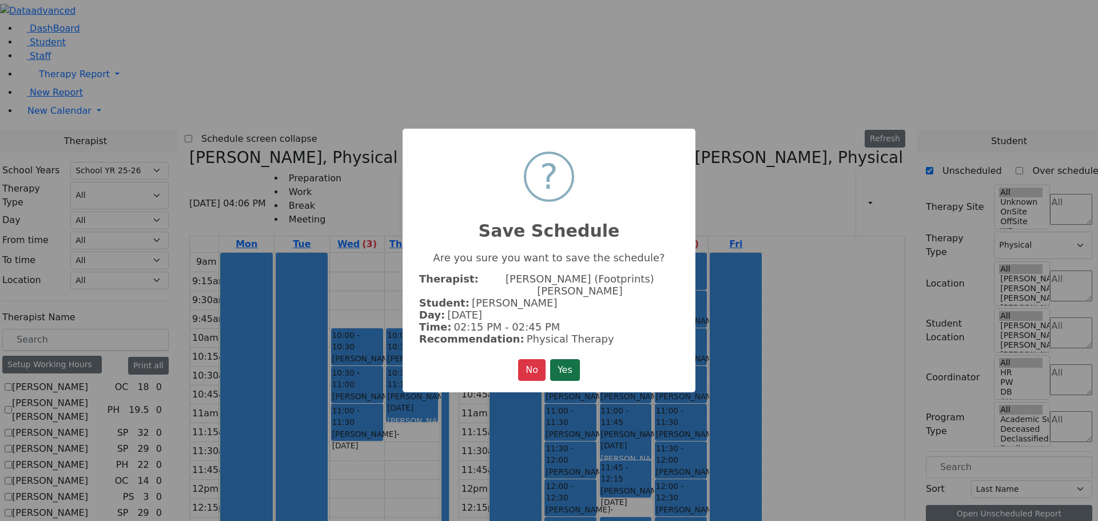
click at [566, 359] on button "Yes" at bounding box center [565, 370] width 30 height 22
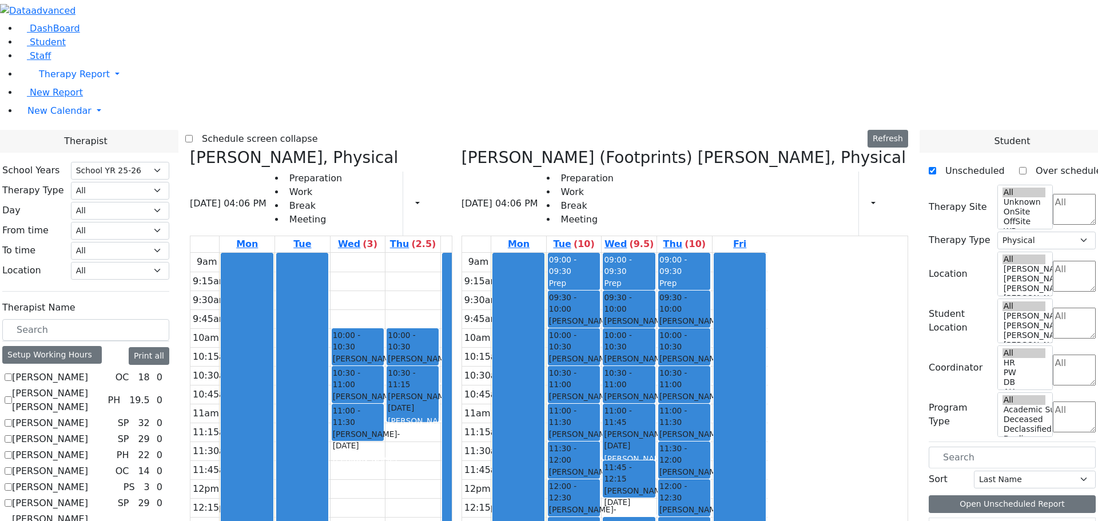
scroll to position [728, 0]
checkbox input "false"
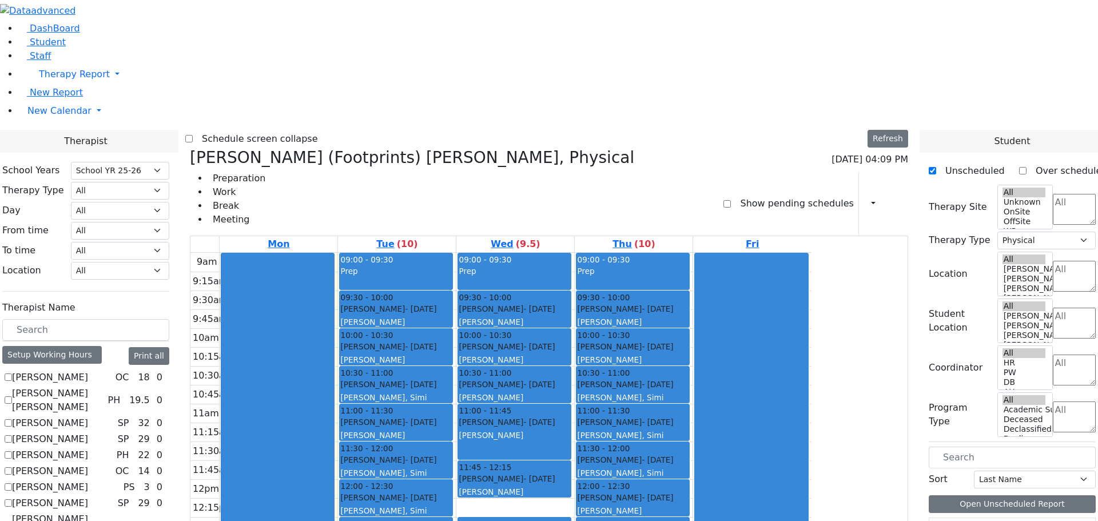
scroll to position [442, 0]
checkbox input "false"
select select
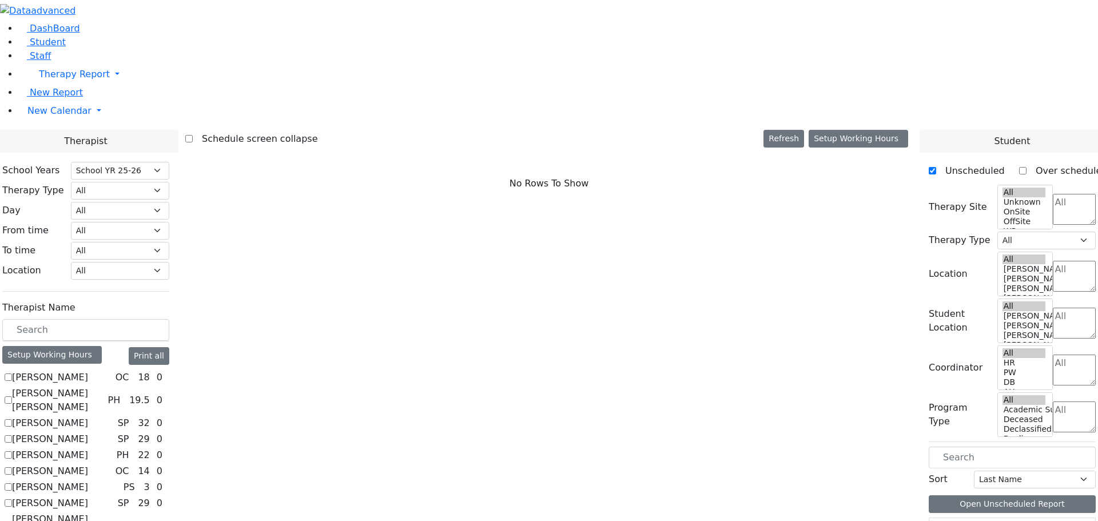
scroll to position [956, 0]
checkbox input "true"
select select "3"
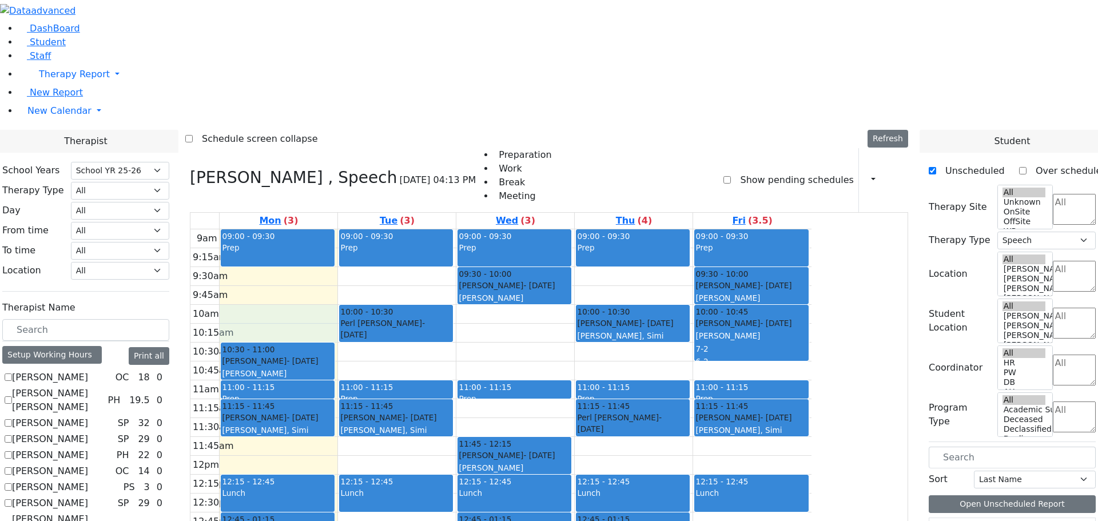
drag, startPoint x: 385, startPoint y: 169, endPoint x: 392, endPoint y: 152, distance: 19.2
click at [392, 229] on div "9am 9:15am 9:30am 9:45am 10am 10:15am 10:30am 10:45am 11am 11:15am 11:30am 11:4…" at bounding box center [500, 455] width 621 height 453
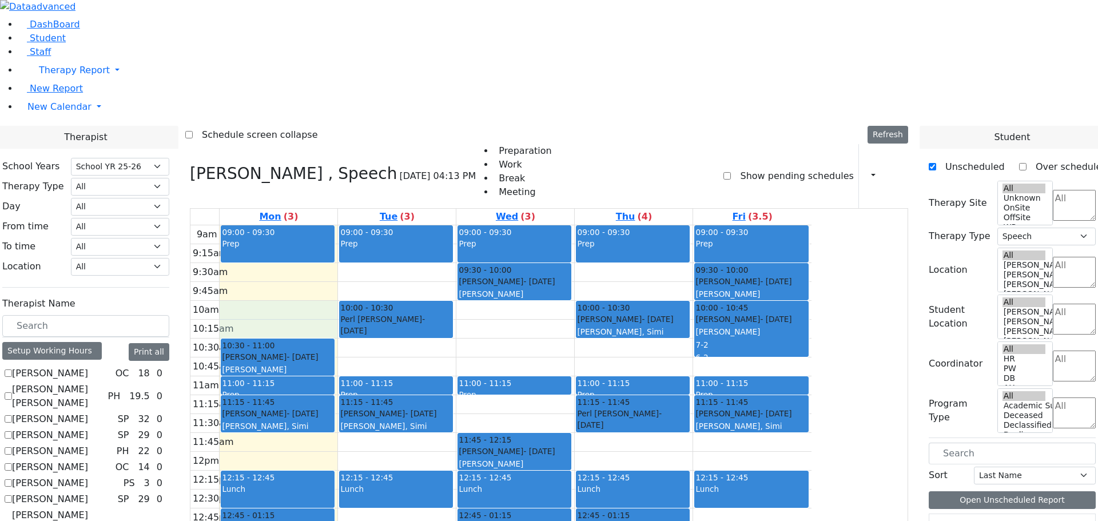
scroll to position [2282, 0]
drag, startPoint x: 976, startPoint y: 324, endPoint x: 431, endPoint y: 149, distance: 573.0
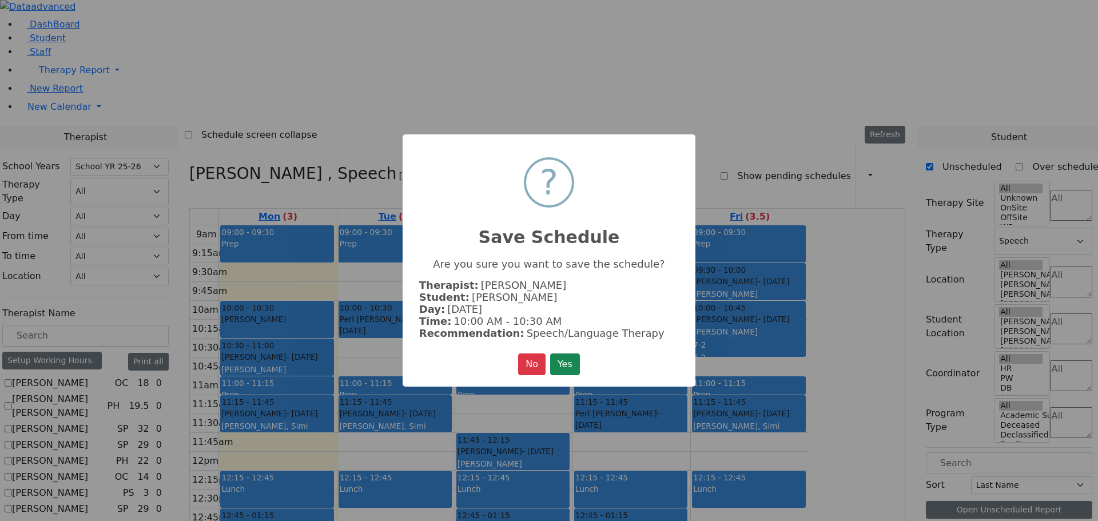
scroll to position [2286, 0]
click at [577, 364] on button "Yes" at bounding box center [565, 364] width 30 height 22
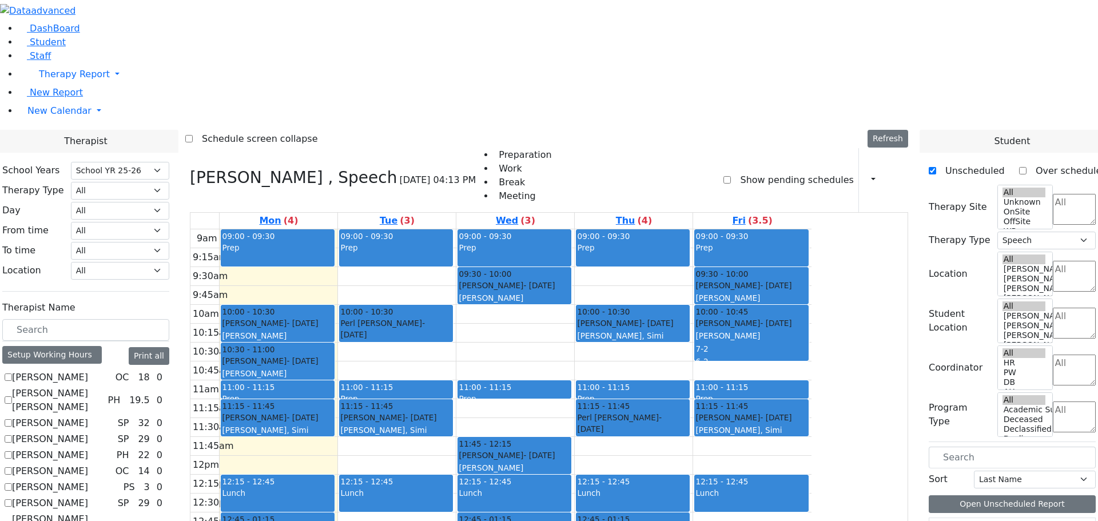
scroll to position [2173, 0]
drag, startPoint x: 967, startPoint y: 435, endPoint x: 643, endPoint y: 255, distance: 370.3
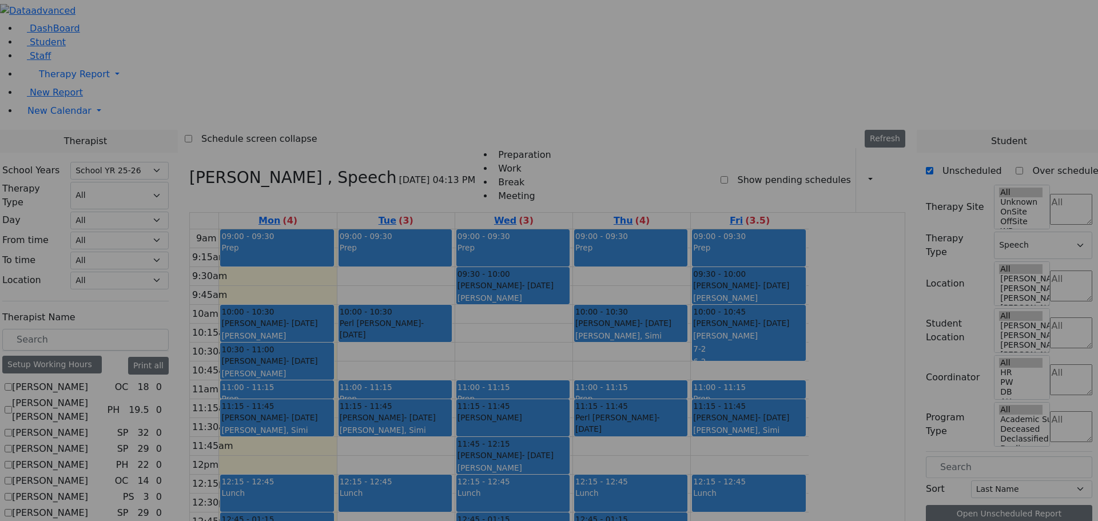
scroll to position [2177, 0]
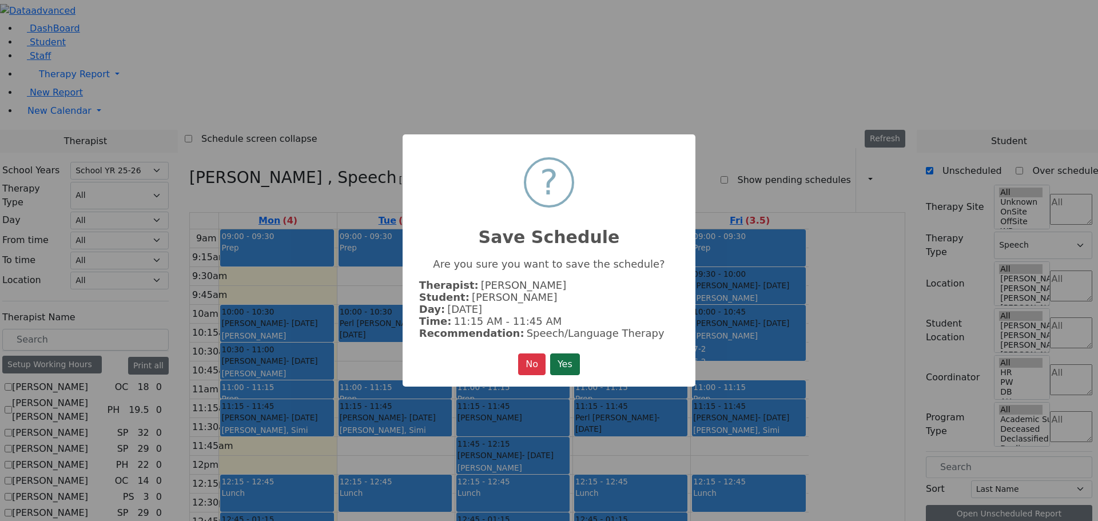
click at [566, 357] on button "Yes" at bounding box center [565, 364] width 30 height 22
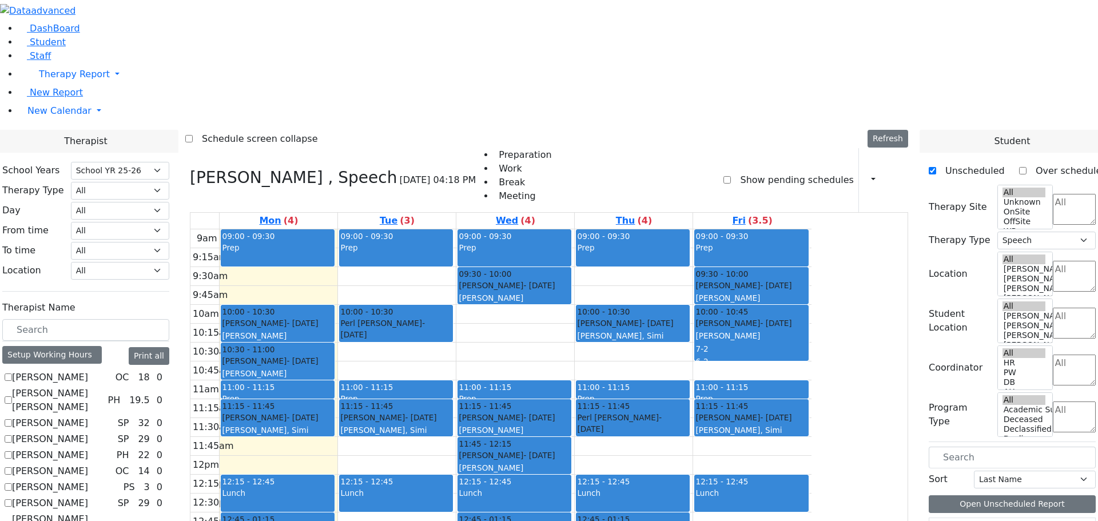
scroll to position [2231, 0]
drag, startPoint x: 977, startPoint y: 381, endPoint x: 767, endPoint y: 297, distance: 226.4
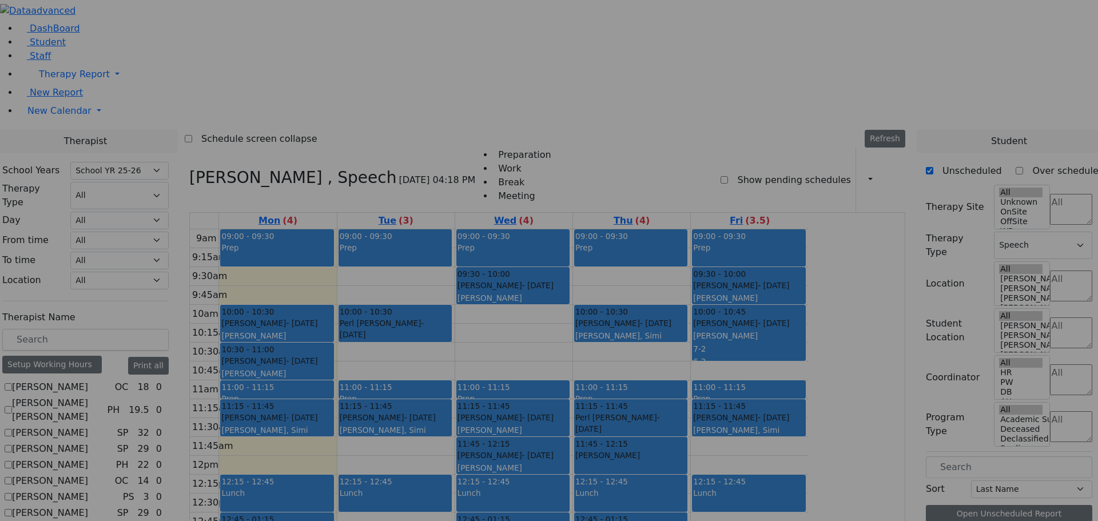
scroll to position [2234, 0]
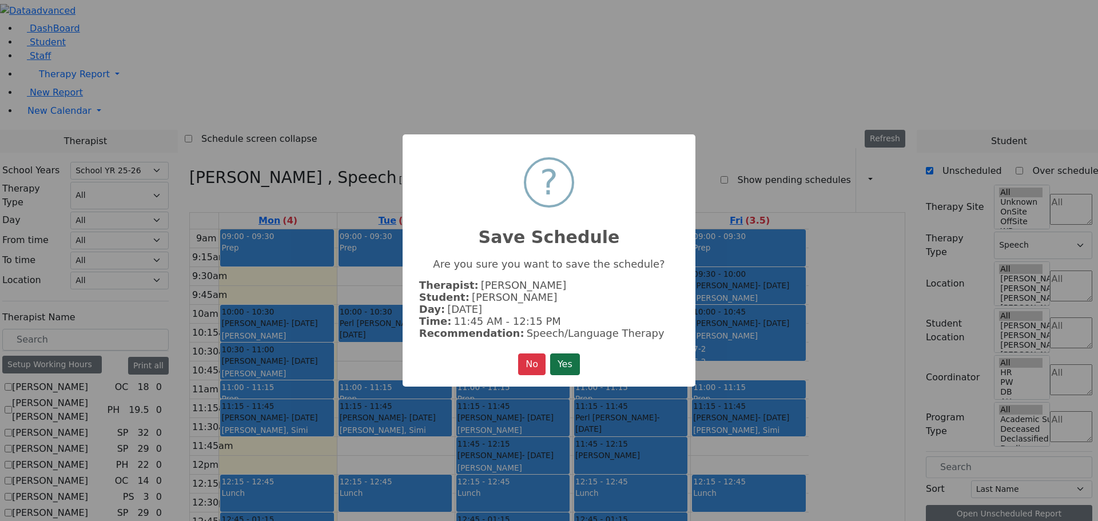
click at [575, 360] on button "Yes" at bounding box center [565, 364] width 30 height 22
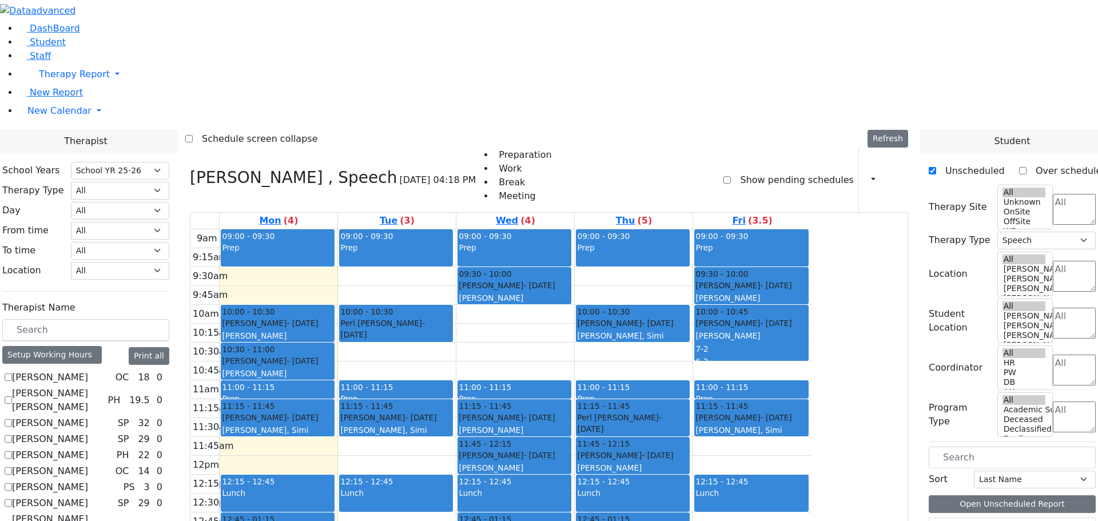
scroll to position [2282, 0]
drag, startPoint x: 986, startPoint y: 329, endPoint x: 899, endPoint y: 288, distance: 96.7
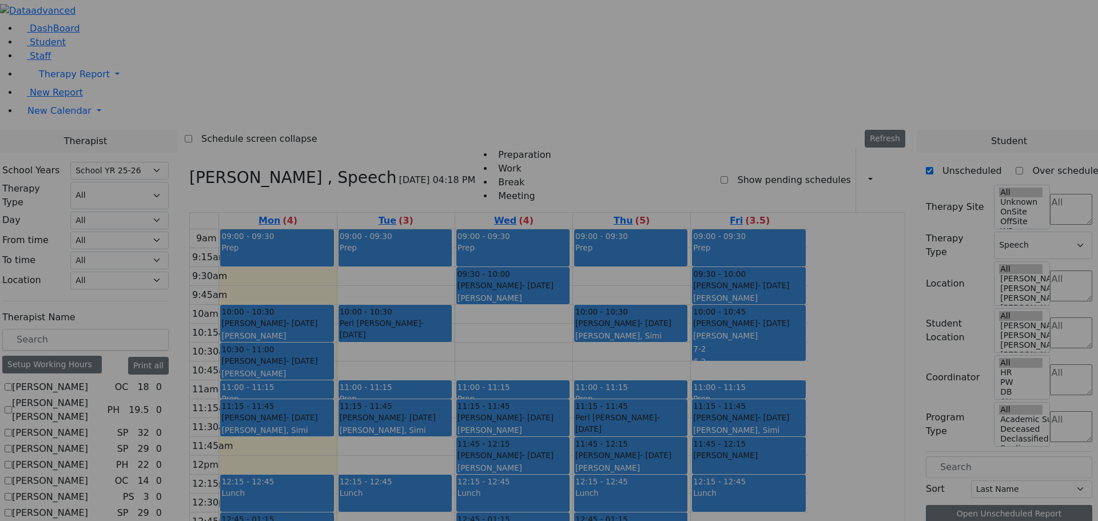
scroll to position [2286, 0]
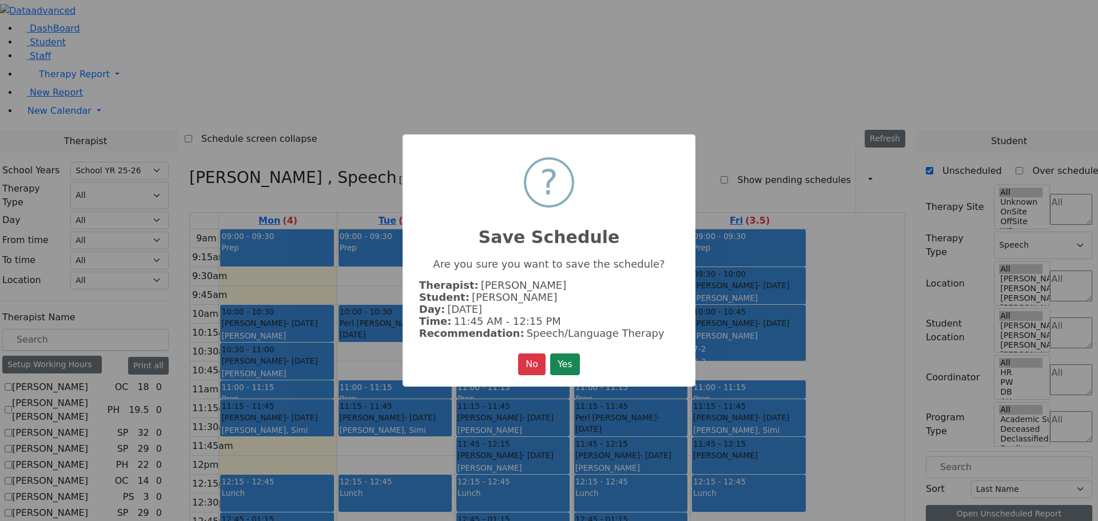
drag, startPoint x: 569, startPoint y: 368, endPoint x: 581, endPoint y: 369, distance: 12.6
click at [570, 368] on button "Yes" at bounding box center [565, 364] width 30 height 22
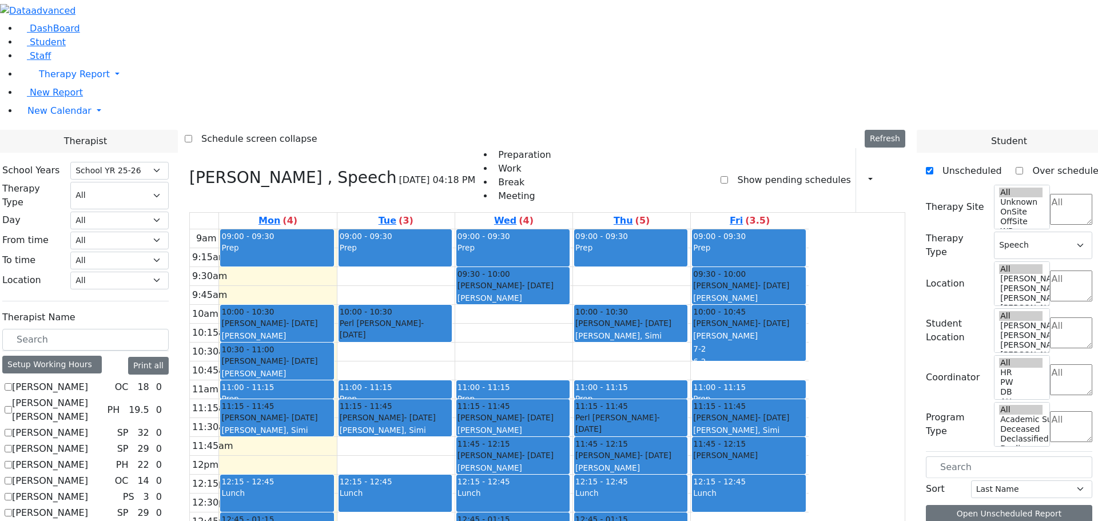
scroll to position [0, 0]
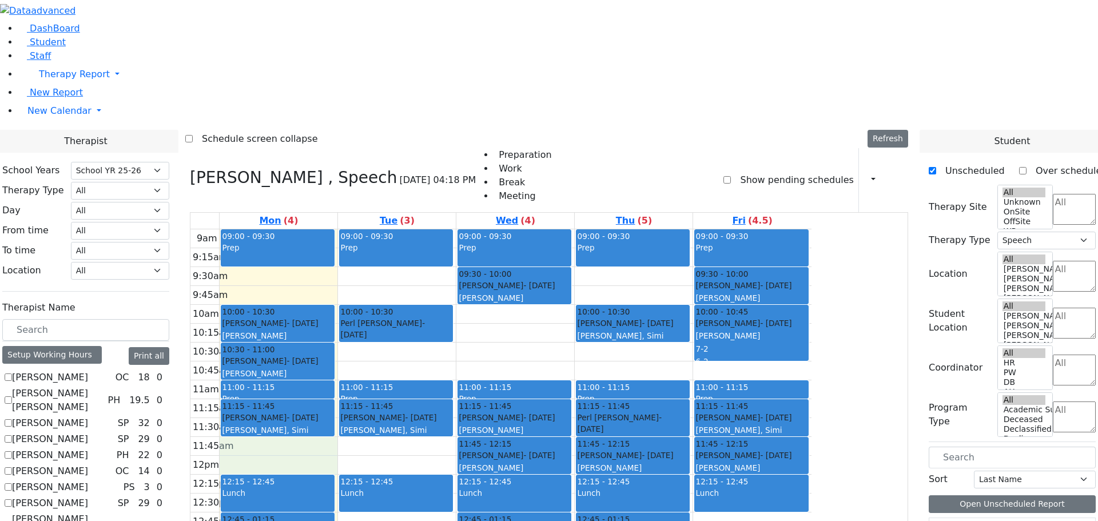
click at [386, 303] on div "9am 9:15am 9:30am 9:45am 10am 10:15am 10:30am 10:45am 11am 11:15am 11:30am 11:4…" at bounding box center [500, 455] width 621 height 453
drag, startPoint x: 1006, startPoint y: 485, endPoint x: 380, endPoint y: 296, distance: 653.6
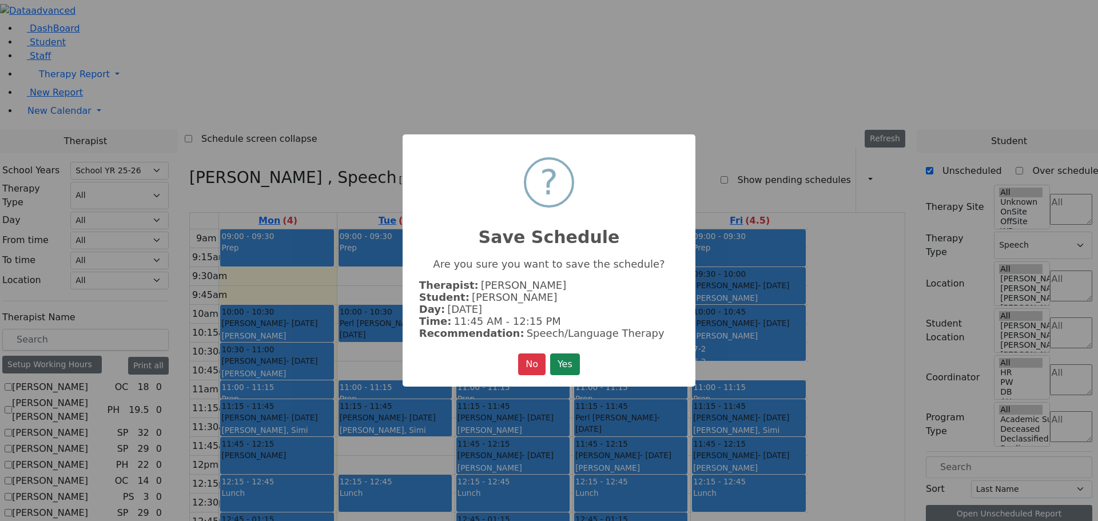
scroll to position [747, 0]
click at [568, 361] on button "Yes" at bounding box center [565, 364] width 30 height 22
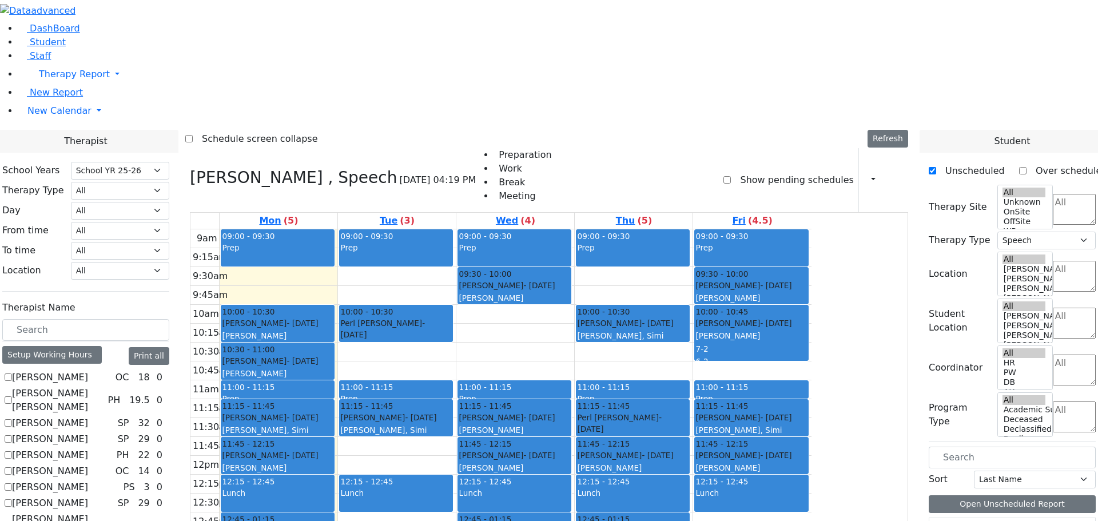
scroll to position [686, 0]
drag, startPoint x: 990, startPoint y: 427, endPoint x: 660, endPoint y: 185, distance: 409.2
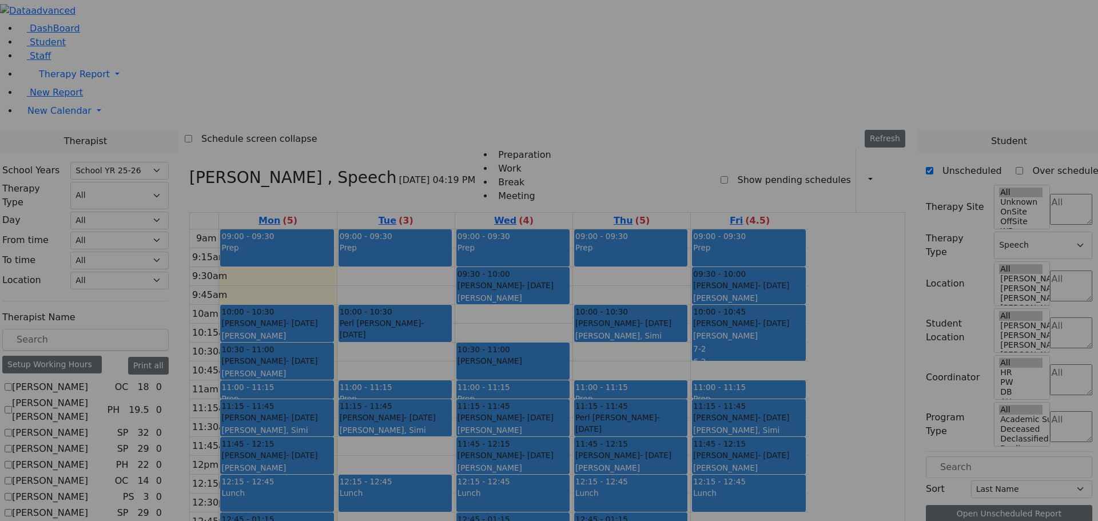
scroll to position [804, 0]
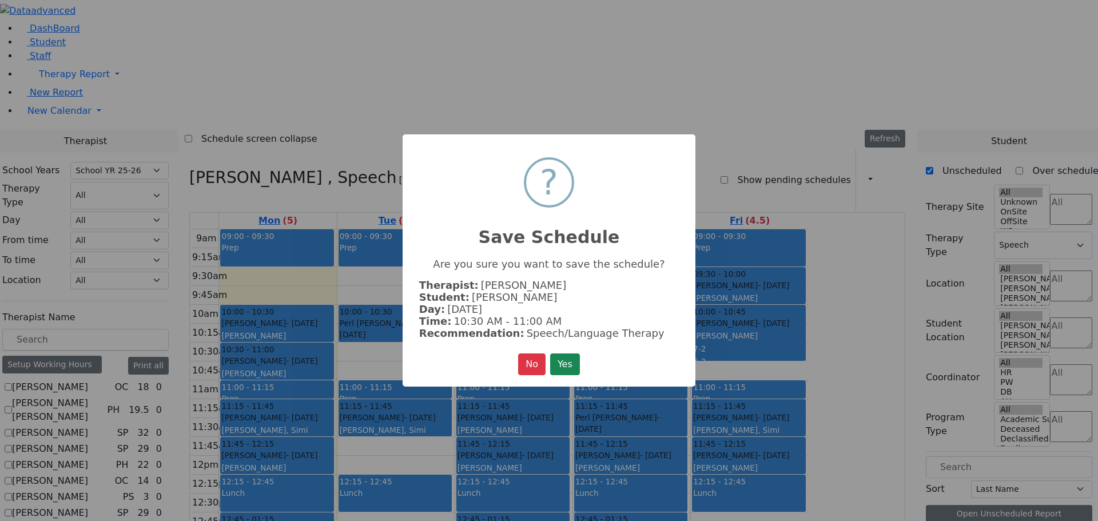
drag, startPoint x: 575, startPoint y: 362, endPoint x: 587, endPoint y: 363, distance: 12.0
click at [575, 362] on button "Yes" at bounding box center [565, 364] width 30 height 22
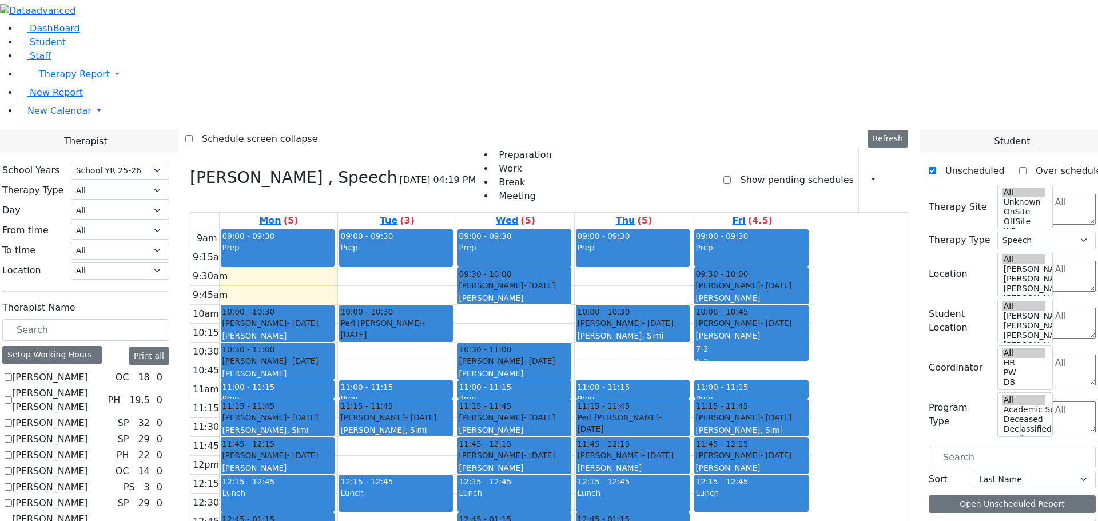
scroll to position [686, 0]
drag, startPoint x: 1017, startPoint y: 433, endPoint x: 785, endPoint y: 198, distance: 330.0
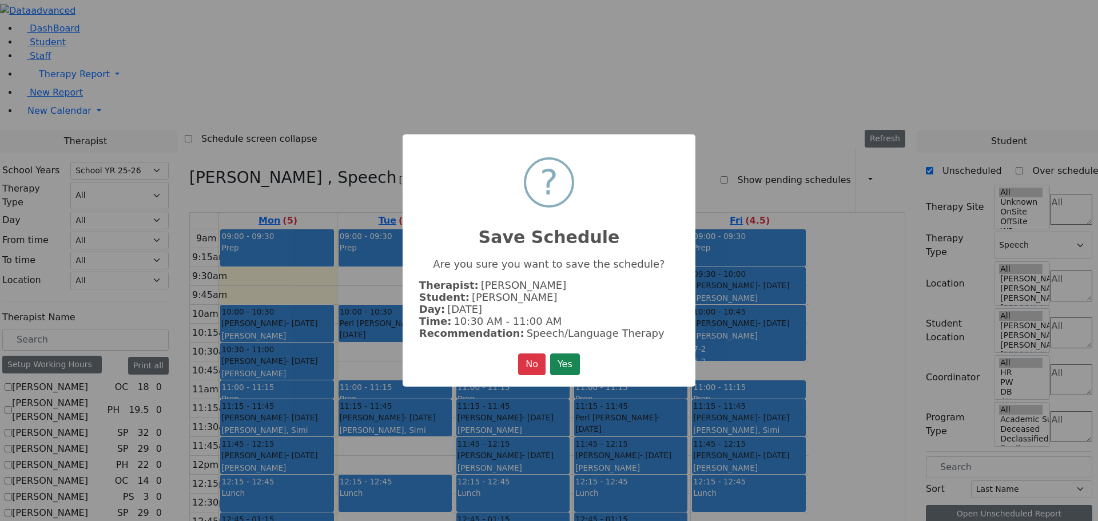
scroll to position [804, 0]
click at [557, 362] on button "Yes" at bounding box center [565, 364] width 30 height 22
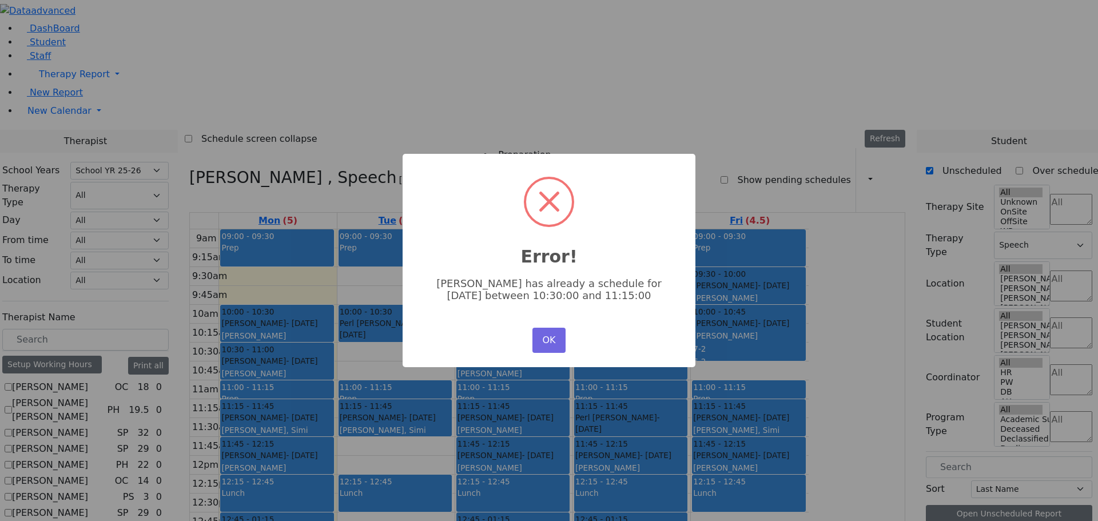
scroll to position [0, 0]
click at [557, 335] on button "OK" at bounding box center [549, 340] width 33 height 25
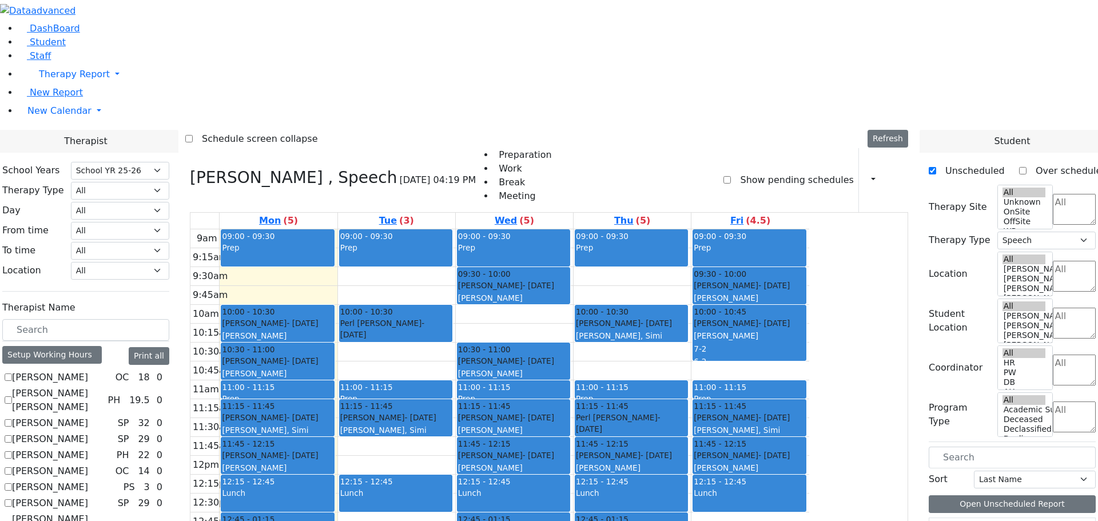
scroll to position [744, 0]
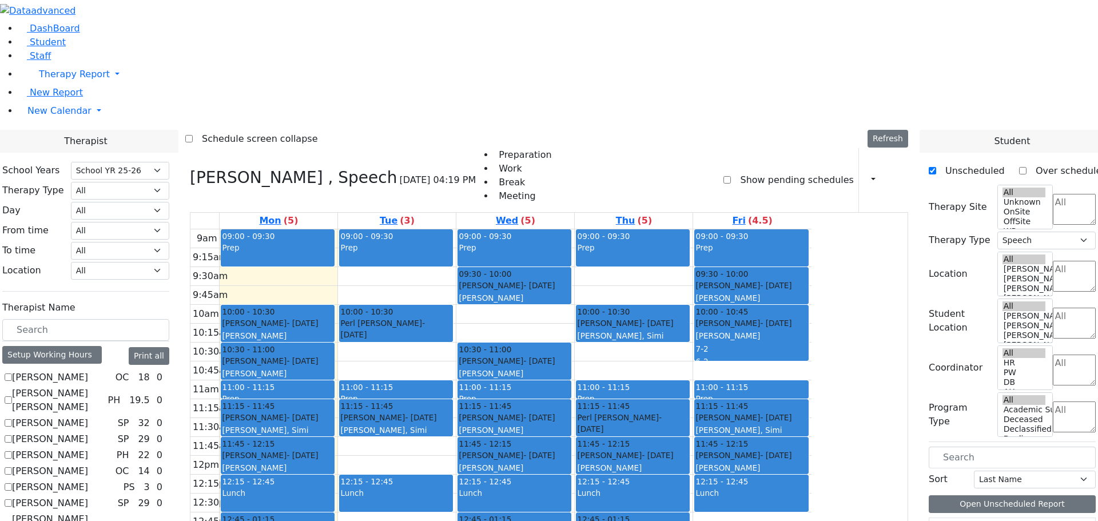
drag, startPoint x: 969, startPoint y: 486, endPoint x: 752, endPoint y: 431, distance: 224.7
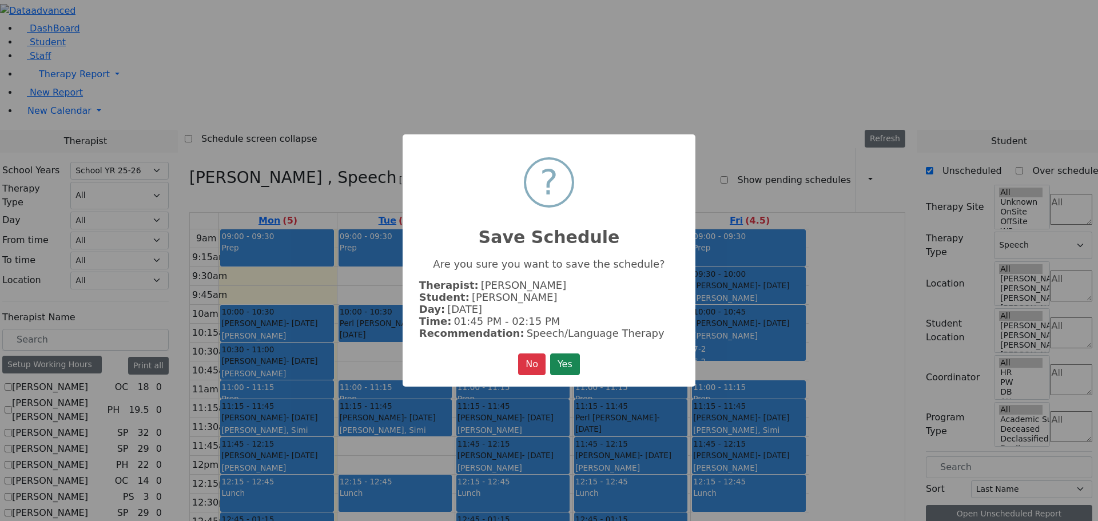
scroll to position [747, 0]
click at [565, 353] on button "Yes" at bounding box center [565, 364] width 30 height 22
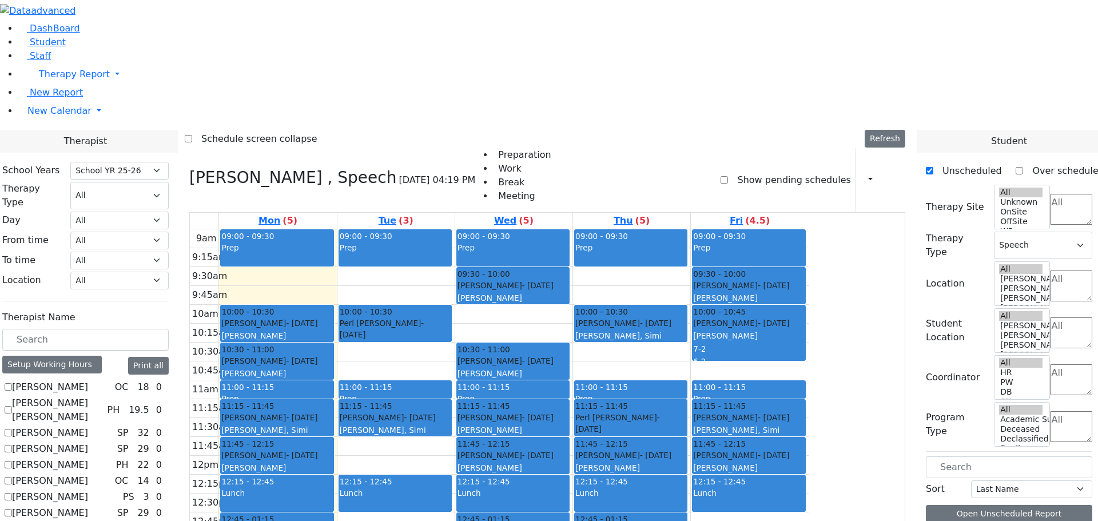
scroll to position [0, 0]
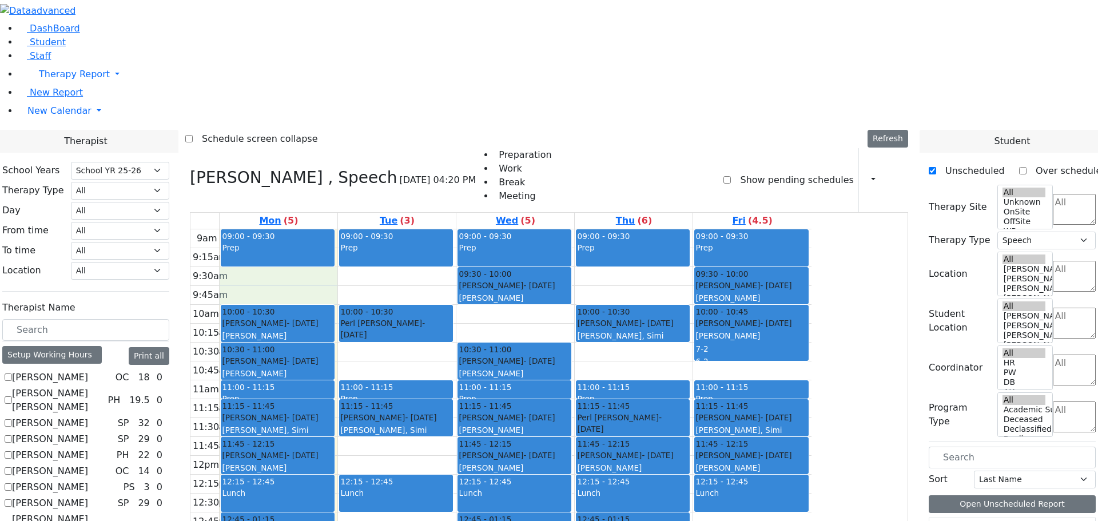
drag, startPoint x: 395, startPoint y: 121, endPoint x: 392, endPoint y: 129, distance: 9.2
click at [391, 229] on div "9am 9:15am 9:30am 9:45am 10am 10:15am 10:30am 10:45am 11am 11:15am 11:30am 11:4…" at bounding box center [500, 455] width 621 height 453
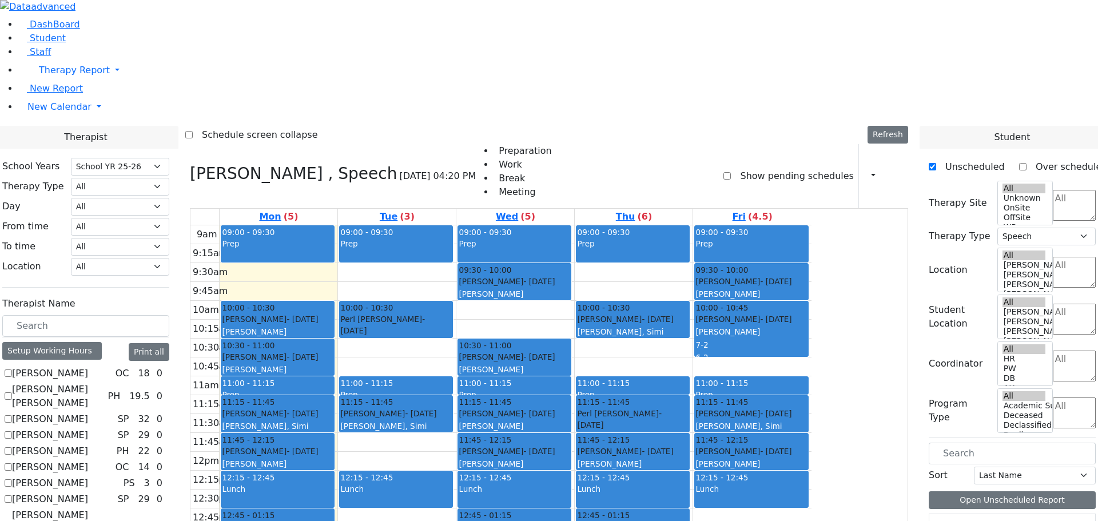
scroll to position [0, 0]
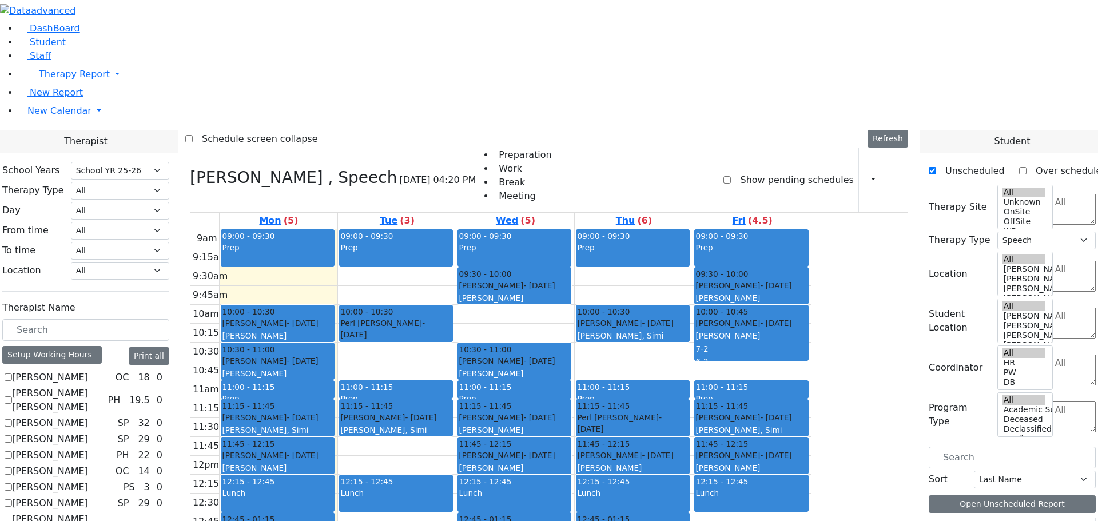
checkbox input "true"
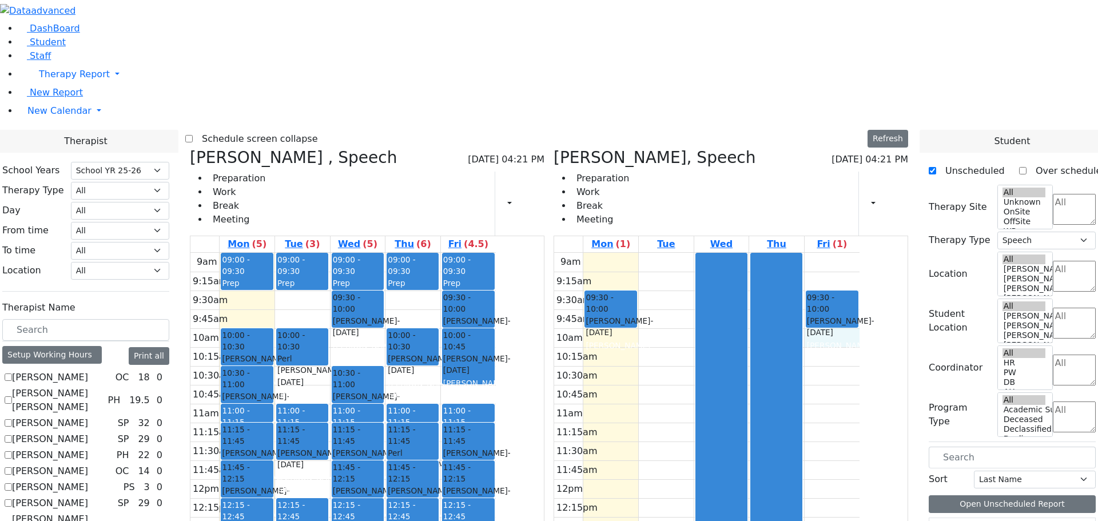
click at [860, 253] on div "9am 9:15am 9:30am 9:45am 10am 10:15am 10:30am 10:45am 11am 11:15am 11:30am 11:4…" at bounding box center [706, 479] width 305 height 453
drag, startPoint x: 960, startPoint y: 423, endPoint x: 901, endPoint y: 169, distance: 261.4
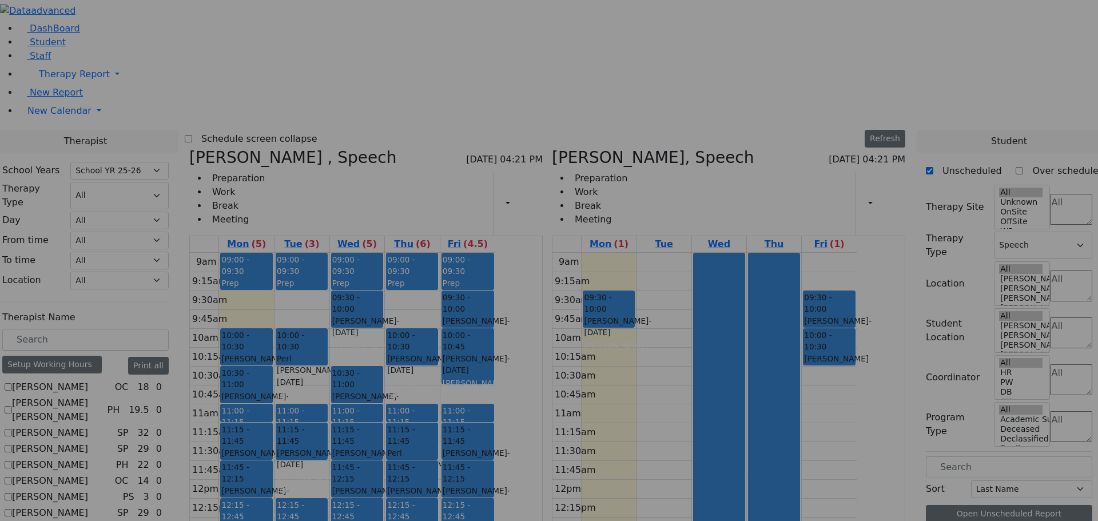
scroll to position [1605, 0]
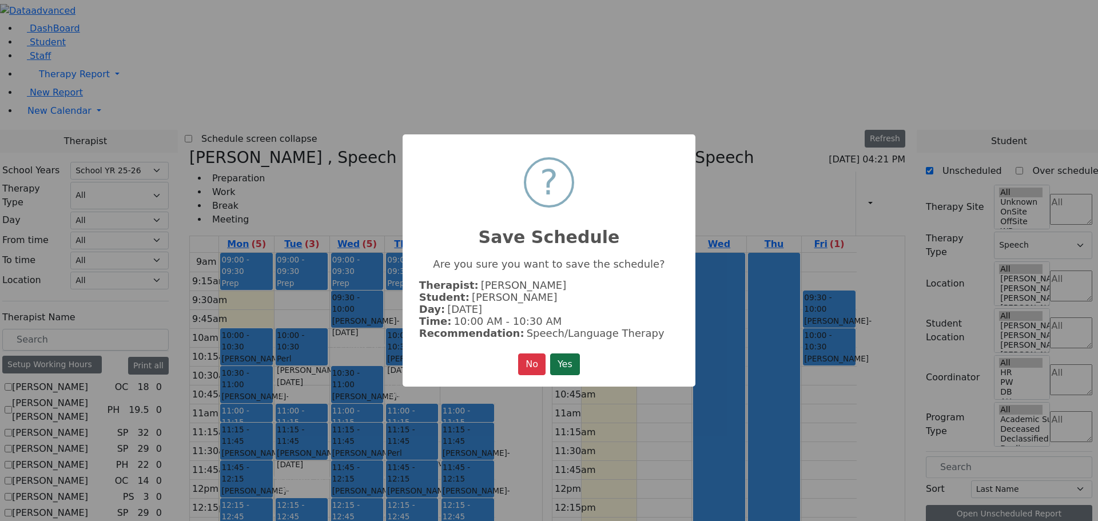
click at [570, 360] on button "Yes" at bounding box center [565, 364] width 30 height 22
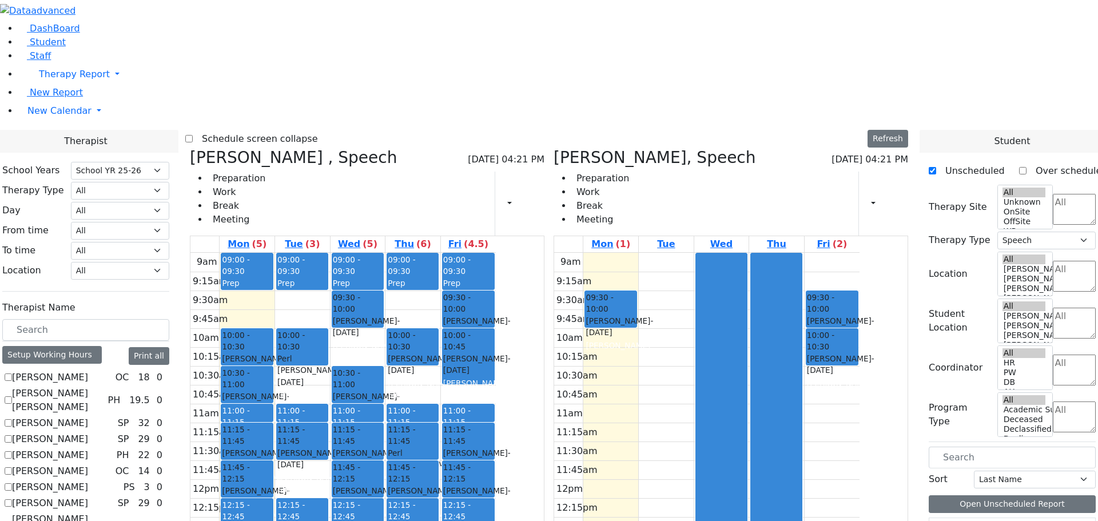
scroll to position [1544, 0]
drag, startPoint x: 968, startPoint y: 478, endPoint x: 520, endPoint y: 212, distance: 521.1
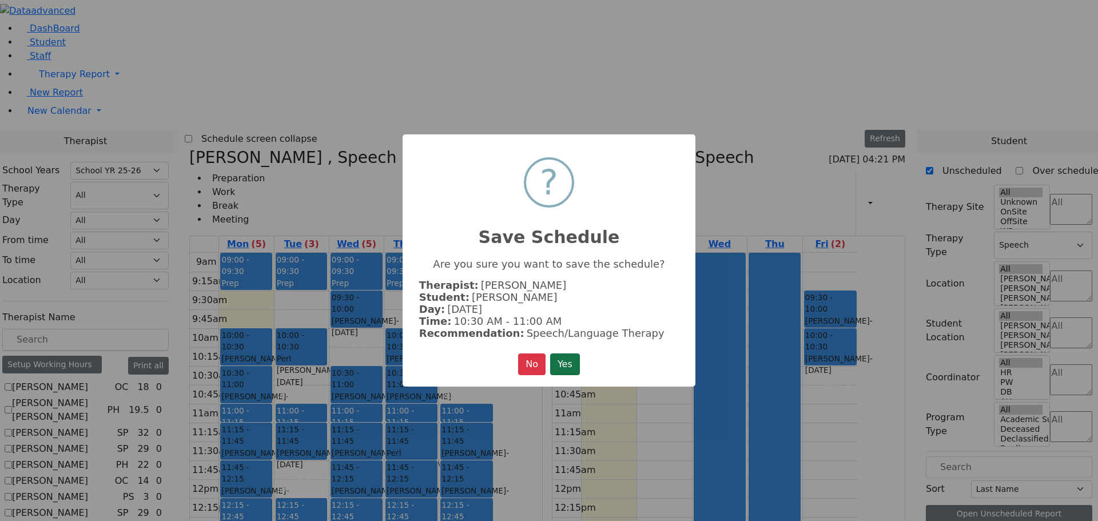
click at [576, 361] on button "Yes" at bounding box center [565, 364] width 30 height 22
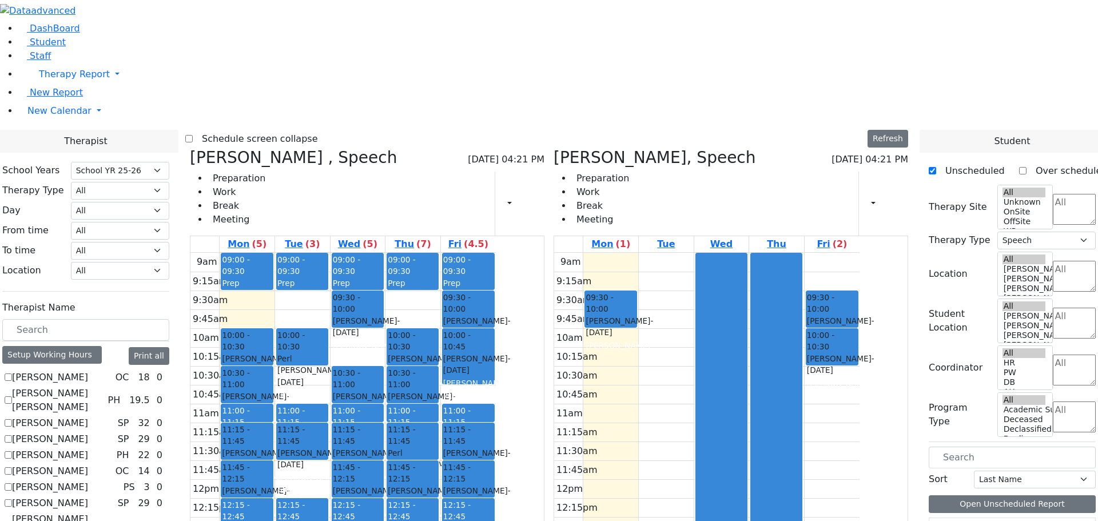
scroll to position [1602, 0]
drag, startPoint x: 960, startPoint y: 423, endPoint x: 406, endPoint y: 210, distance: 594.0
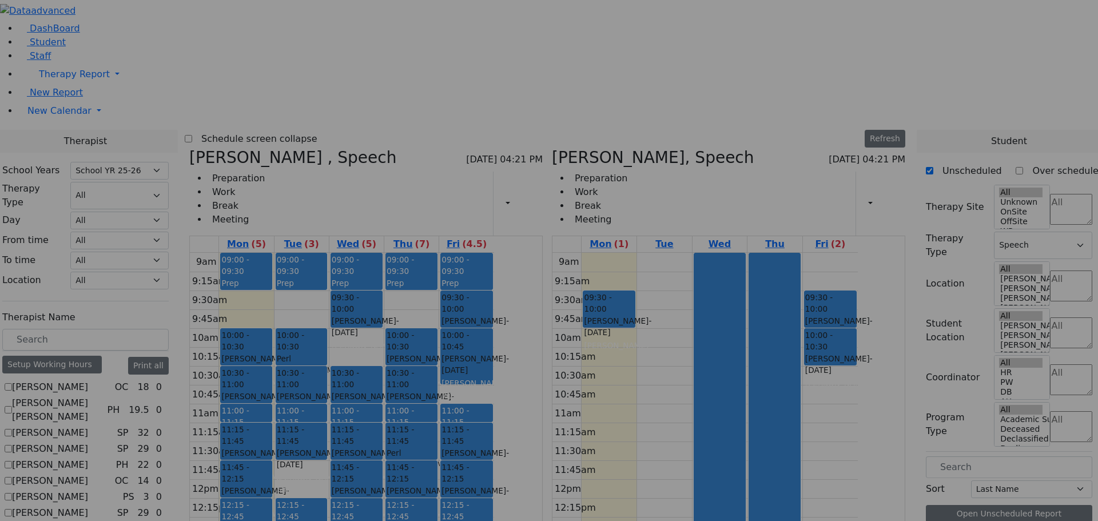
scroll to position [1605, 0]
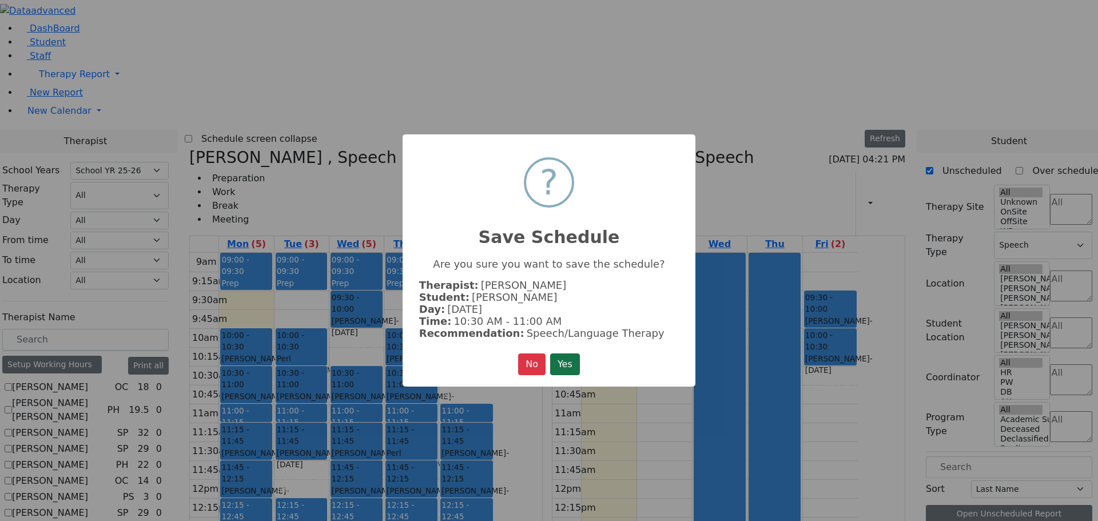
click at [567, 358] on button "Yes" at bounding box center [565, 364] width 30 height 22
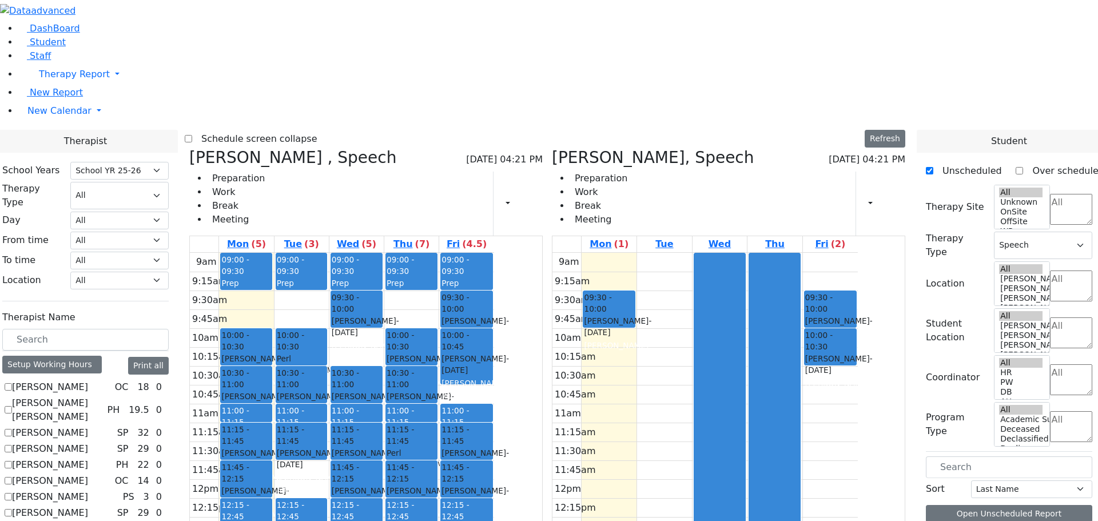
scroll to position [0, 0]
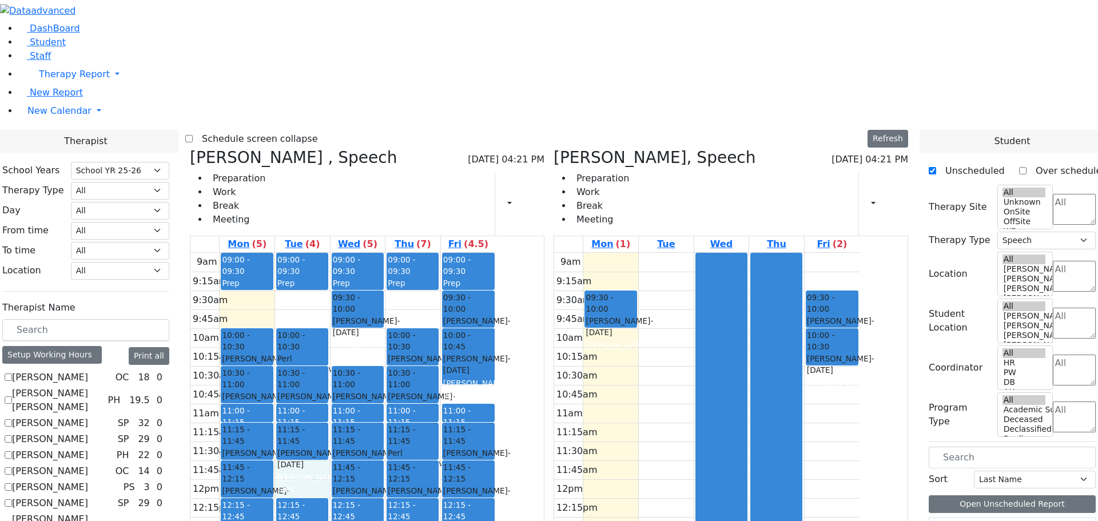
drag, startPoint x: 422, startPoint y: 301, endPoint x: 421, endPoint y: 315, distance: 13.2
click at [421, 315] on div "9am 9:15am 9:30am 9:45am 10am 10:15am 10:30am 10:45am 11am 11:15am 11:30am 11:4…" at bounding box center [342, 479] width 305 height 453
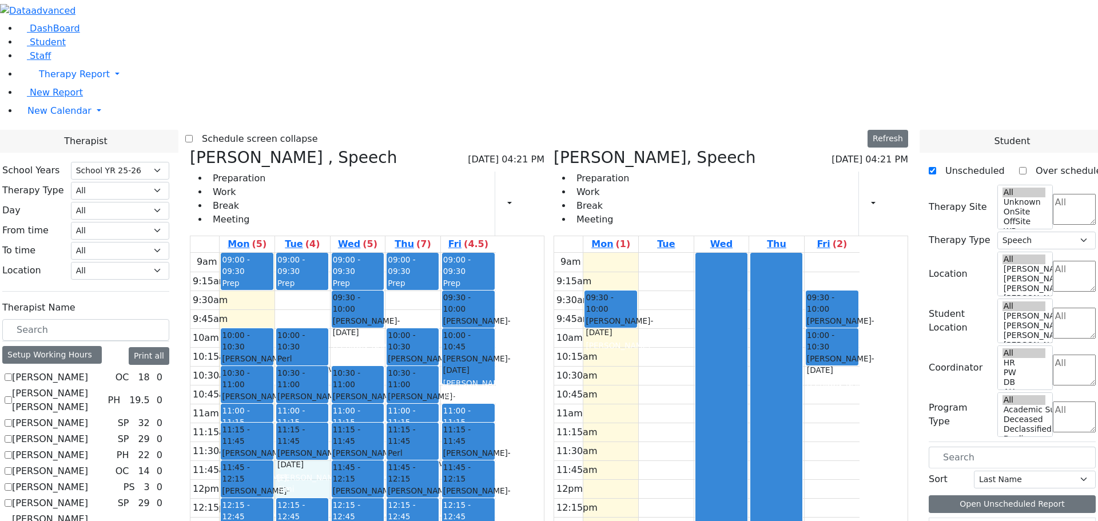
checkbox input "true"
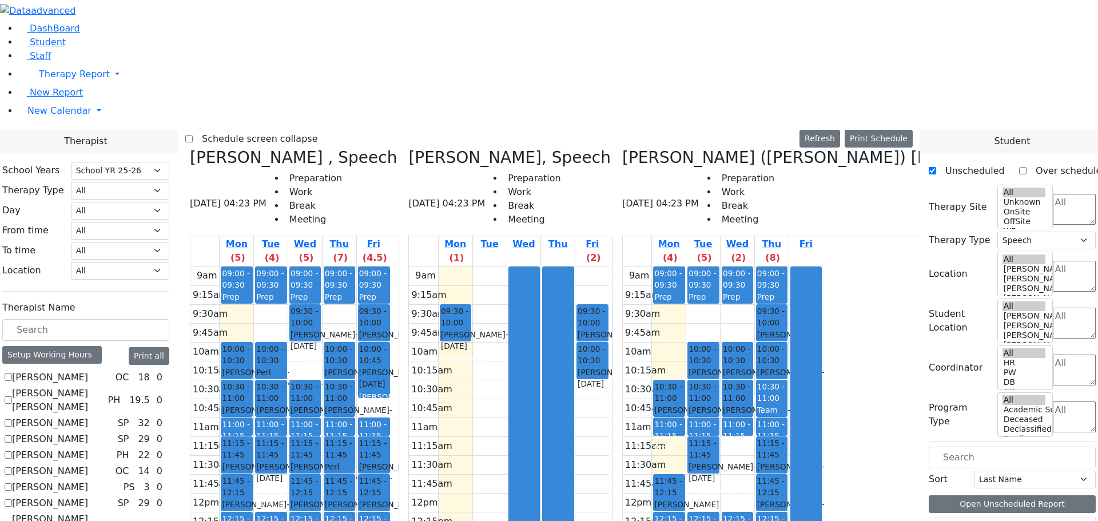
scroll to position [458, 0]
click at [408, 148] on icon at bounding box center [408, 157] width 0 height 19
checkbox input "false"
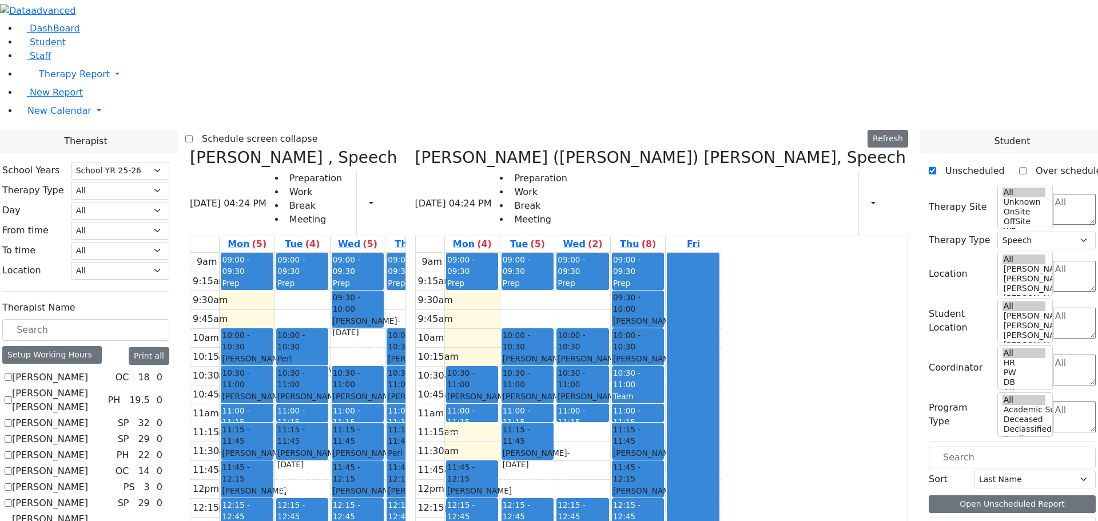
scroll to position [956, 0]
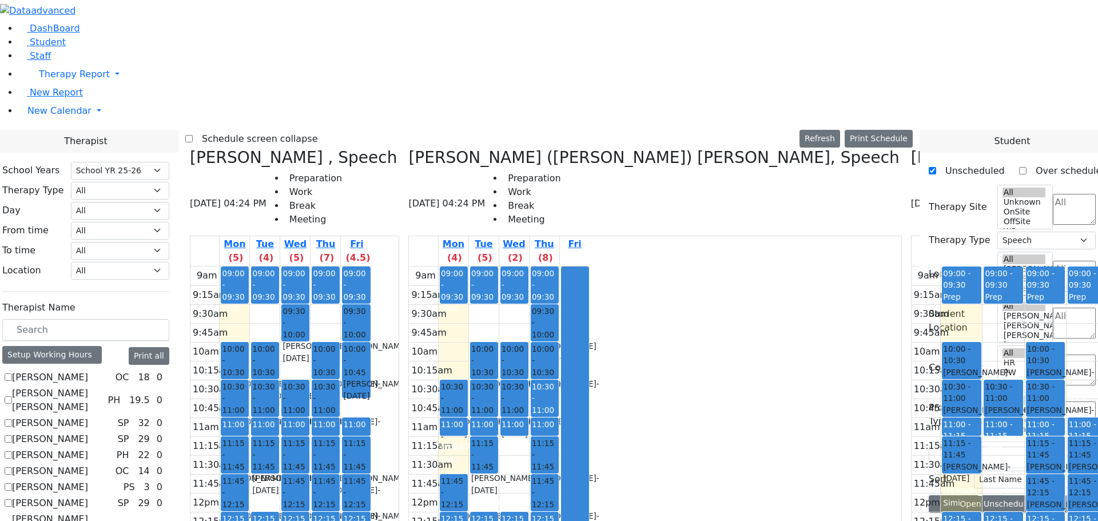
scroll to position [2101, 0]
drag, startPoint x: 414, startPoint y: 247, endPoint x: 590, endPoint y: 249, distance: 176.7
click at [595, 247] on div "Wolner Miriam , Speech 08/18/2025 04:24 PM Preparation Work Break Meeting Mon (…" at bounding box center [549, 434] width 728 height 573
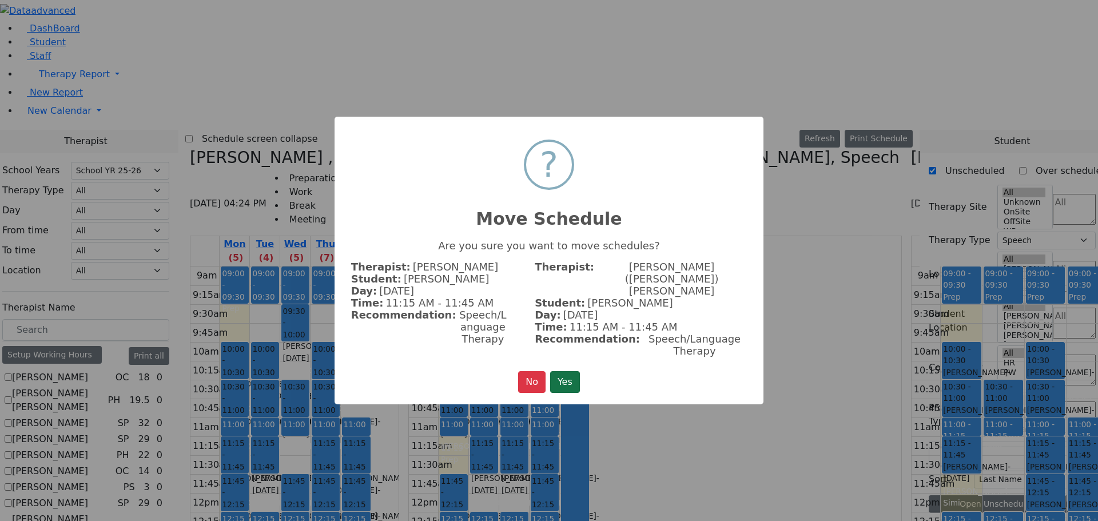
click at [571, 371] on button "Yes" at bounding box center [565, 382] width 30 height 22
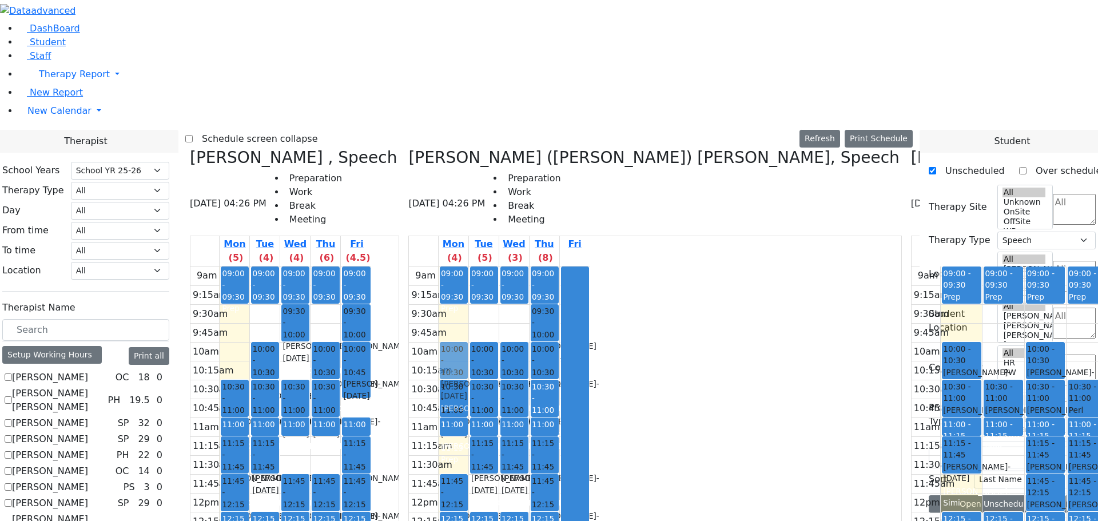
drag, startPoint x: 346, startPoint y: 165, endPoint x: 533, endPoint y: 156, distance: 186.7
click at [532, 161] on div "Wolner Miriam , Speech 08/18/2025 04:26 PM Preparation Work Break Meeting Mon (…" at bounding box center [549, 434] width 728 height 573
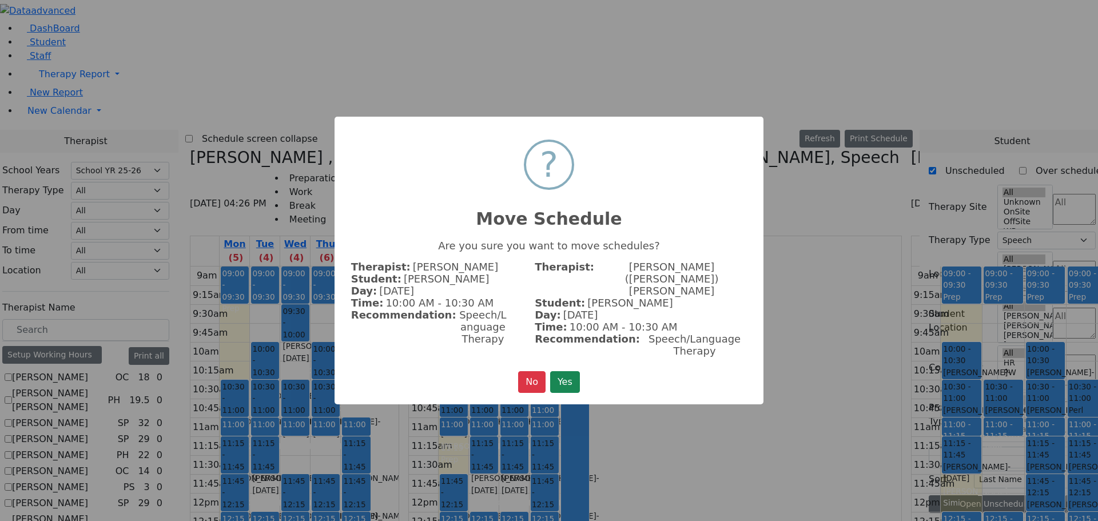
click at [566, 372] on button "Yes" at bounding box center [565, 382] width 30 height 22
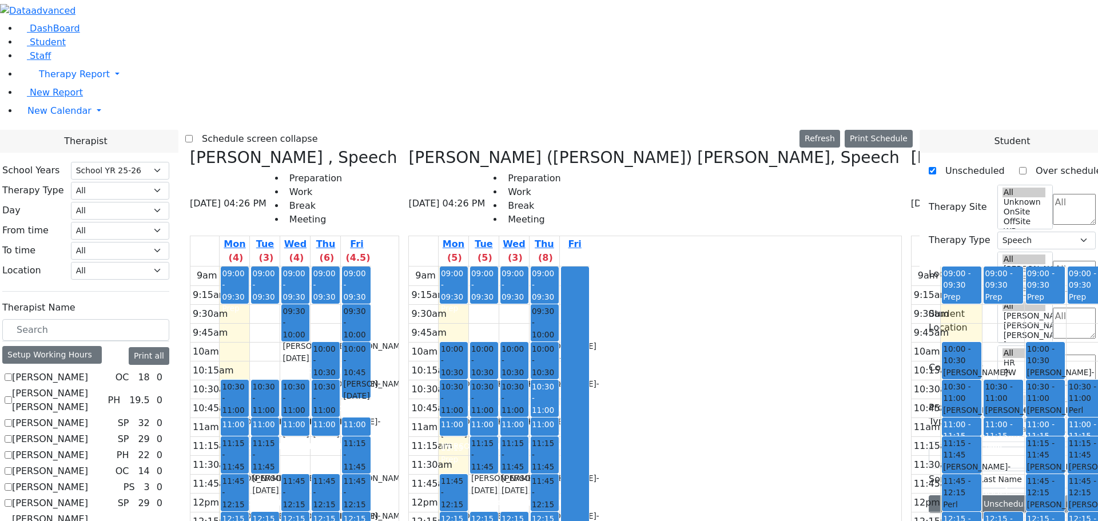
click at [911, 148] on icon at bounding box center [911, 157] width 0 height 19
checkbox input "false"
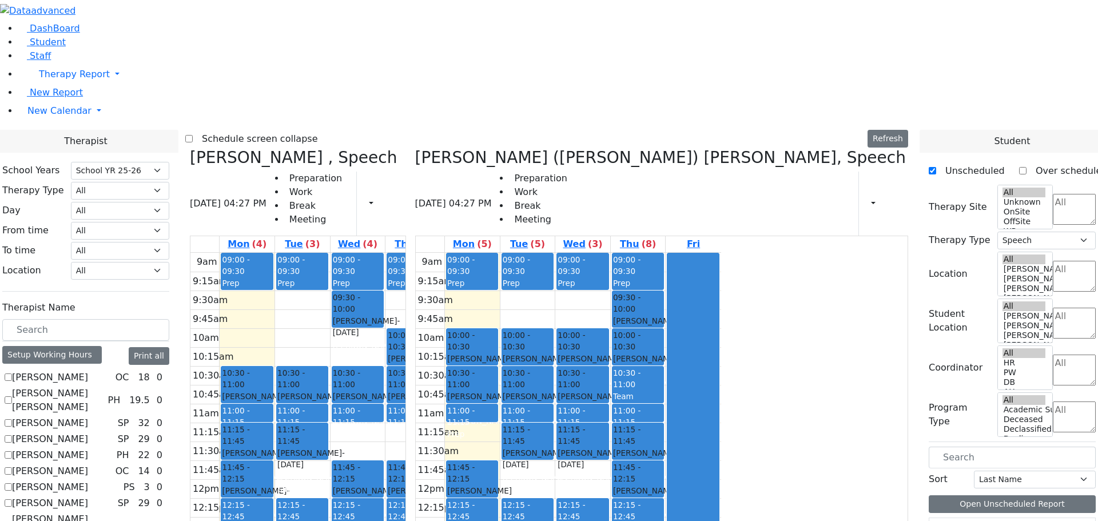
scroll to position [785, 0]
checkbox input "true"
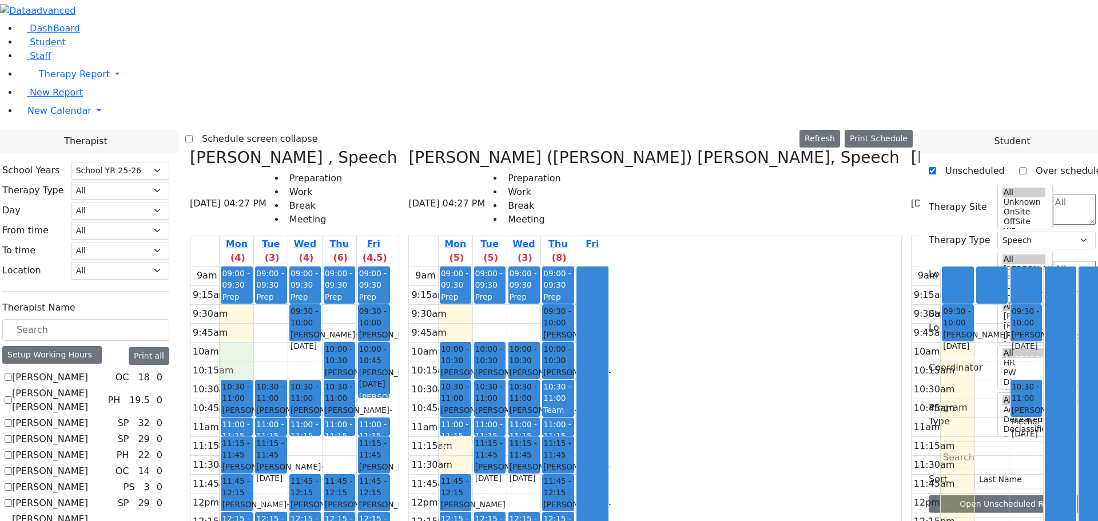
drag, startPoint x: 344, startPoint y: 150, endPoint x: 346, endPoint y: 170, distance: 20.1
click at [346, 267] on div "9am 9:15am 9:30am 9:45am 10am 10:15am 10:30am 10:45am 11am 11:15am 11:30am 11:4…" at bounding box center [290, 493] width 200 height 453
drag, startPoint x: 959, startPoint y: 460, endPoint x: 364, endPoint y: 118, distance: 686.4
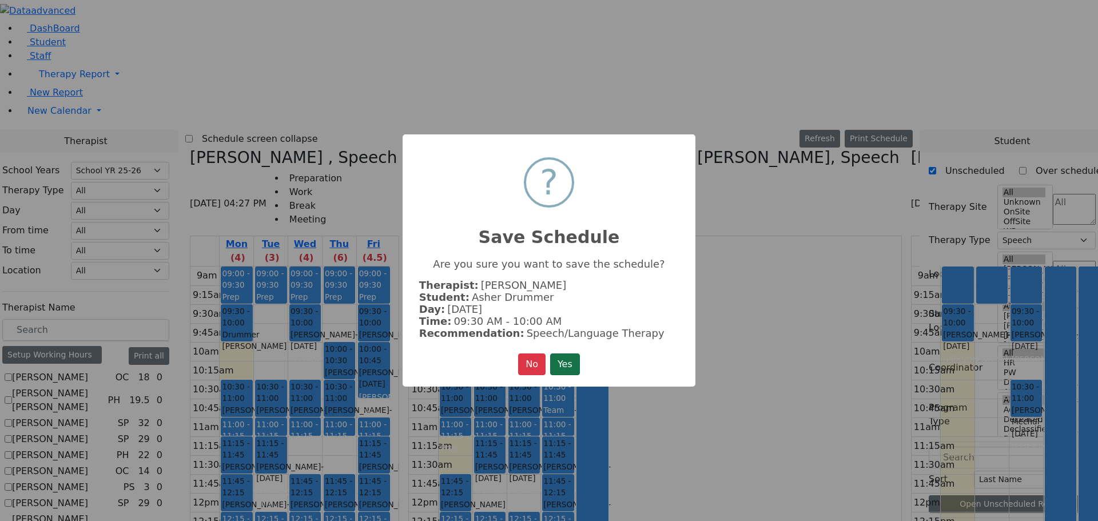
click at [573, 363] on button "Yes" at bounding box center [565, 364] width 30 height 22
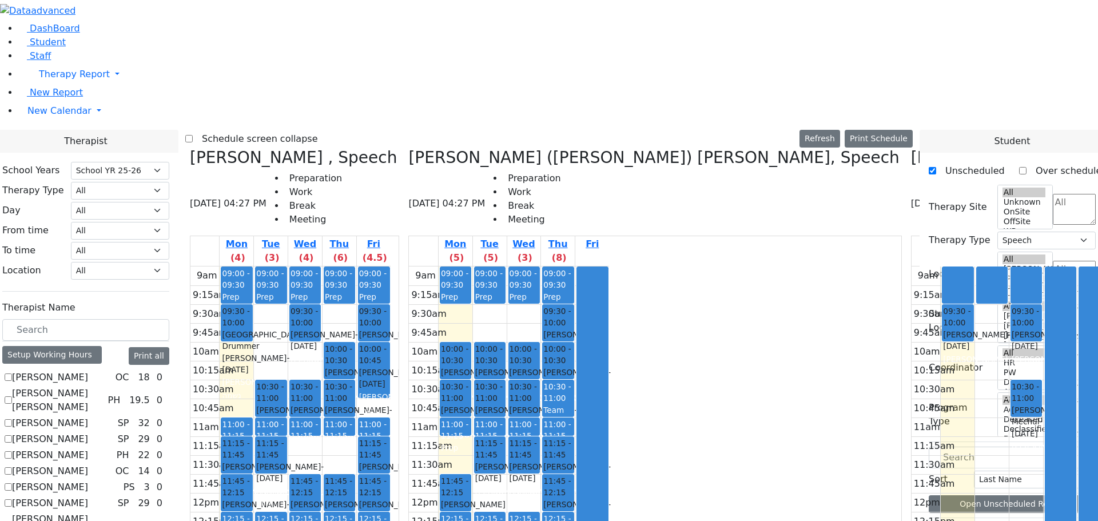
scroll to position [172, 0]
drag, startPoint x: 979, startPoint y: 403, endPoint x: 576, endPoint y: 283, distance: 420.4
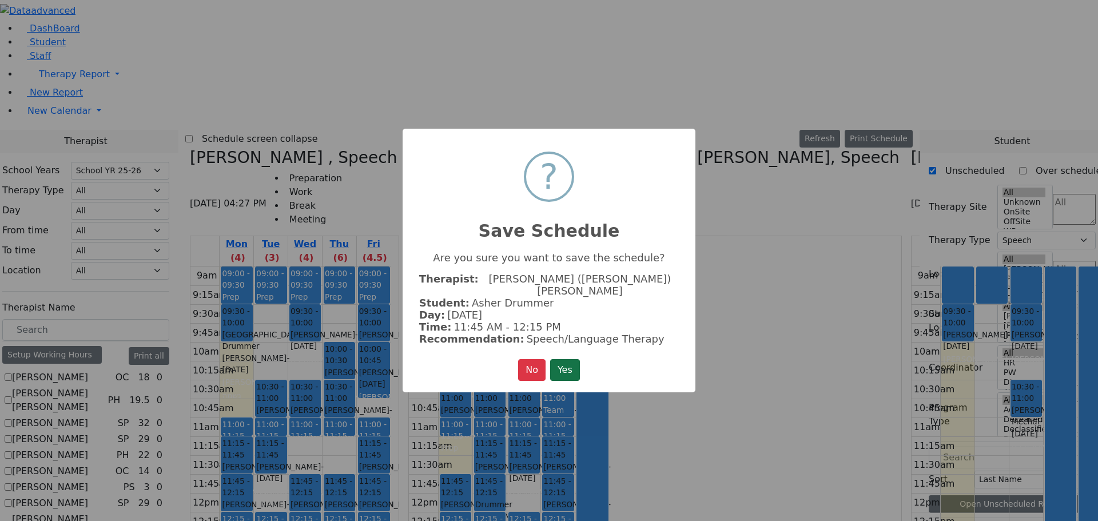
click at [577, 360] on button "Yes" at bounding box center [565, 370] width 30 height 22
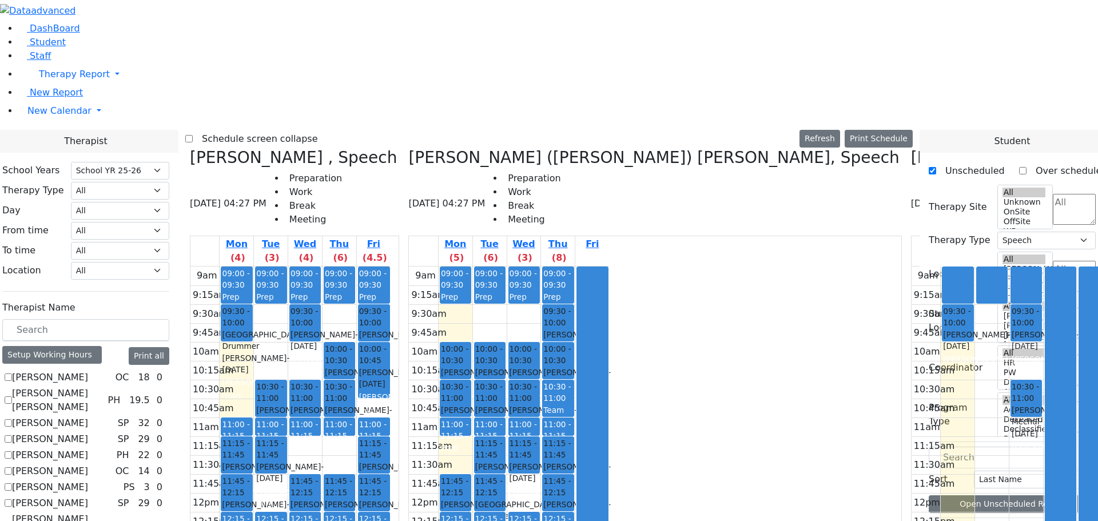
drag, startPoint x: 970, startPoint y: 400, endPoint x: 672, endPoint y: 468, distance: 305.7
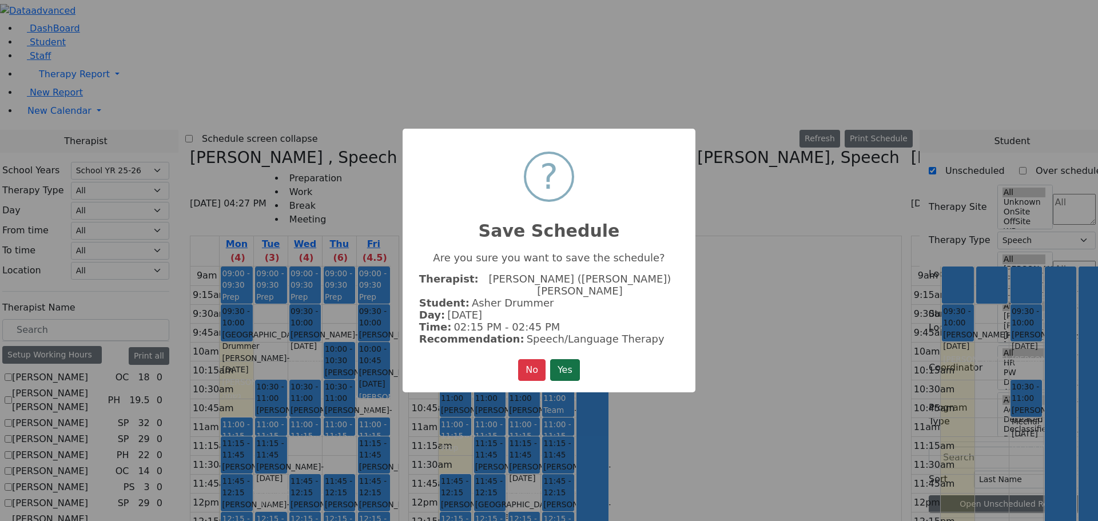
click at [565, 359] on button "Yes" at bounding box center [565, 370] width 30 height 22
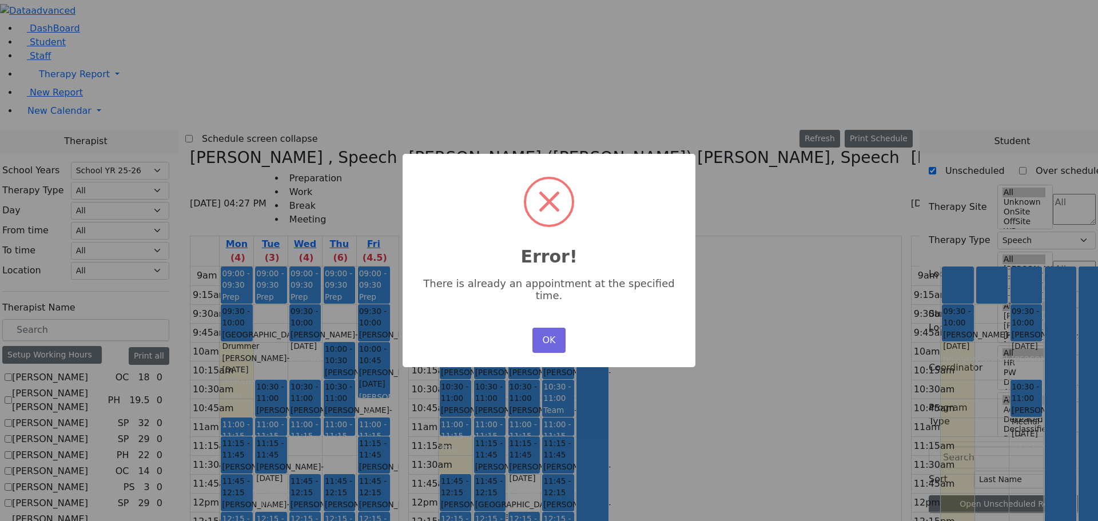
scroll to position [0, 0]
click at [543, 328] on button "OK" at bounding box center [549, 340] width 33 height 25
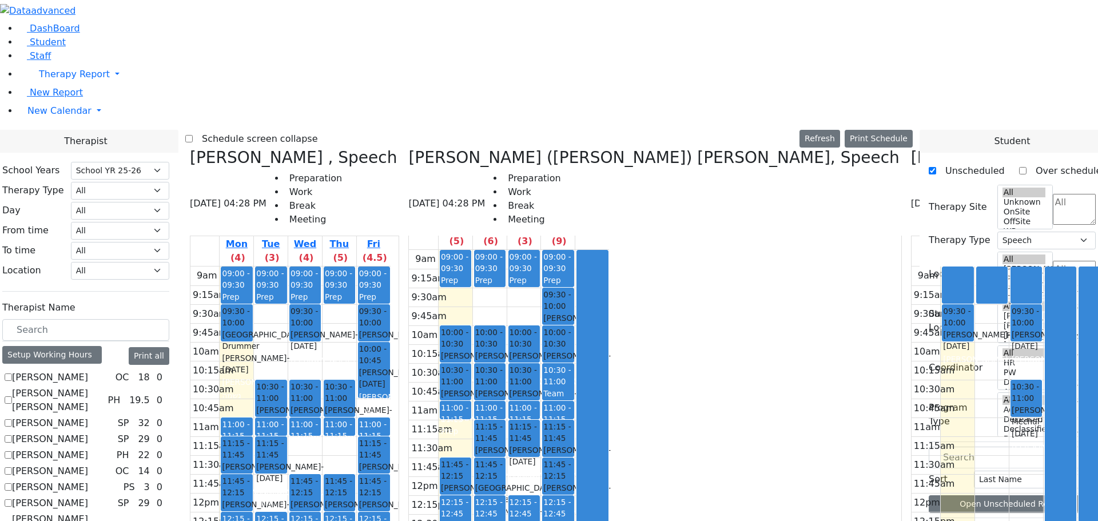
scroll to position [172, 0]
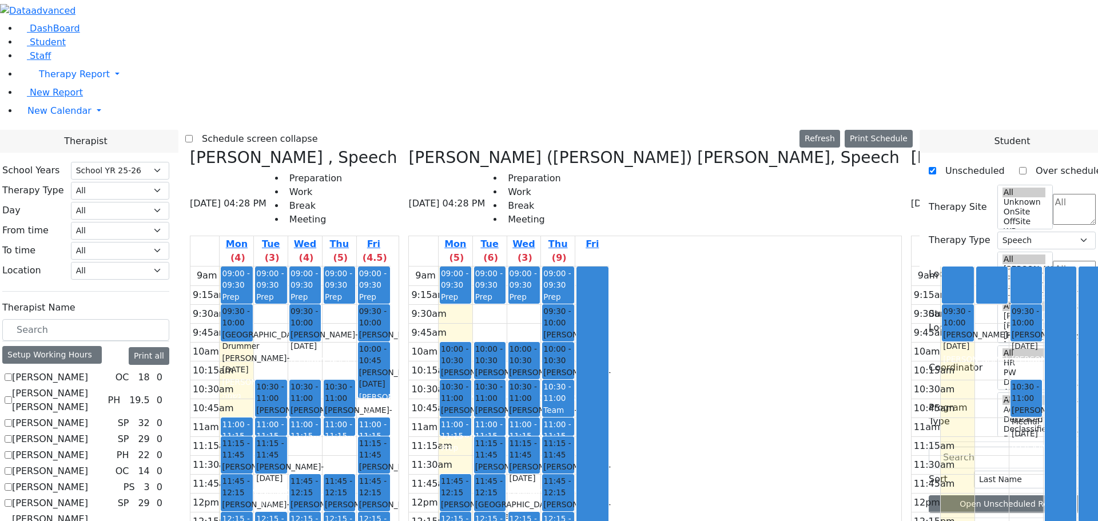
drag, startPoint x: 968, startPoint y: 400, endPoint x: 483, endPoint y: 354, distance: 487.8
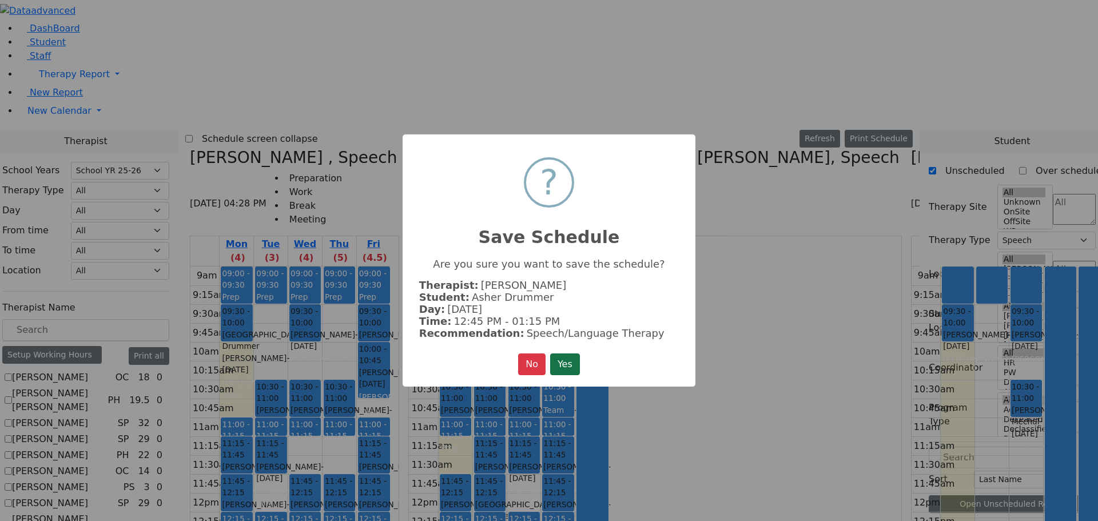
click at [570, 353] on button "Yes" at bounding box center [565, 364] width 30 height 22
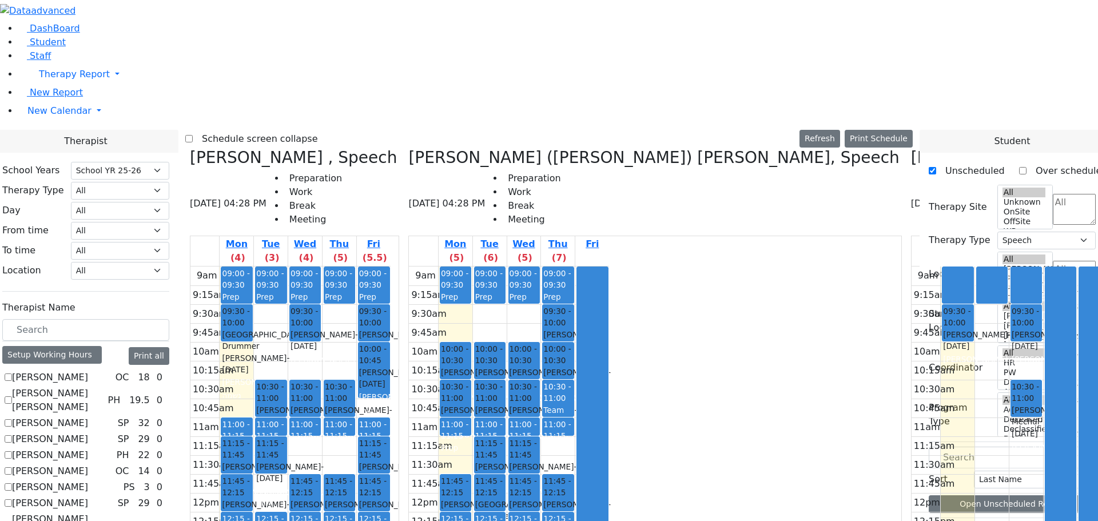
scroll to position [229, 0]
drag, startPoint x: 976, startPoint y: 349, endPoint x: 610, endPoint y: 119, distance: 433.1
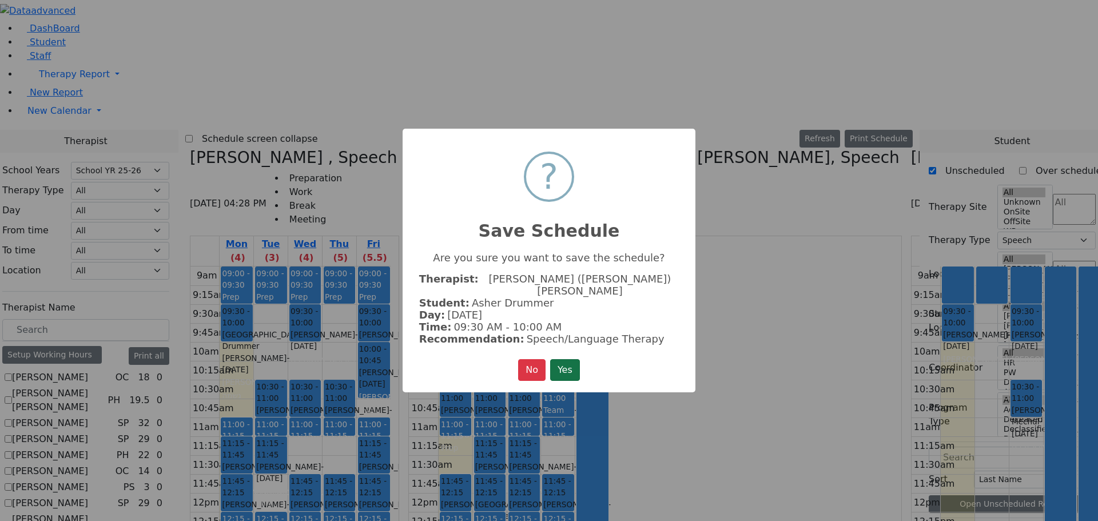
click at [575, 362] on button "Yes" at bounding box center [565, 370] width 30 height 22
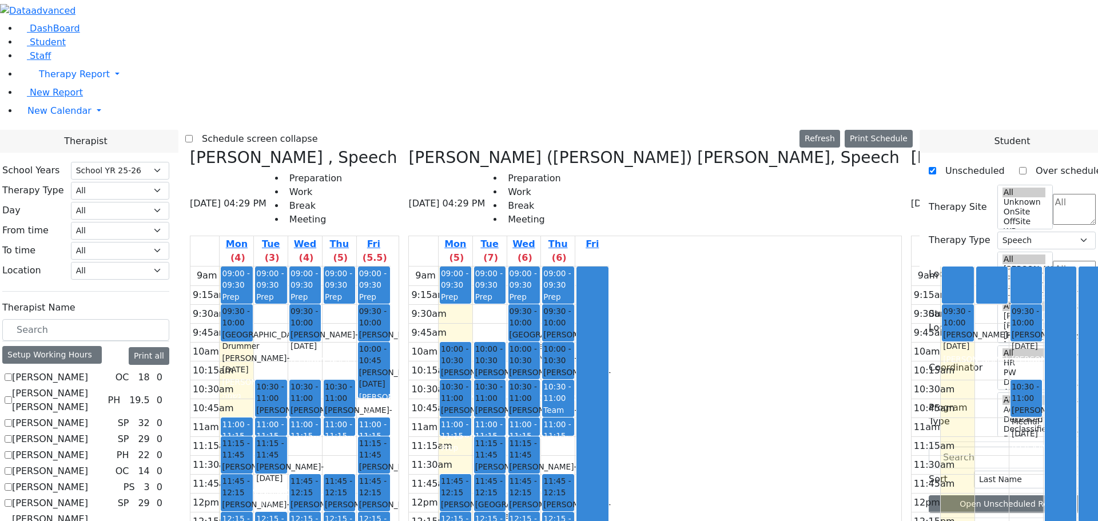
scroll to position [0, 0]
checkbox input "true"
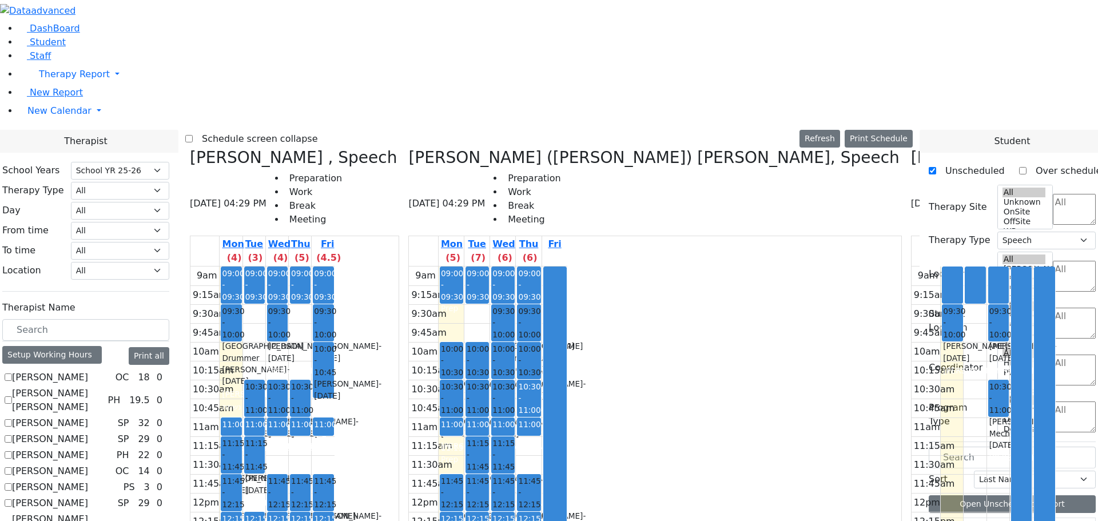
select select "212"
select select "3"
drag, startPoint x: 384, startPoint y: 199, endPoint x: 424, endPoint y: 253, distance: 67.8
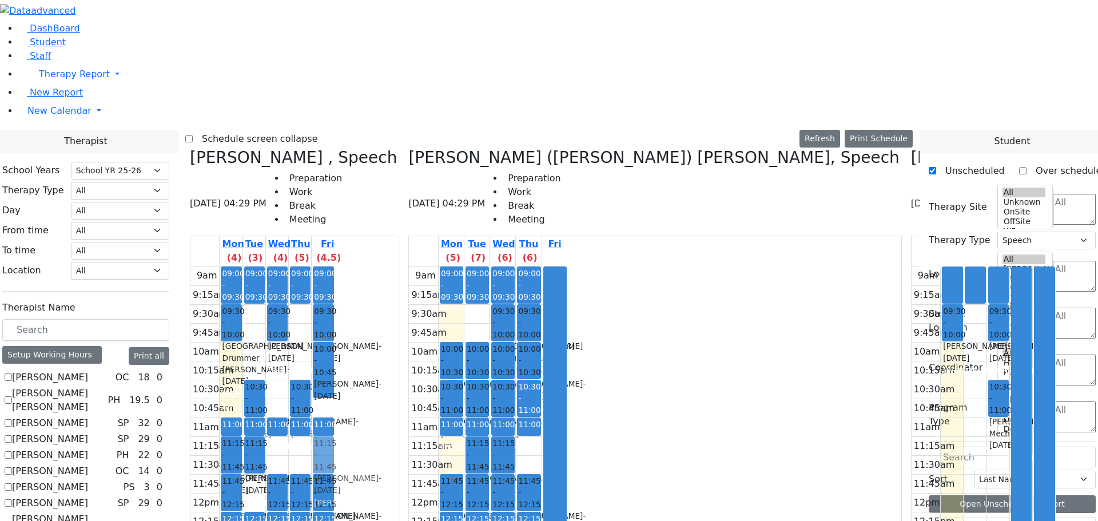
click at [335, 267] on tr "09:00 - 09:30 Prep 09:30 - 10:00 [GEOGRAPHIC_DATA] Drummer [PERSON_NAME] - [DAT…" at bounding box center [262, 493] width 144 height 453
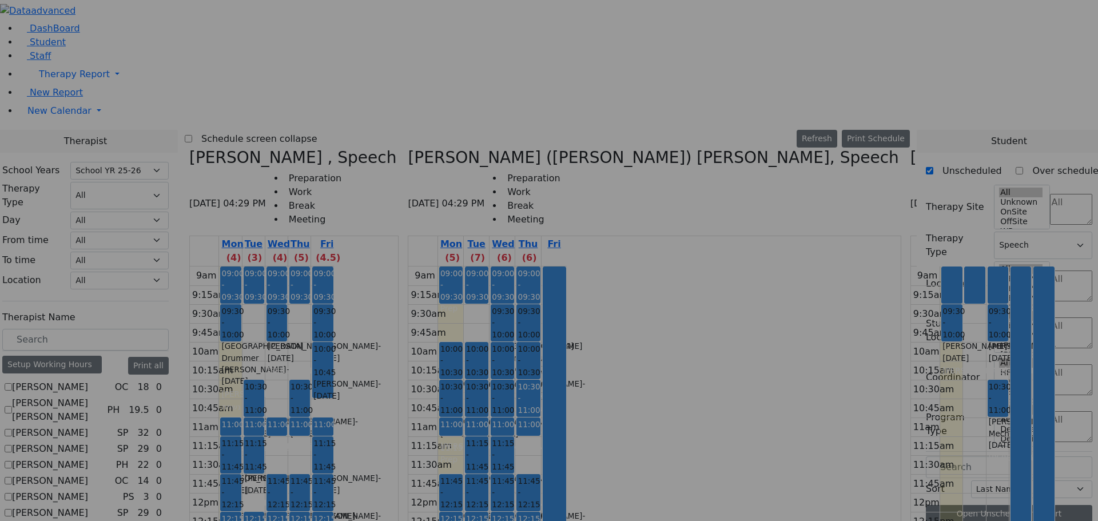
scroll to position [690, 0]
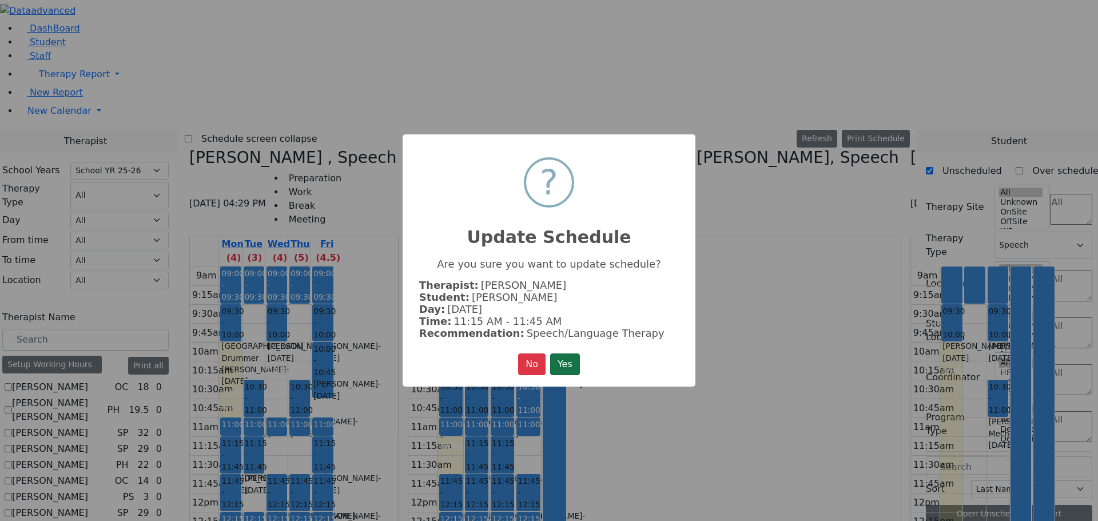
drag, startPoint x: 567, startPoint y: 359, endPoint x: 483, endPoint y: 319, distance: 93.1
click at [567, 359] on button "Yes" at bounding box center [565, 364] width 30 height 22
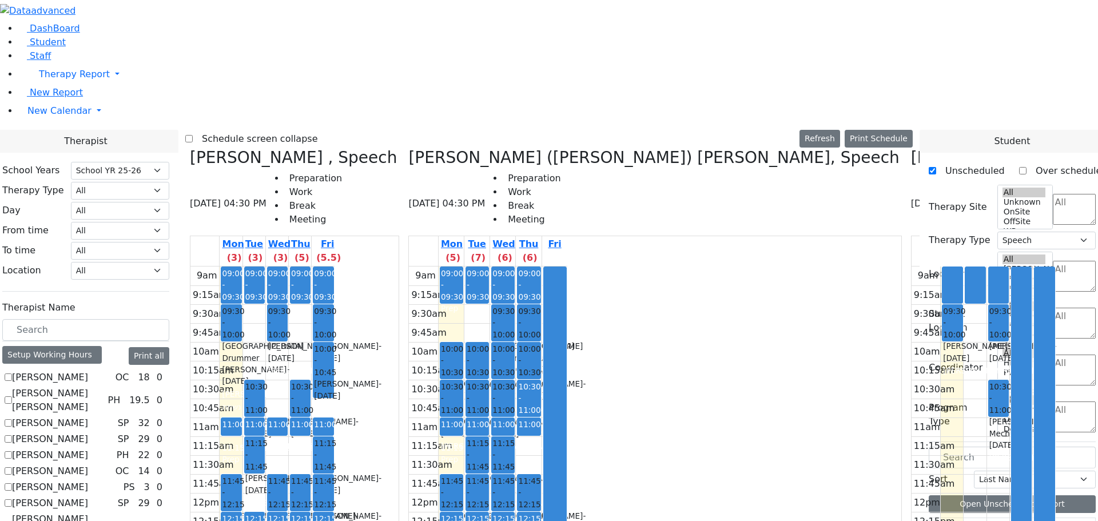
scroll to position [686, 0]
drag, startPoint x: 965, startPoint y: 442, endPoint x: 697, endPoint y: 161, distance: 389.2
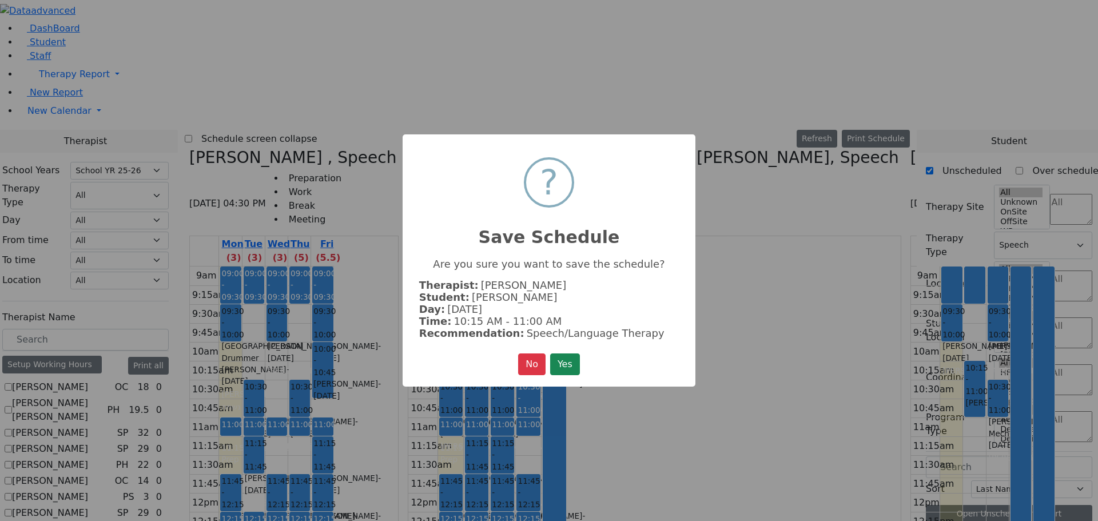
scroll to position [747, 0]
click at [575, 353] on button "Yes" at bounding box center [565, 364] width 30 height 22
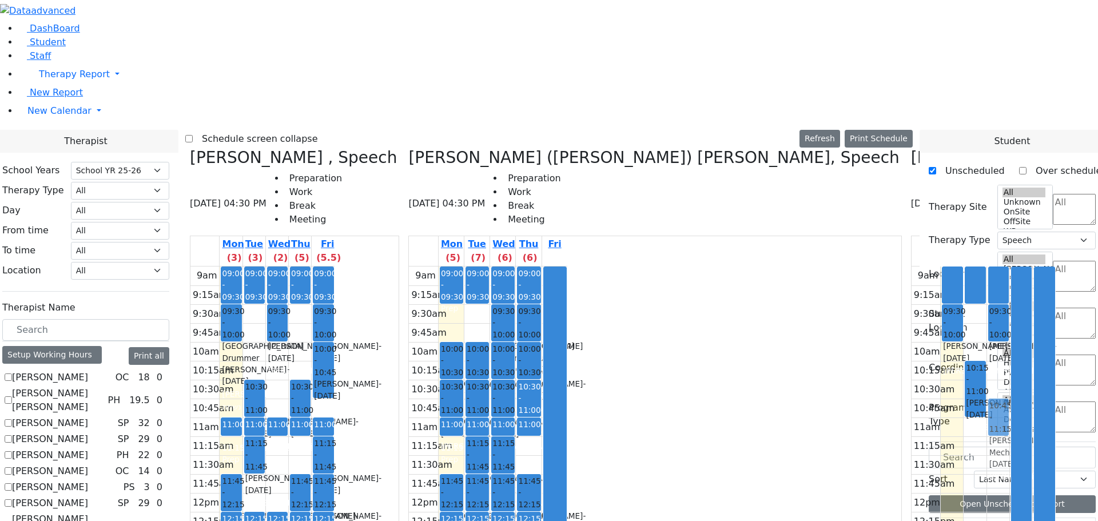
drag, startPoint x: 709, startPoint y: 191, endPoint x: 708, endPoint y: 202, distance: 11.5
click at [987, 267] on div "09:30 - 10:00 [PERSON_NAME] - [DATE] [PERSON_NAME] 10:30 - 11:00 [PERSON_NAME] …" at bounding box center [998, 493] width 22 height 453
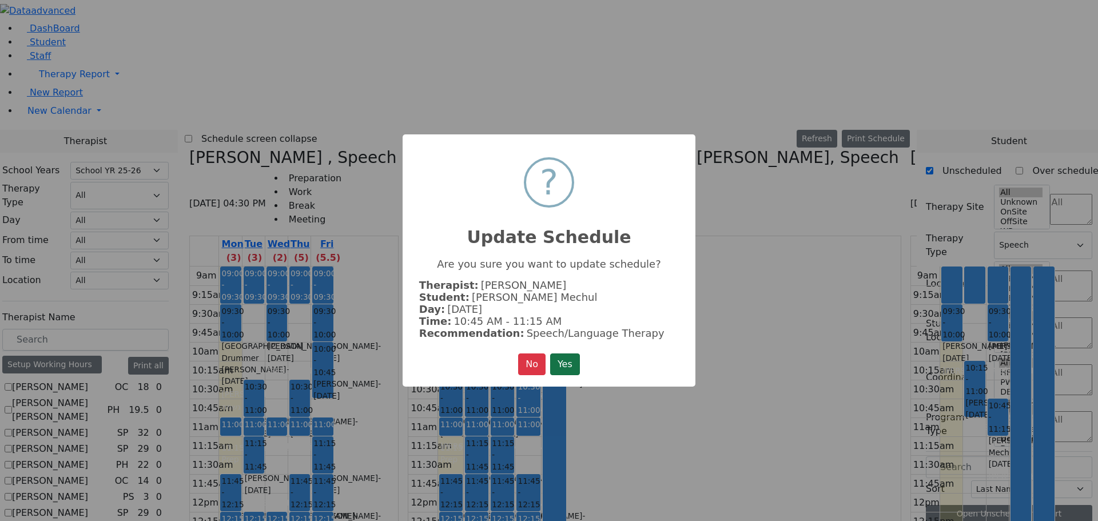
click at [567, 361] on button "Yes" at bounding box center [565, 364] width 30 height 22
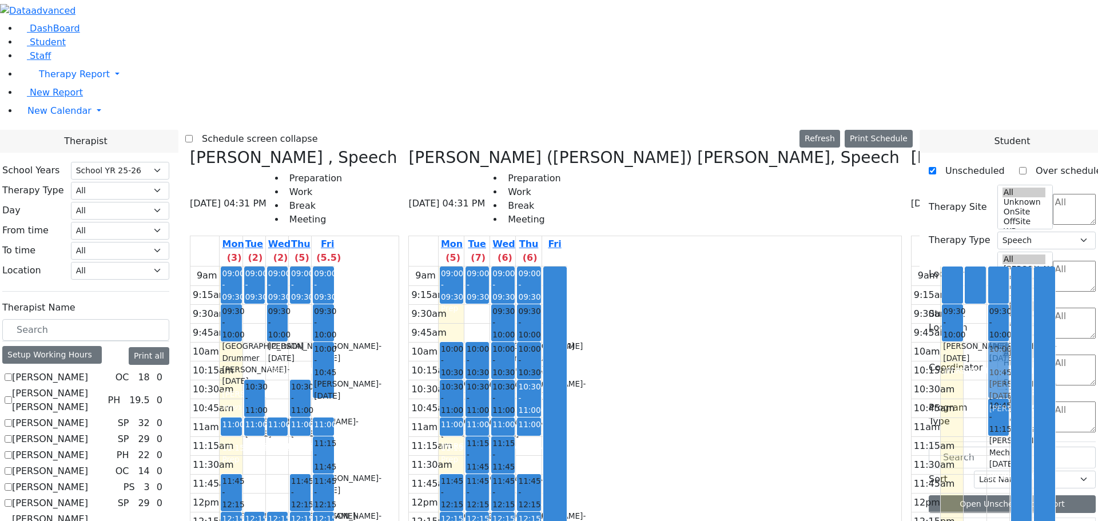
drag, startPoint x: 684, startPoint y: 177, endPoint x: 700, endPoint y: 159, distance: 23.9
click at [912, 267] on div "9am 9:15am 9:30am 9:45am 10am 10:15am 10:30am 10:45am 11am 11:15am 11:30am 11:4…" at bounding box center [984, 493] width 144 height 453
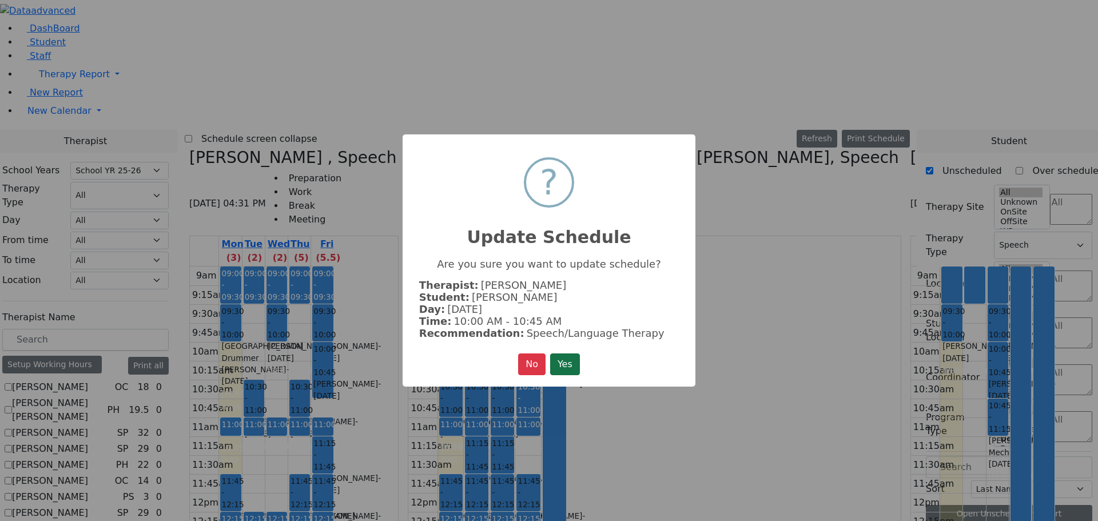
click at [566, 361] on button "Yes" at bounding box center [565, 364] width 30 height 22
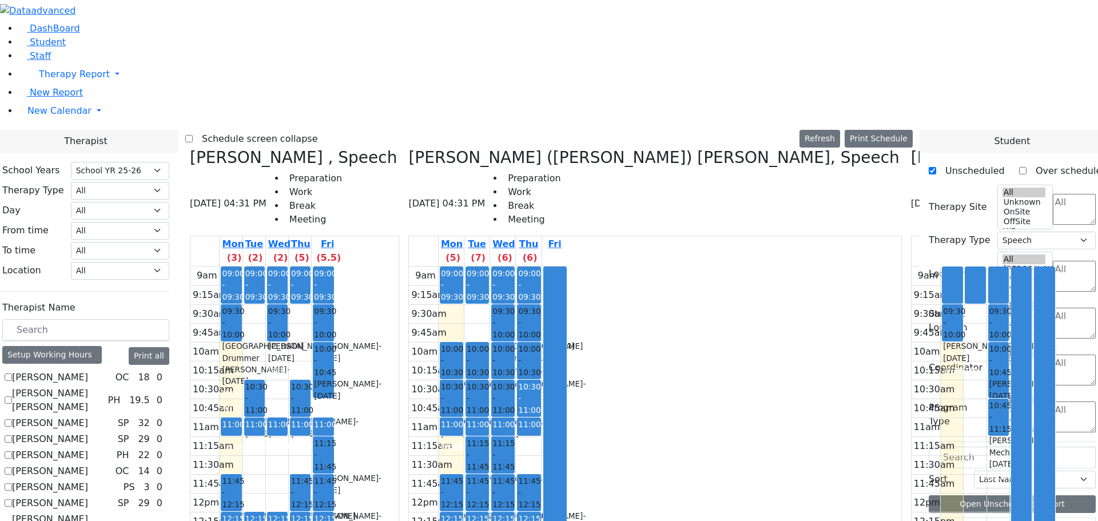
scroll to position [515, 0]
click at [987, 267] on div "09:30 - 10:00 [PERSON_NAME] - [DATE] [PERSON_NAME] 10:00 - 10:45 [PERSON_NAME] …" at bounding box center [998, 493] width 22 height 453
drag, startPoint x: 715, startPoint y: 158, endPoint x: 693, endPoint y: 129, distance: 36.4
click at [912, 267] on tr "09:30 - 10:00 [PERSON_NAME] - [DATE] [PERSON_NAME] 09:30 - 10:15 [PERSON_NAME] …" at bounding box center [984, 493] width 144 height 453
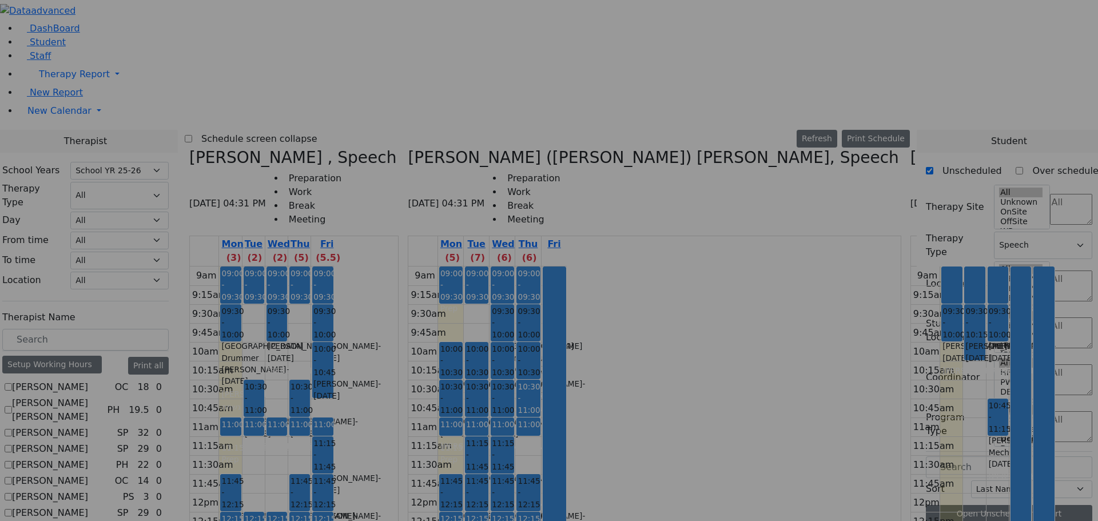
scroll to position [518, 0]
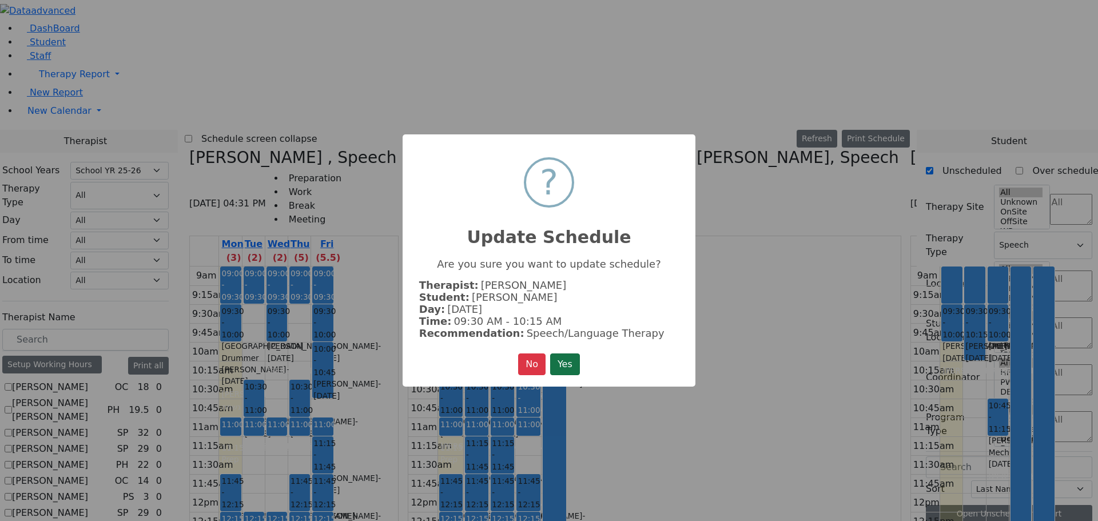
click at [564, 360] on button "Yes" at bounding box center [565, 364] width 30 height 22
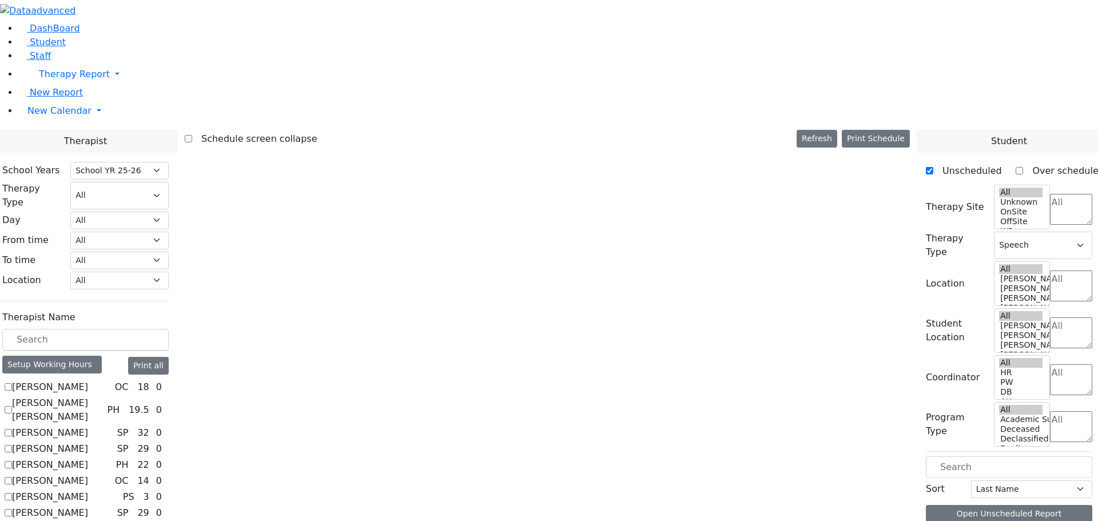
scroll to position [0, 0]
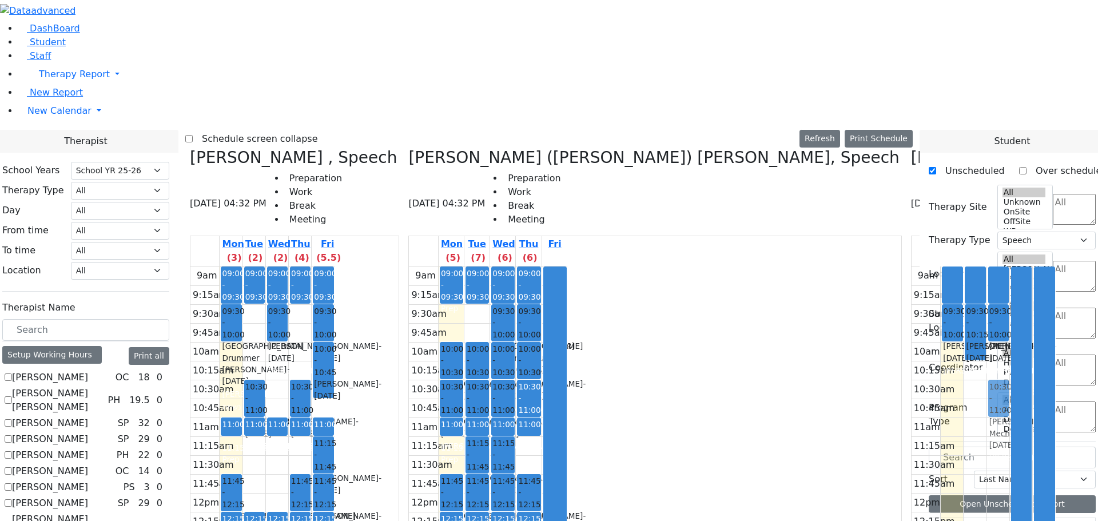
drag, startPoint x: 714, startPoint y: 211, endPoint x: 714, endPoint y: 196, distance: 14.9
click at [987, 267] on div "09:30 - 10:00 [PERSON_NAME] - [DATE] [PERSON_NAME] 10:45 - 11:15 [PERSON_NAME] …" at bounding box center [998, 493] width 22 height 453
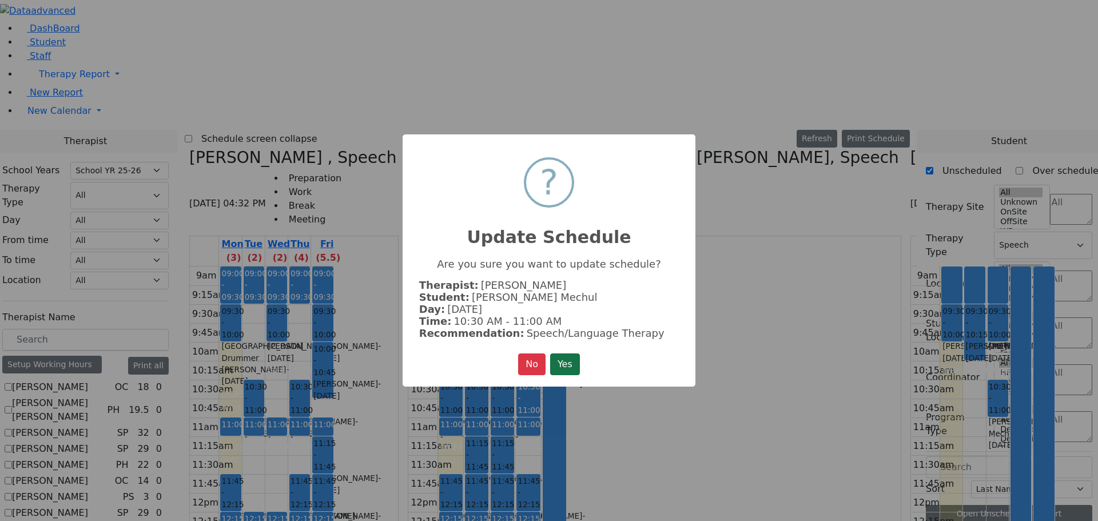
click at [575, 357] on button "Yes" at bounding box center [565, 364] width 30 height 22
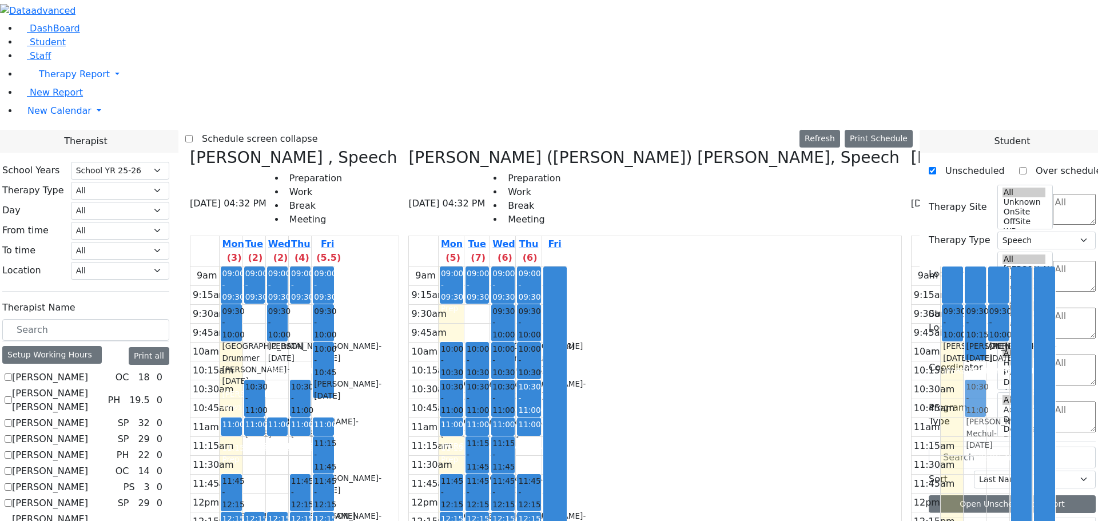
drag, startPoint x: 710, startPoint y: 188, endPoint x: 698, endPoint y: 189, distance: 12.6
click at [912, 267] on tr "09:30 - 10:00 [PERSON_NAME] - [DATE] [PERSON_NAME] 09:30 - 10:15 [PERSON_NAME] …" at bounding box center [984, 493] width 144 height 453
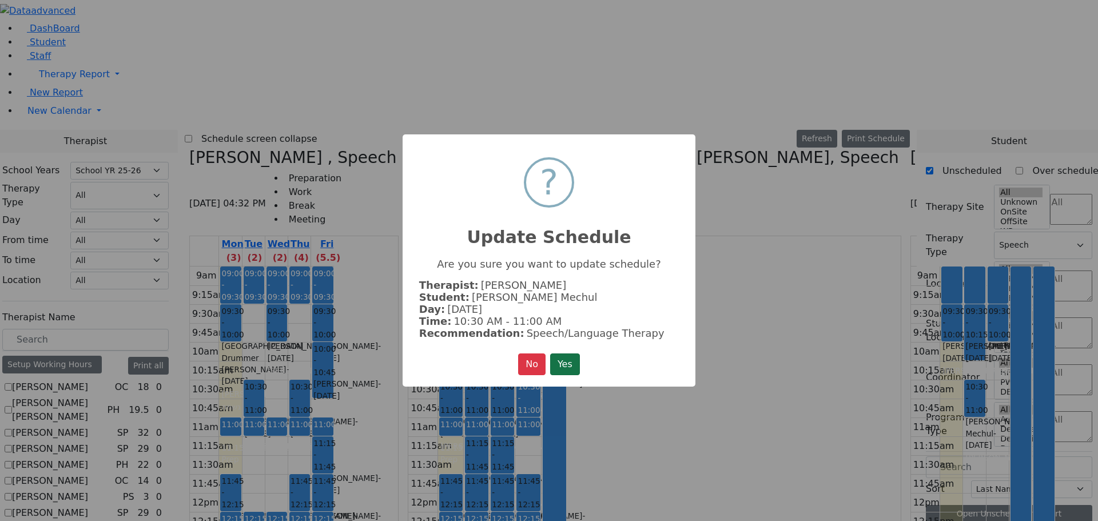
click at [575, 359] on button "Yes" at bounding box center [565, 364] width 30 height 22
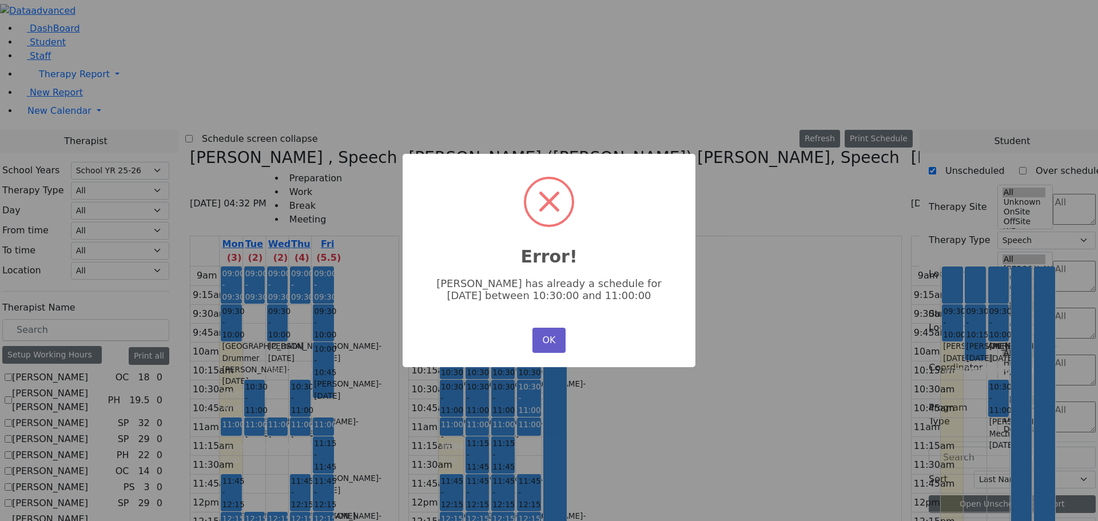
click at [545, 345] on button "OK" at bounding box center [549, 340] width 33 height 25
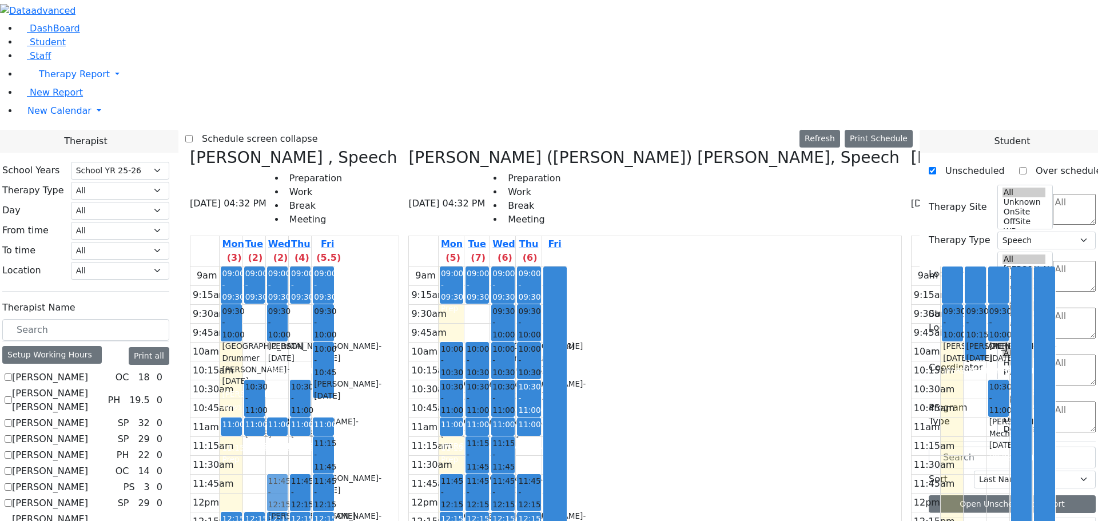
drag, startPoint x: 345, startPoint y: 294, endPoint x: 382, endPoint y: 291, distance: 36.1
click at [335, 291] on tr "09:00 - 09:30 Prep 09:30 - 10:00 [GEOGRAPHIC_DATA] Drummer [PERSON_NAME] - [DAT…" at bounding box center [262, 493] width 144 height 453
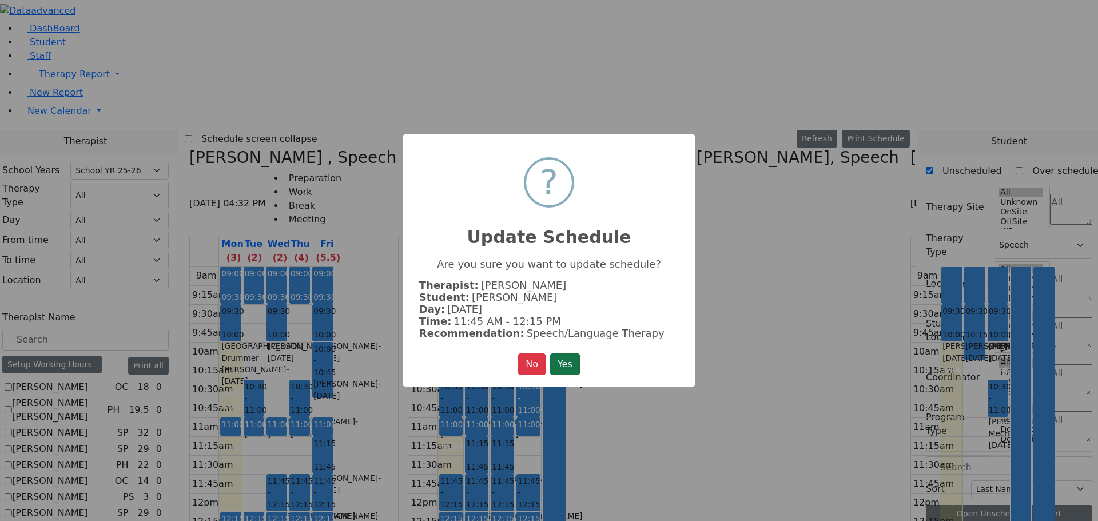
click at [571, 359] on button "Yes" at bounding box center [565, 364] width 30 height 22
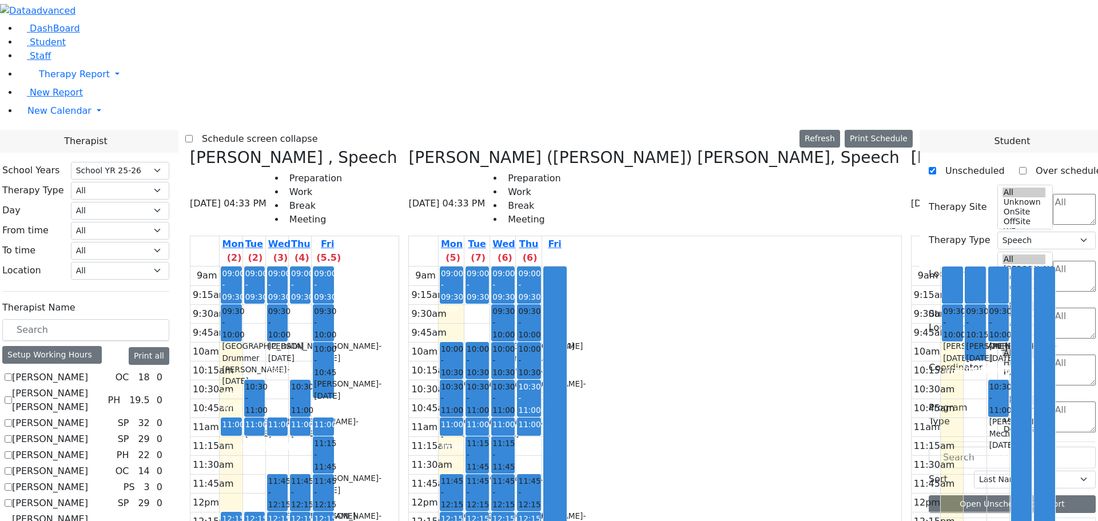
scroll to position [686, 0]
drag, startPoint x: 961, startPoint y: 500, endPoint x: 662, endPoint y: 149, distance: 461.0
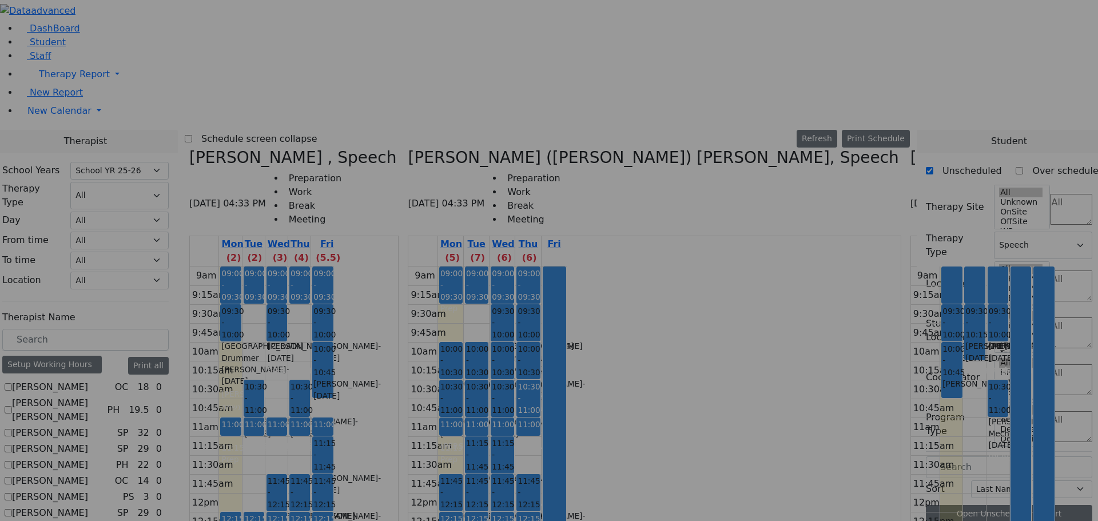
scroll to position [690, 0]
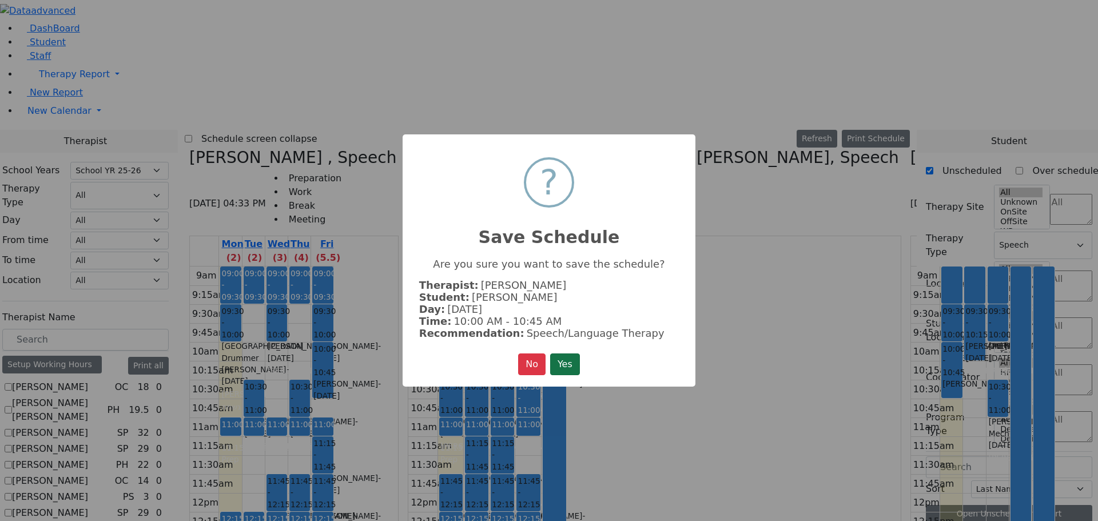
click at [571, 353] on button "Yes" at bounding box center [565, 364] width 30 height 22
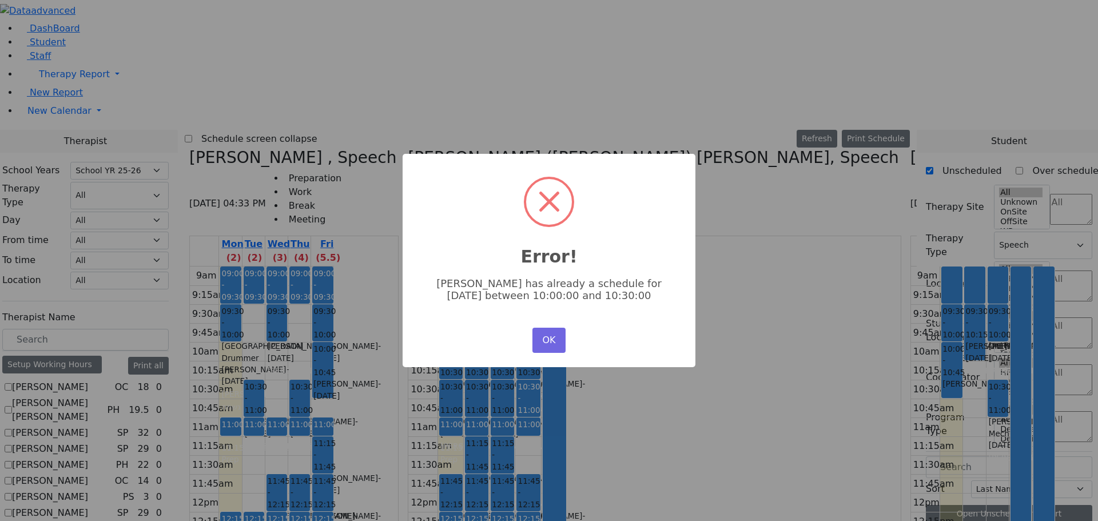
scroll to position [0, 0]
click at [538, 338] on button "OK" at bounding box center [549, 340] width 33 height 25
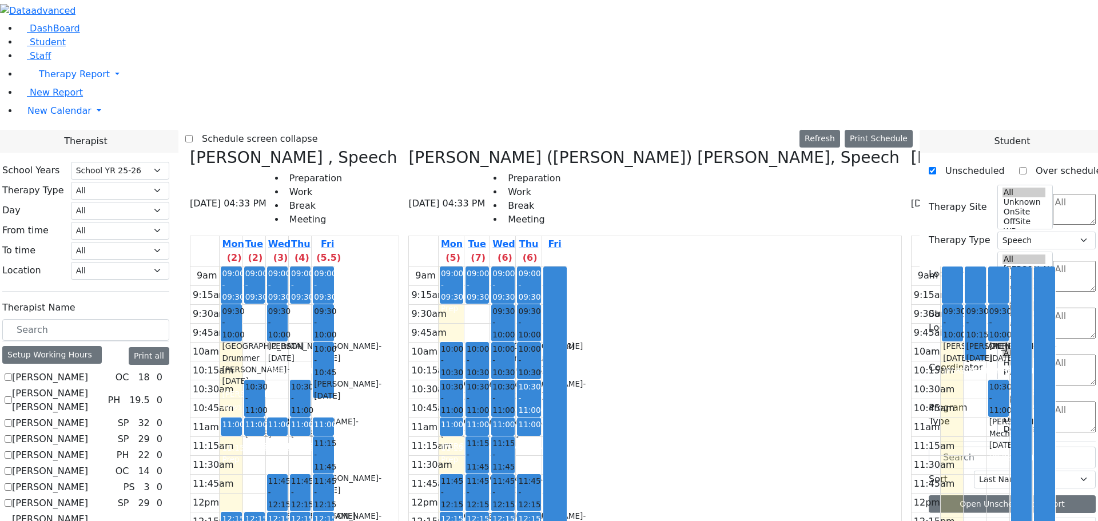
scroll to position [744, 0]
drag, startPoint x: 954, startPoint y: 444, endPoint x: 657, endPoint y: 237, distance: 361.9
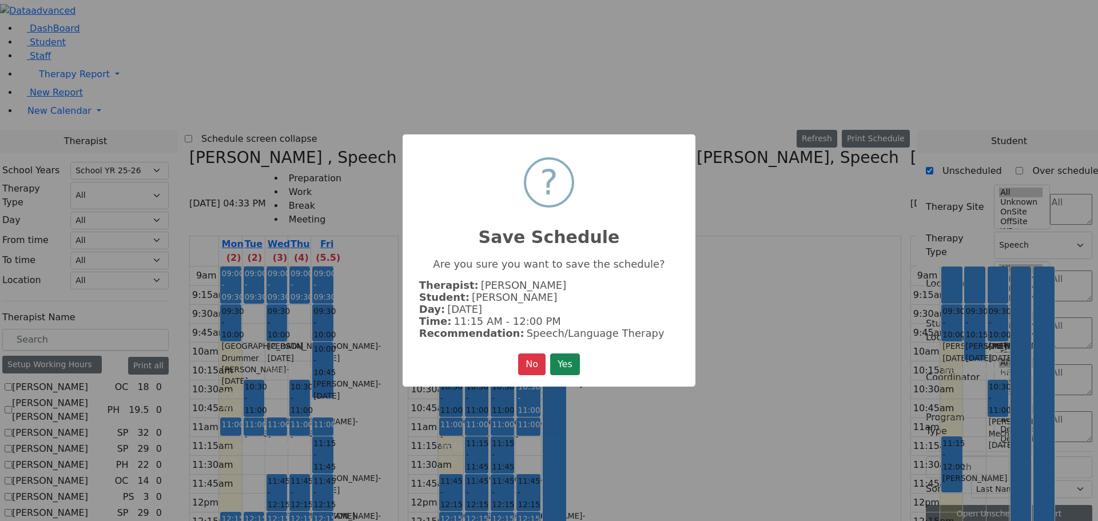
scroll to position [747, 0]
click at [578, 360] on button "Yes" at bounding box center [565, 364] width 30 height 22
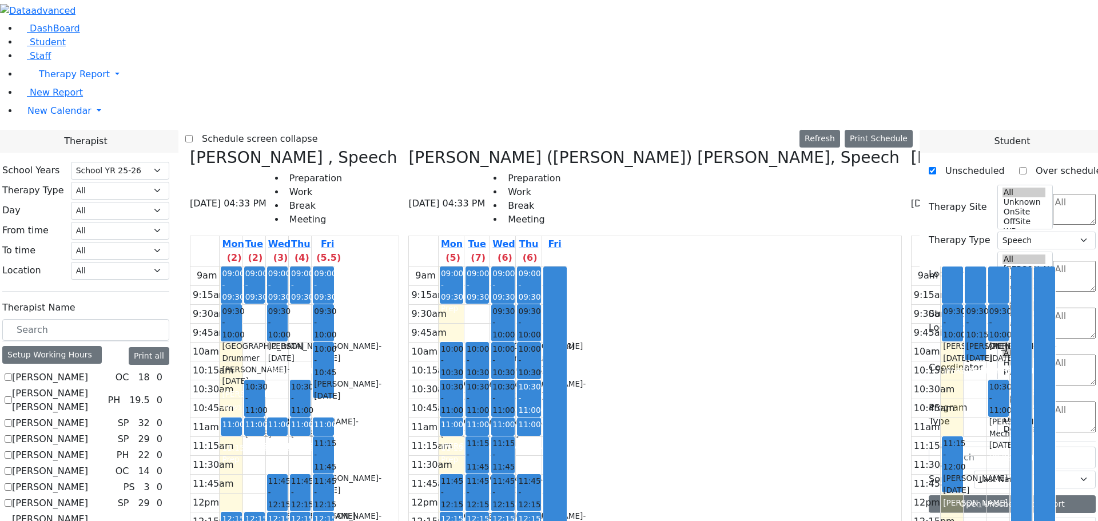
scroll to position [1602, 0]
drag, startPoint x: 462, startPoint y: 103, endPoint x: 492, endPoint y: 120, distance: 35.3
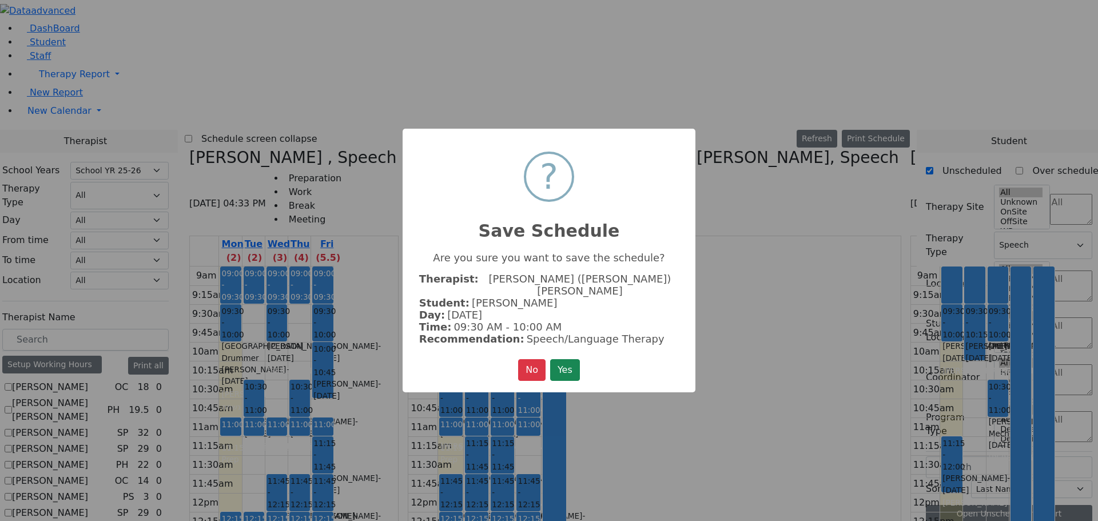
scroll to position [1605, 0]
click at [573, 364] on button "Yes" at bounding box center [565, 370] width 30 height 22
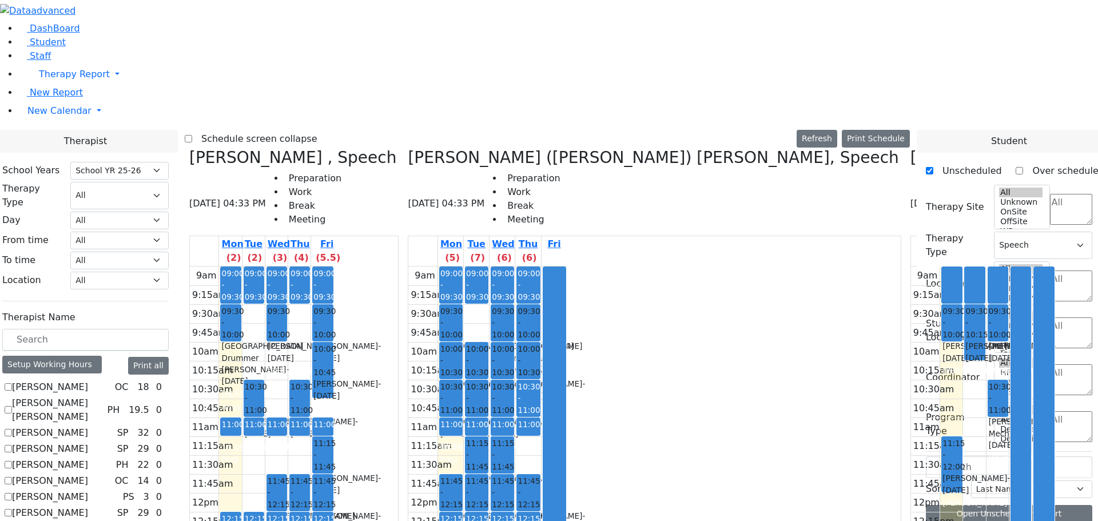
scroll to position [0, 0]
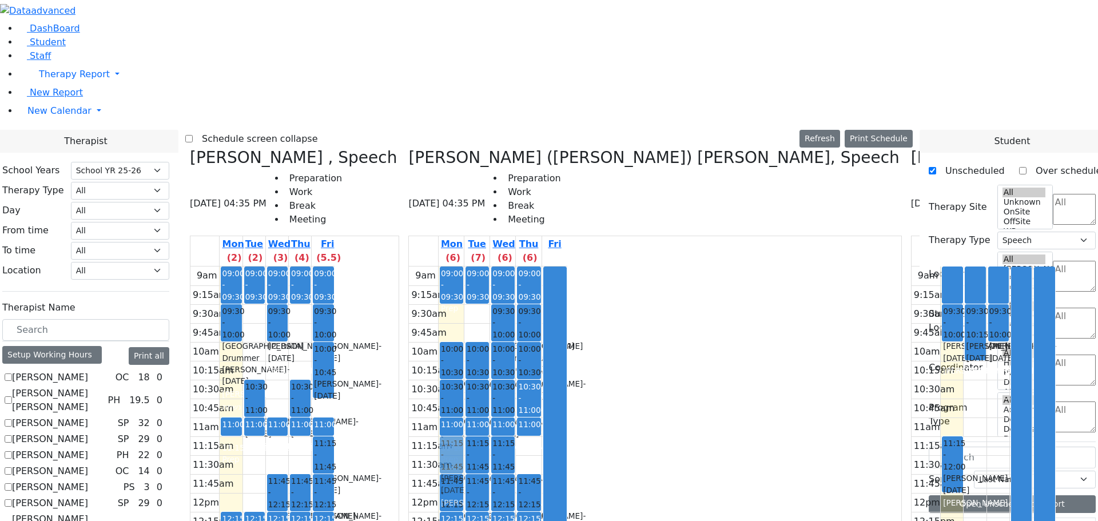
drag, startPoint x: 503, startPoint y: 109, endPoint x: 497, endPoint y: 235, distance: 126.0
click at [464, 267] on div "09:00 - 09:30 Prep 09:30 - 10:00 [PERSON_NAME] - [DATE] [PERSON_NAME] 10:00 - 1…" at bounding box center [451, 493] width 25 height 453
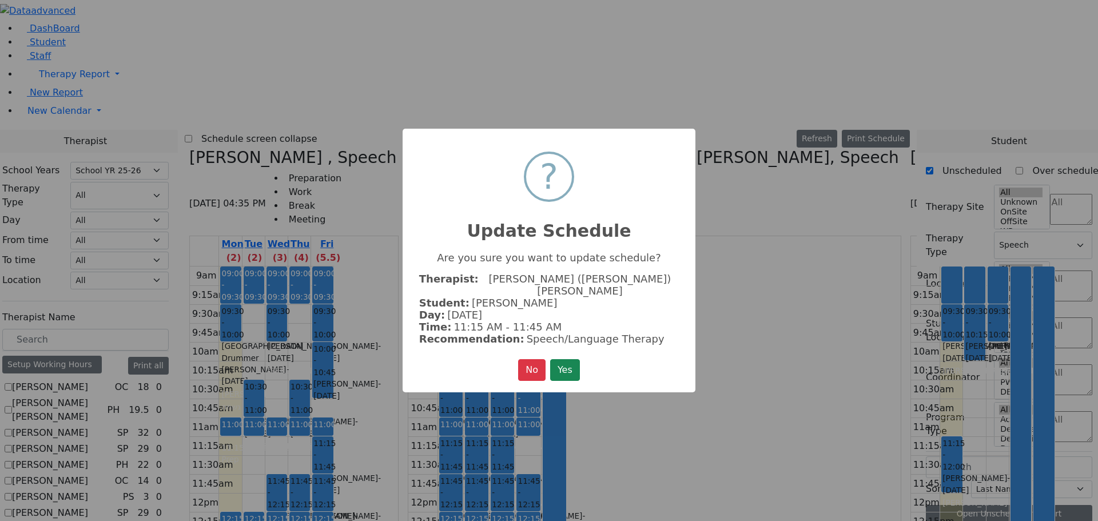
drag, startPoint x: 564, startPoint y: 359, endPoint x: 573, endPoint y: 358, distance: 9.2
click at [564, 359] on button "Yes" at bounding box center [565, 370] width 30 height 22
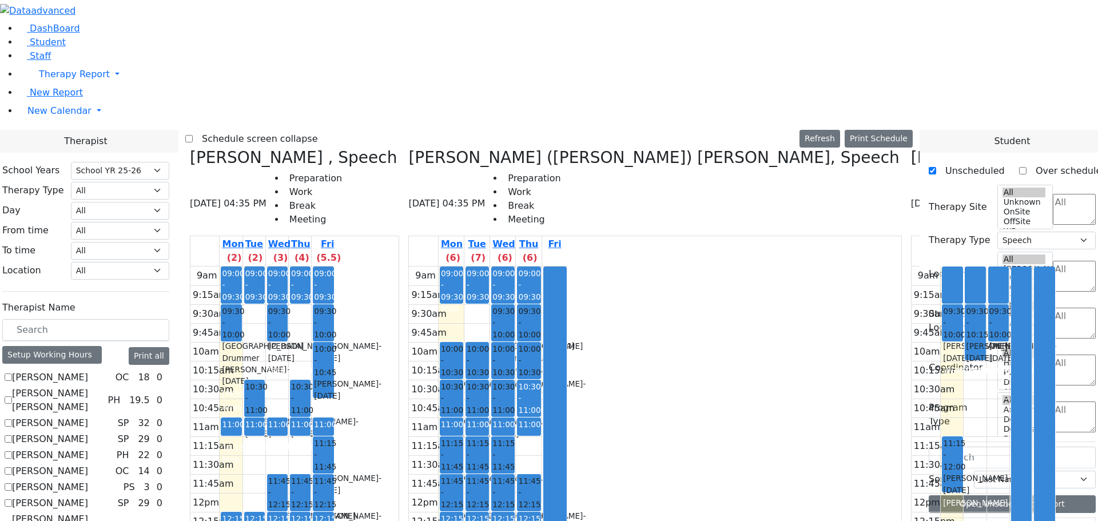
scroll to position [1659, 0]
drag, startPoint x: 995, startPoint y: 346, endPoint x: 380, endPoint y: 248, distance: 623.2
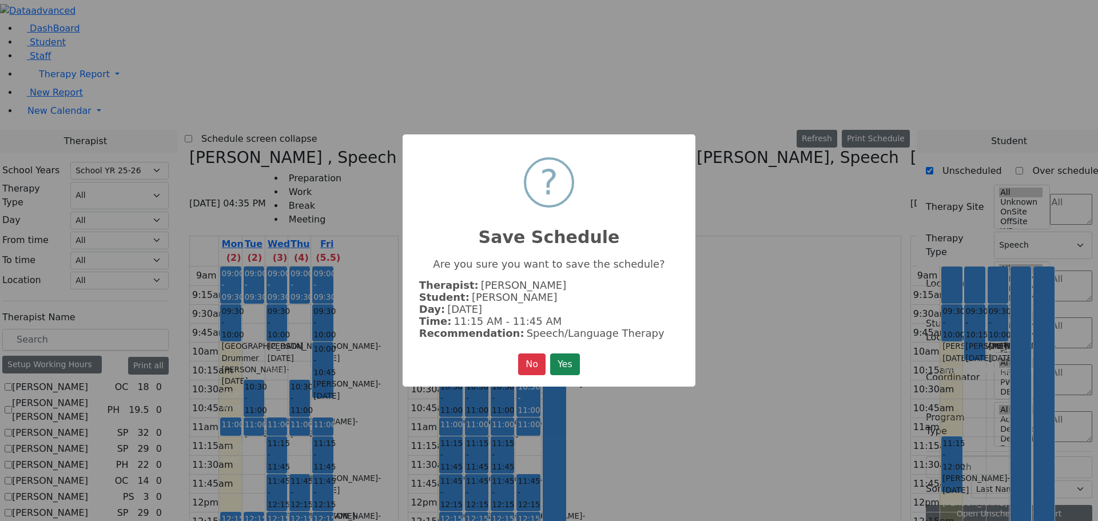
scroll to position [1662, 0]
click at [579, 361] on button "Yes" at bounding box center [565, 364] width 30 height 22
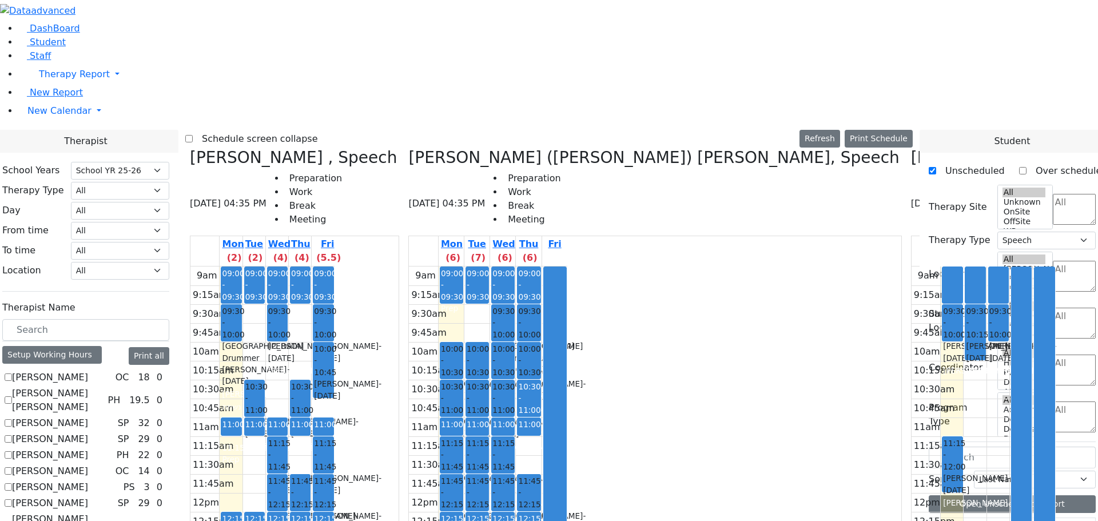
scroll to position [1544, 0]
drag, startPoint x: 988, startPoint y: 457, endPoint x: 582, endPoint y: 242, distance: 459.5
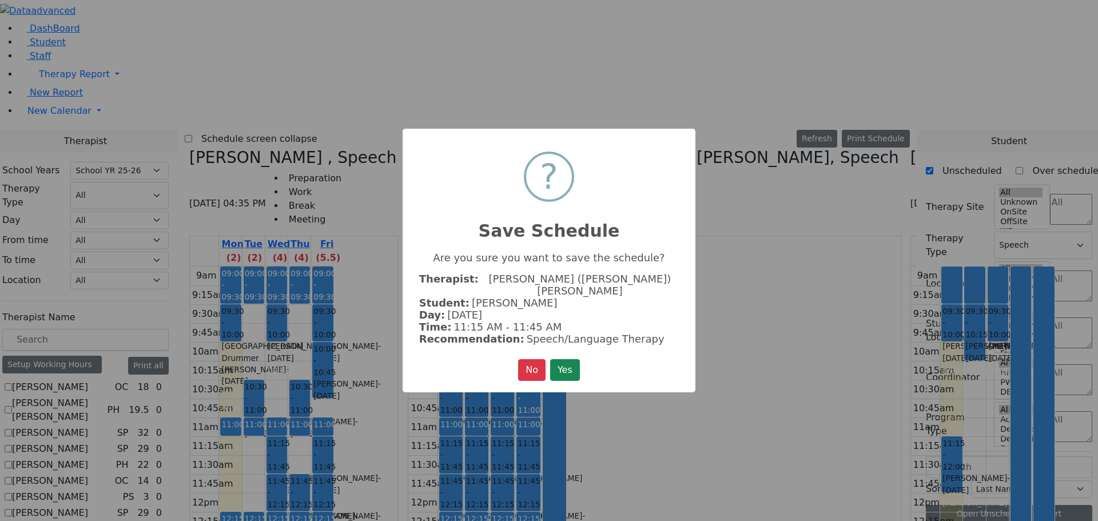
scroll to position [1548, 0]
click at [578, 359] on button "Yes" at bounding box center [565, 370] width 30 height 22
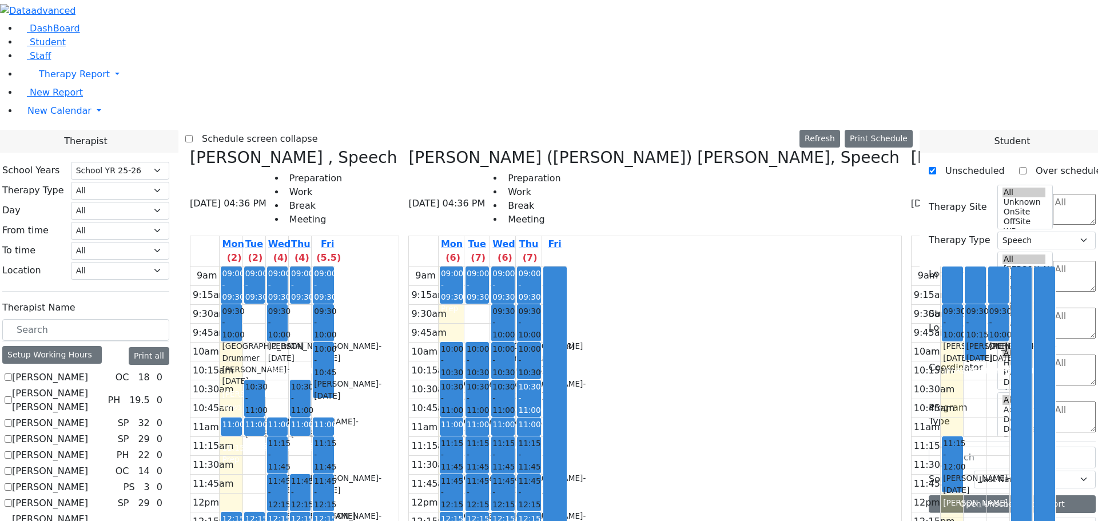
scroll to position [572, 0]
drag, startPoint x: 956, startPoint y: 327, endPoint x: 404, endPoint y: 148, distance: 580.3
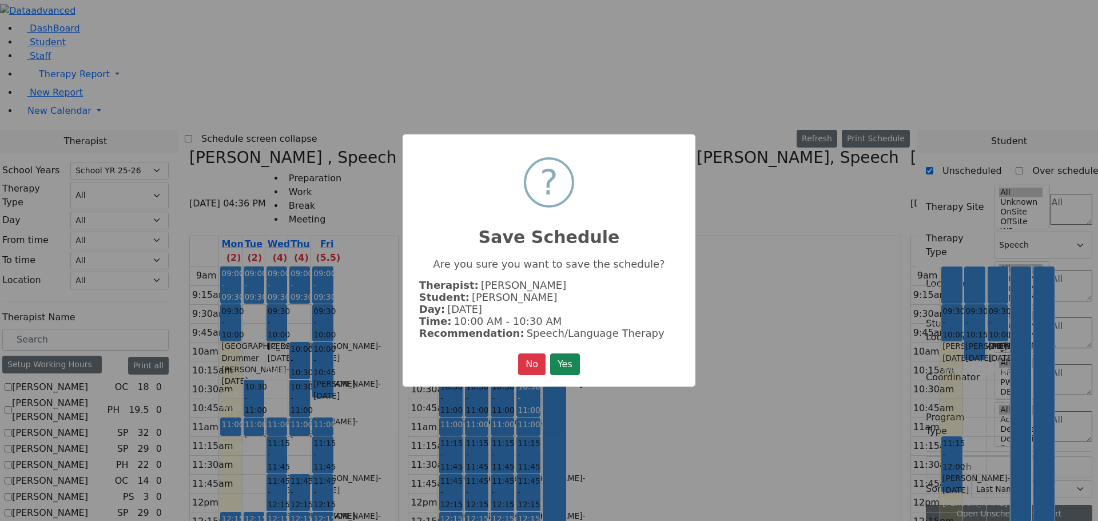
scroll to position [575, 0]
click at [576, 359] on button "Yes" at bounding box center [565, 364] width 30 height 22
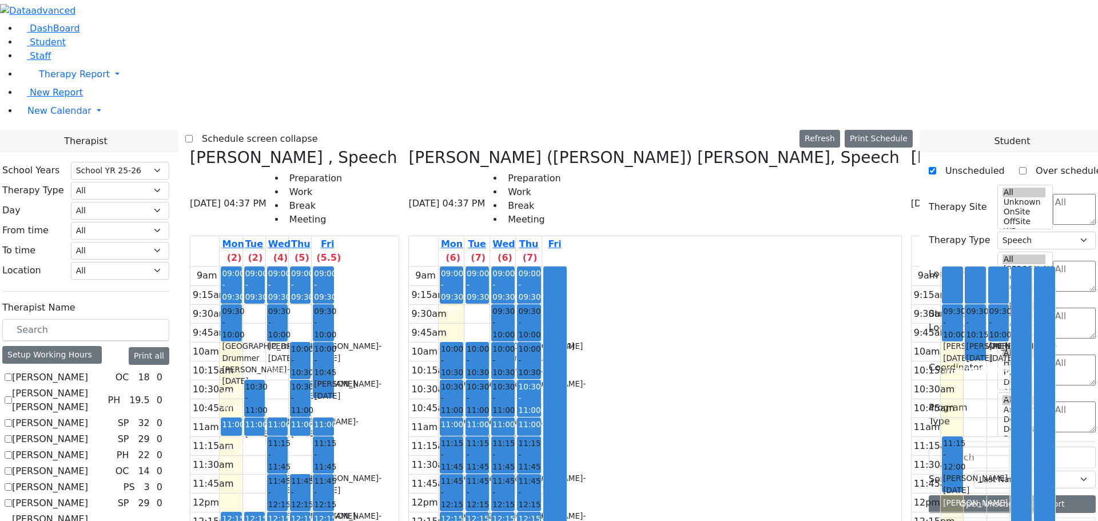
scroll to position [458, 0]
drag, startPoint x: 1002, startPoint y: 441, endPoint x: 367, endPoint y: 116, distance: 713.2
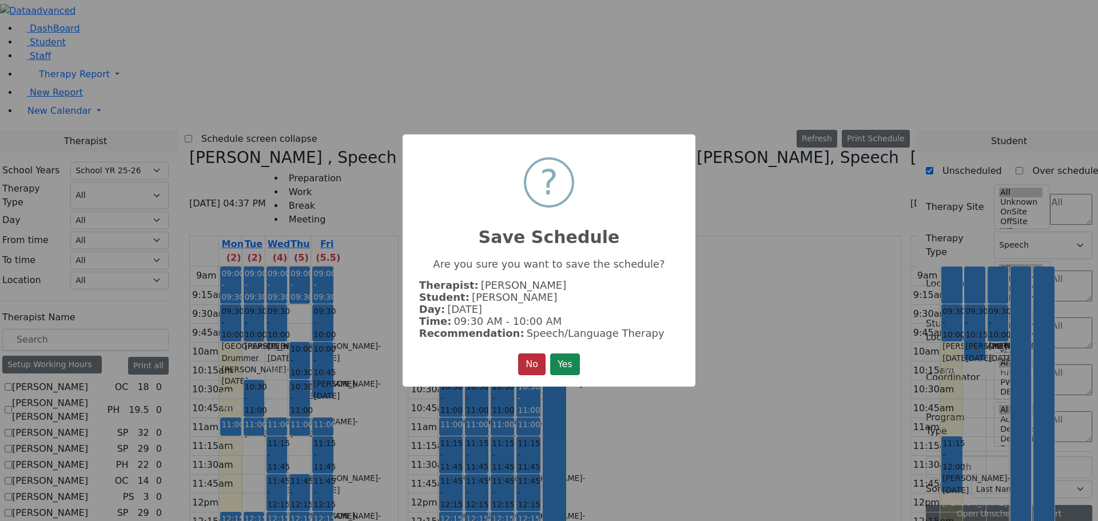
scroll to position [459, 0]
click at [577, 360] on button "Yes" at bounding box center [565, 364] width 30 height 22
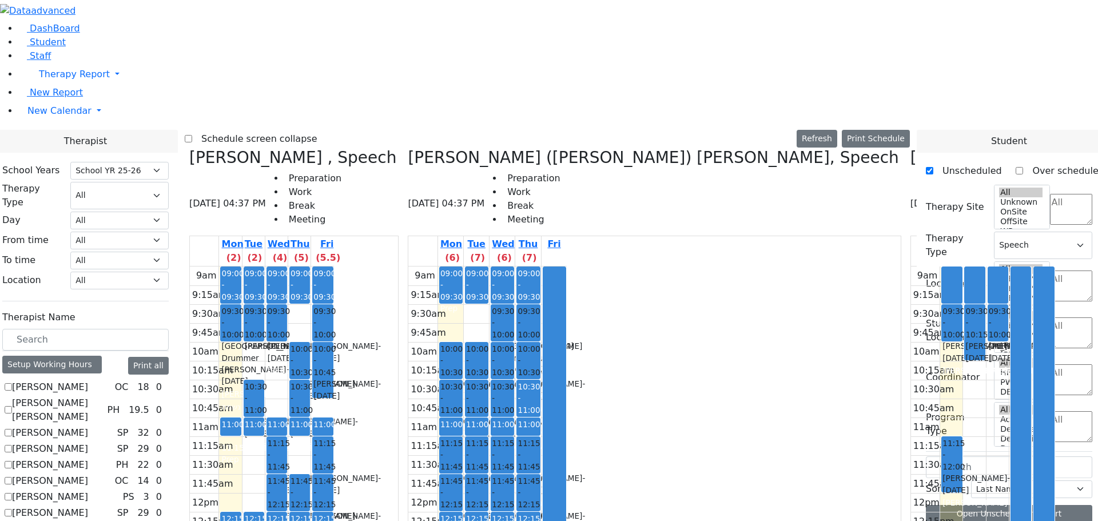
scroll to position [0, 0]
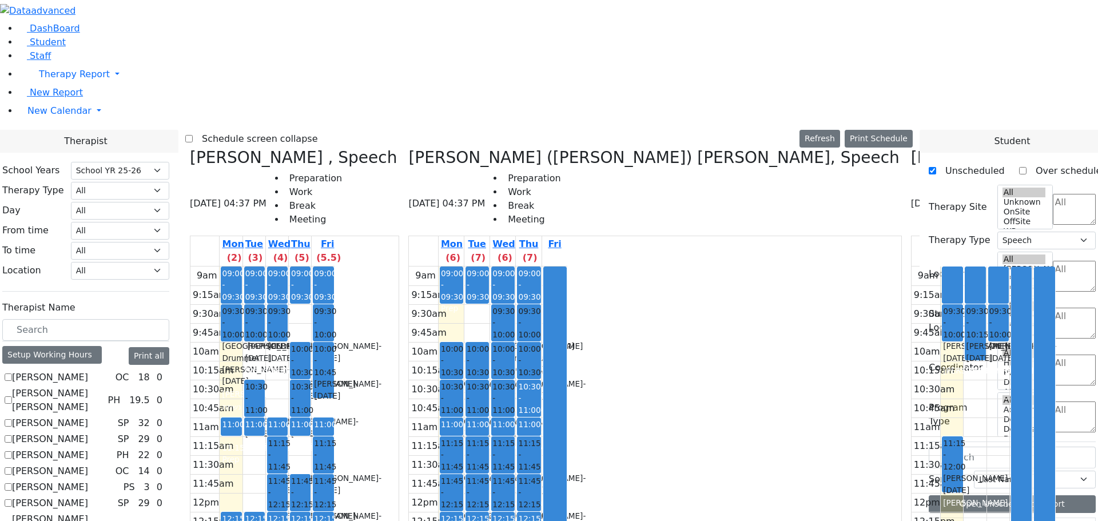
click at [299, 148] on div "[PERSON_NAME] , Speech [DATE] 04:37 PM Preparation Work Break Meeting Mon (2) T…" at bounding box center [294, 419] width 218 height 543
click at [307, 148] on h3 "[PERSON_NAME] , Speech" at bounding box center [293, 157] width 207 height 19
click at [190, 148] on icon at bounding box center [190, 157] width 0 height 19
checkbox input "false"
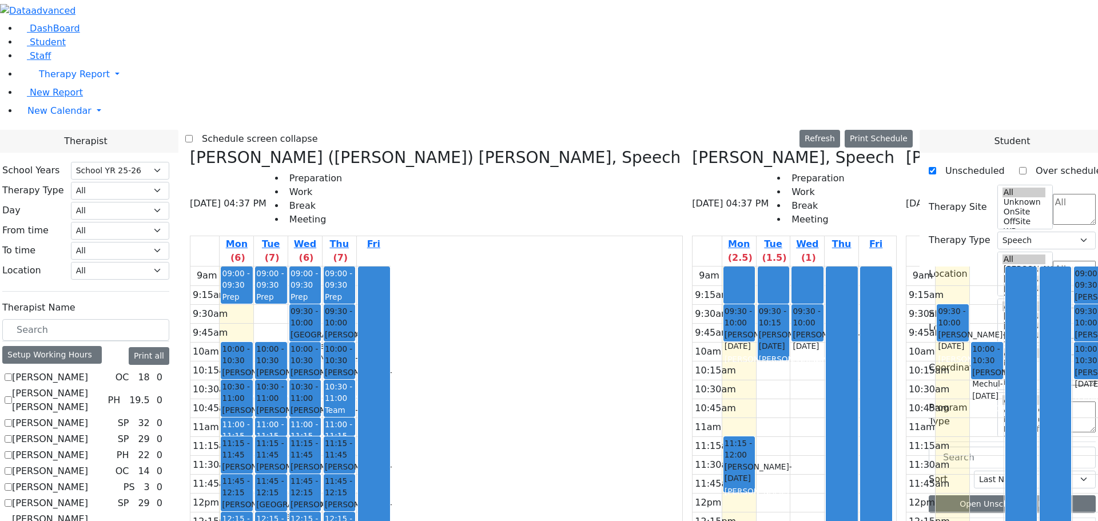
click at [692, 148] on icon at bounding box center [692, 157] width 0 height 19
checkbox input "false"
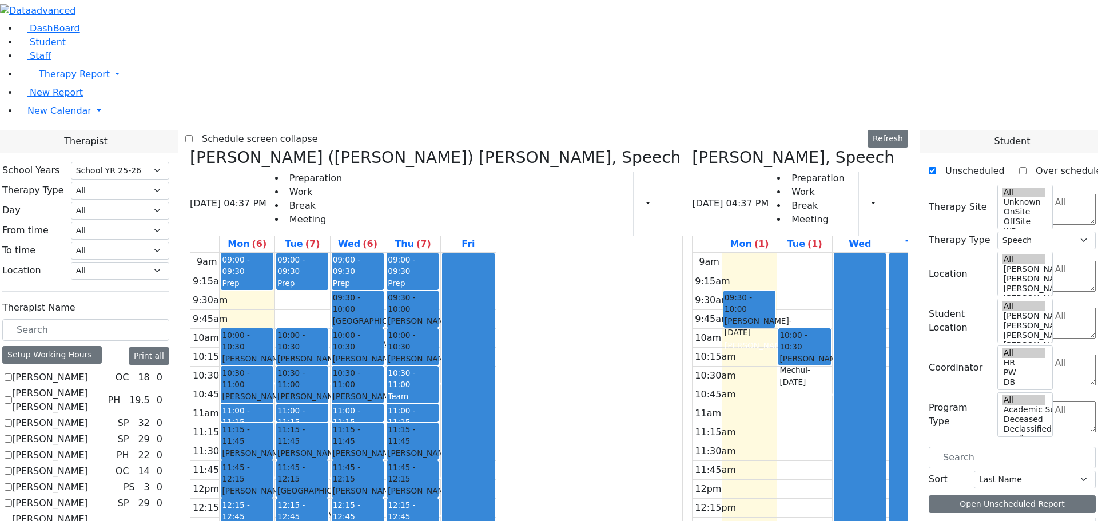
scroll to position [956, 0]
checkbox input "true"
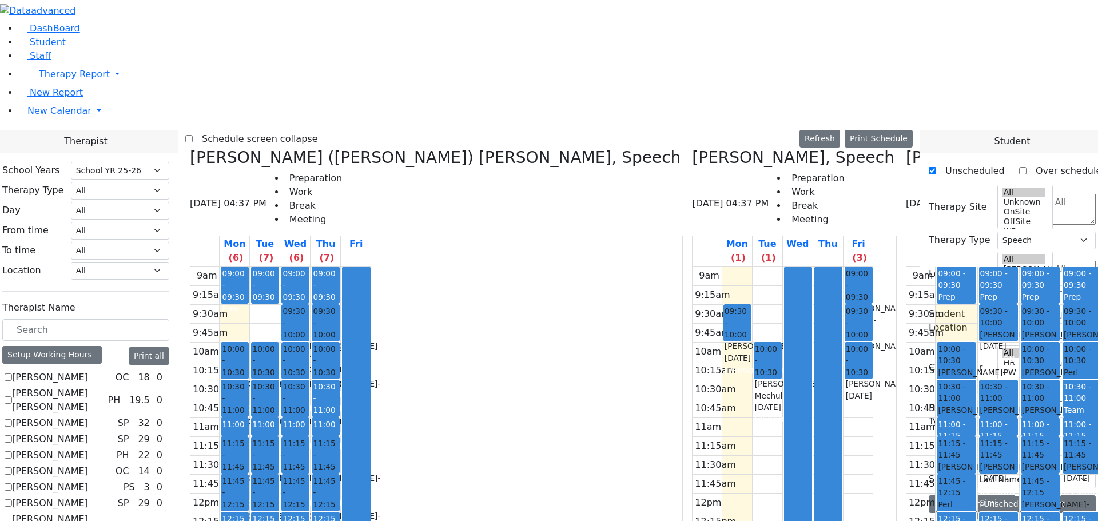
scroll to position [629, 0]
